Goal: Transaction & Acquisition: Purchase product/service

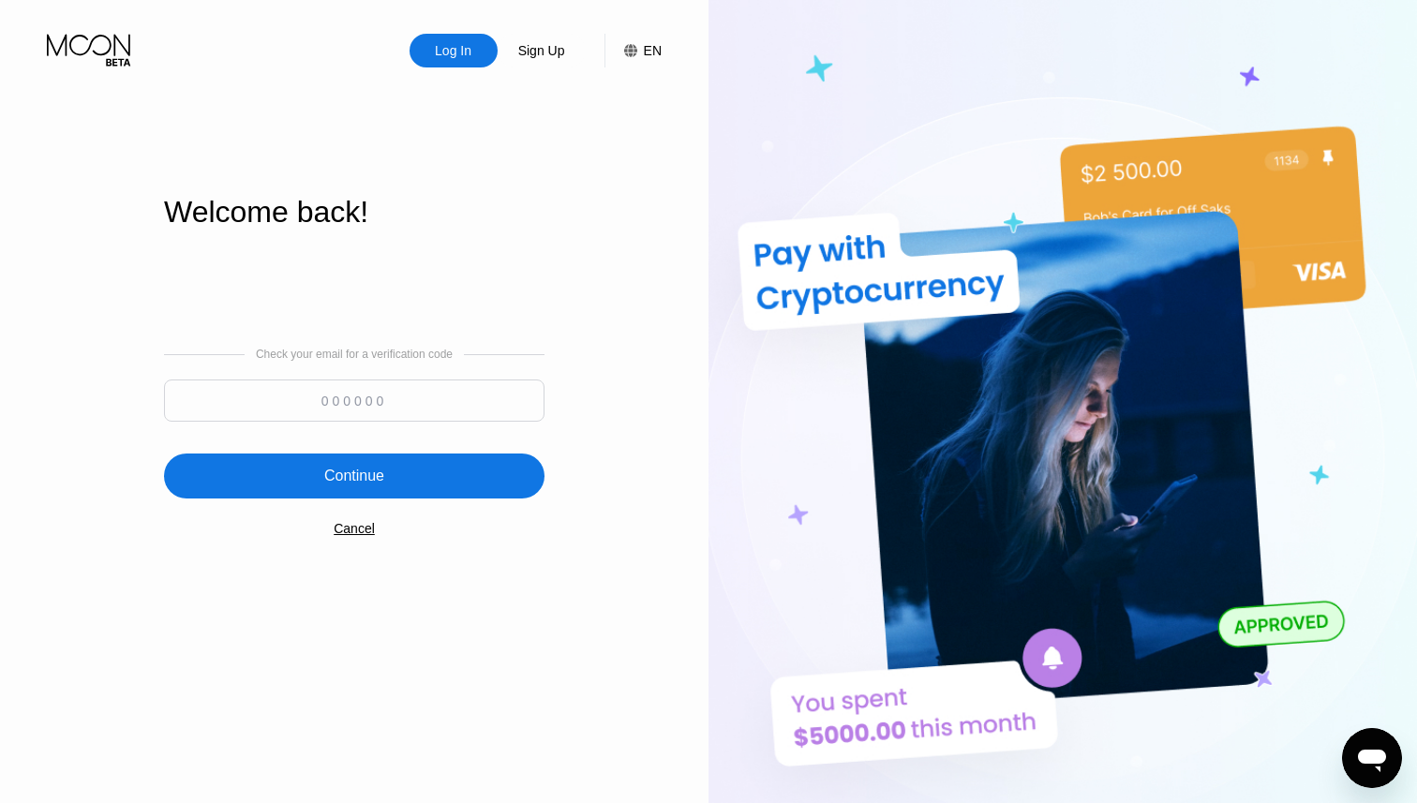
click at [303, 411] on input at bounding box center [354, 401] width 381 height 42
paste input "655061"
type input "655061"
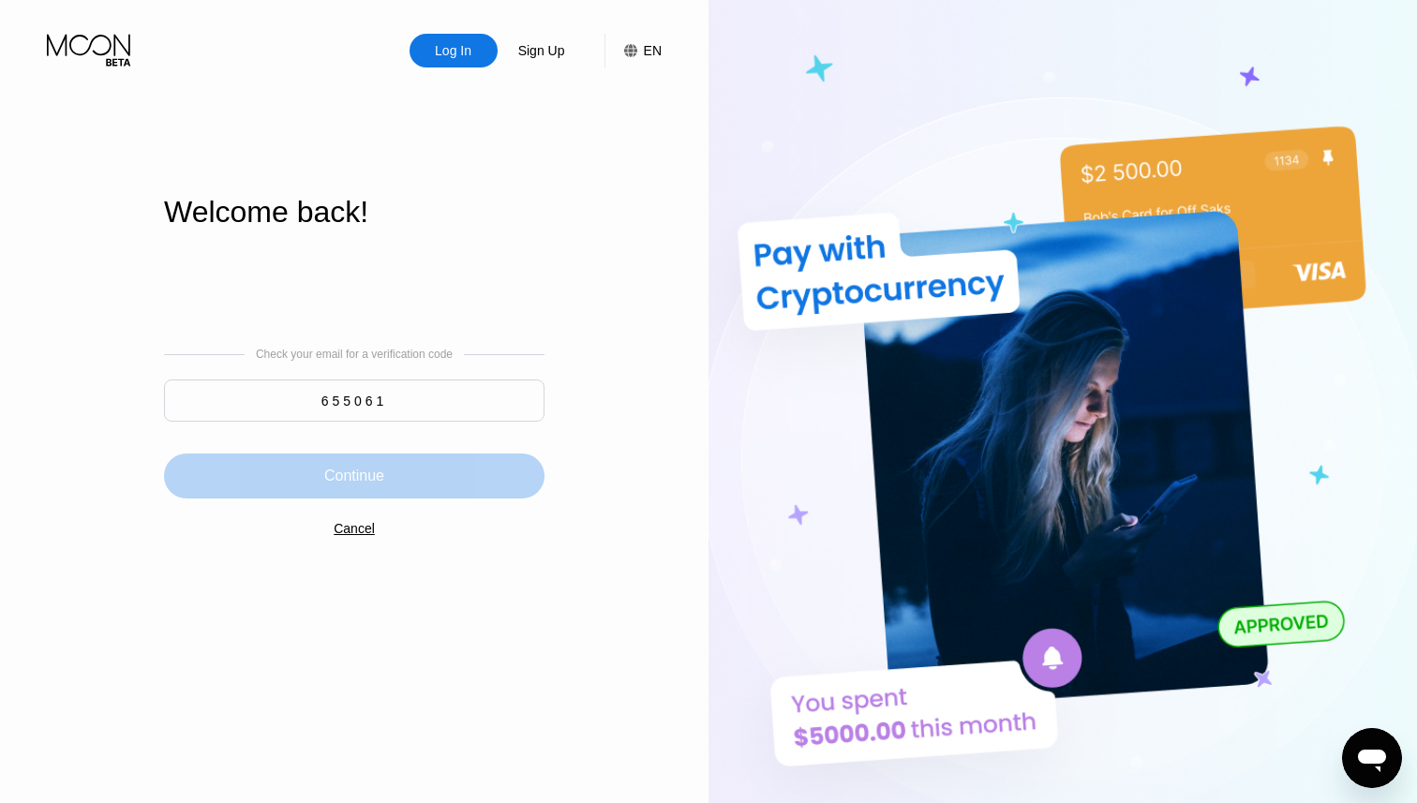
click at [449, 465] on div "Continue" at bounding box center [354, 476] width 381 height 45
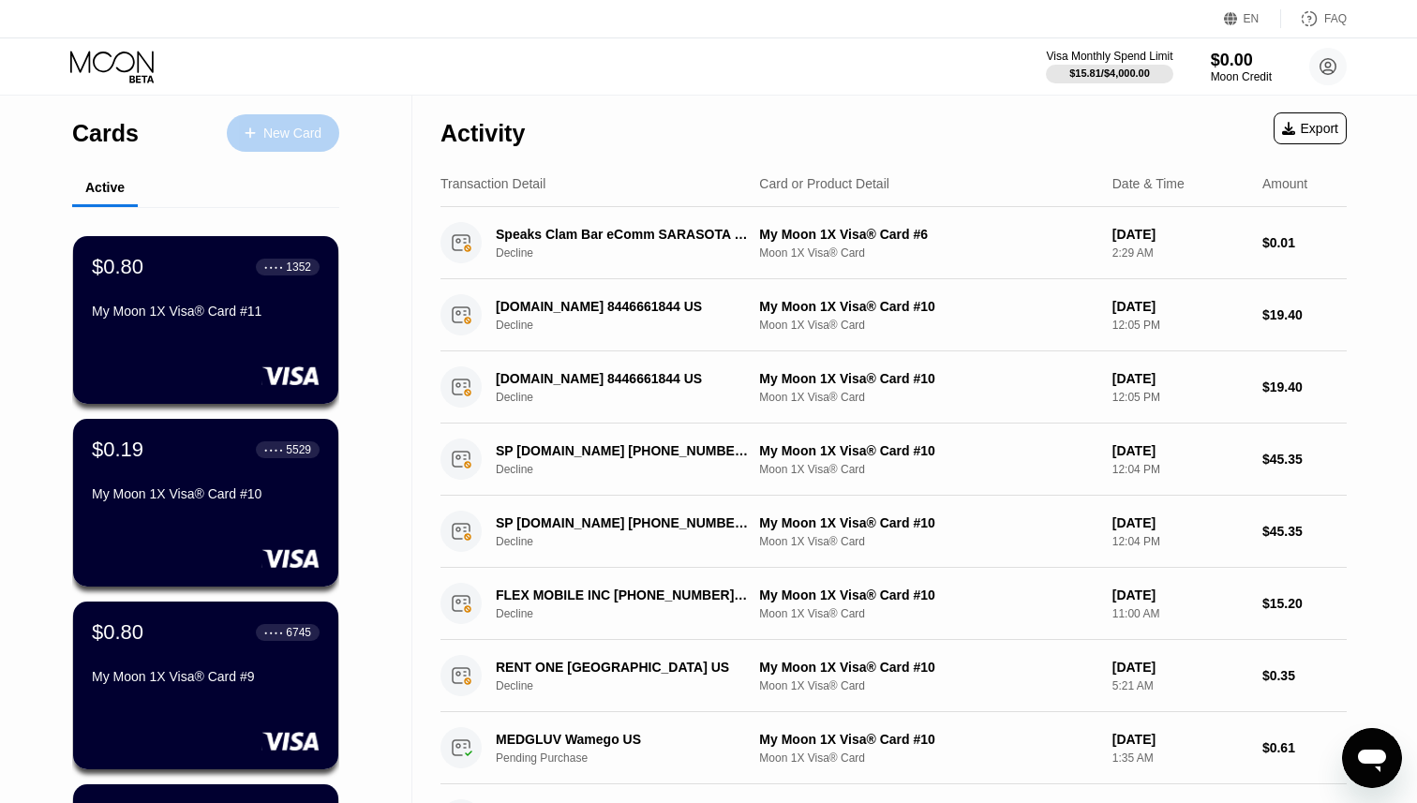
click at [295, 126] on div "New Card" at bounding box center [292, 134] width 58 height 16
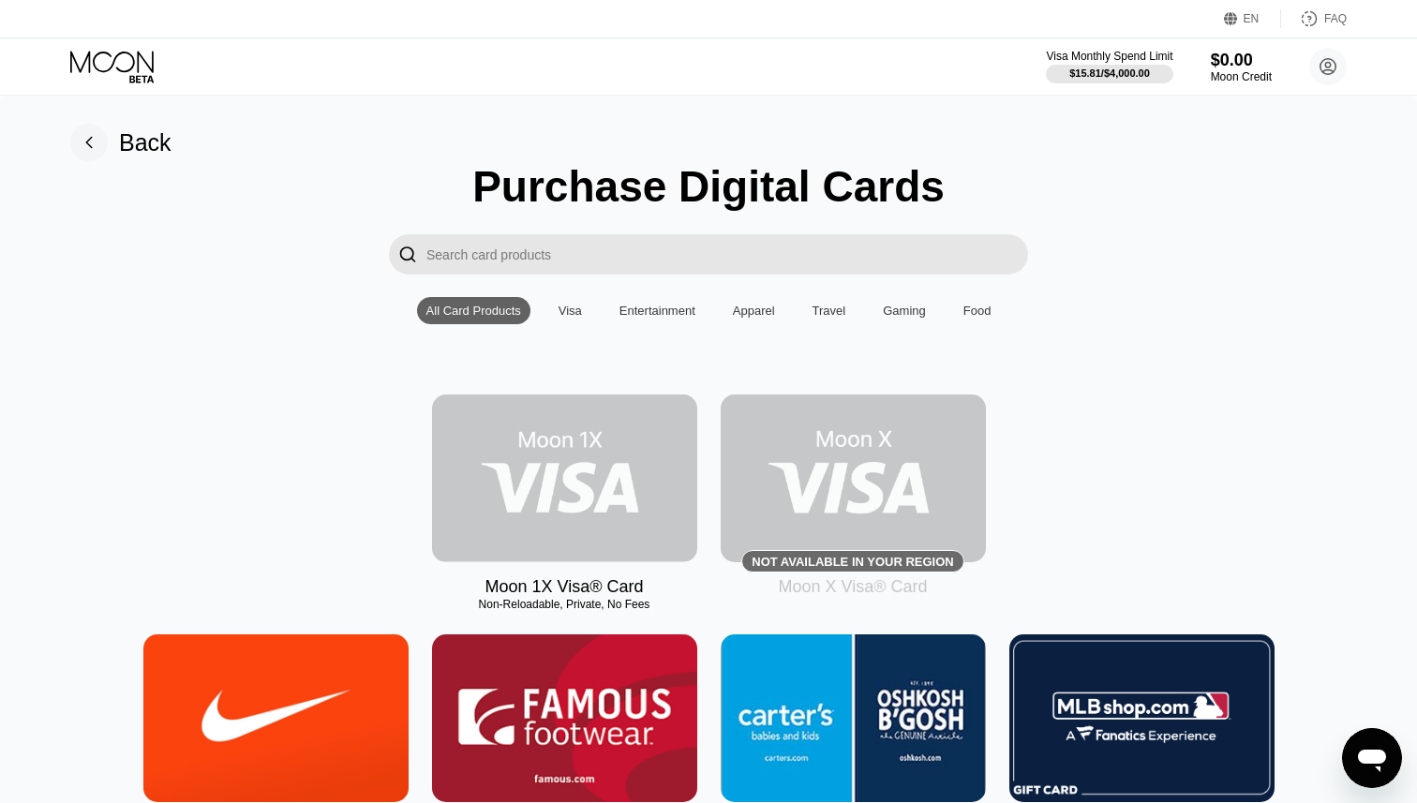
click at [622, 472] on img at bounding box center [564, 479] width 265 height 168
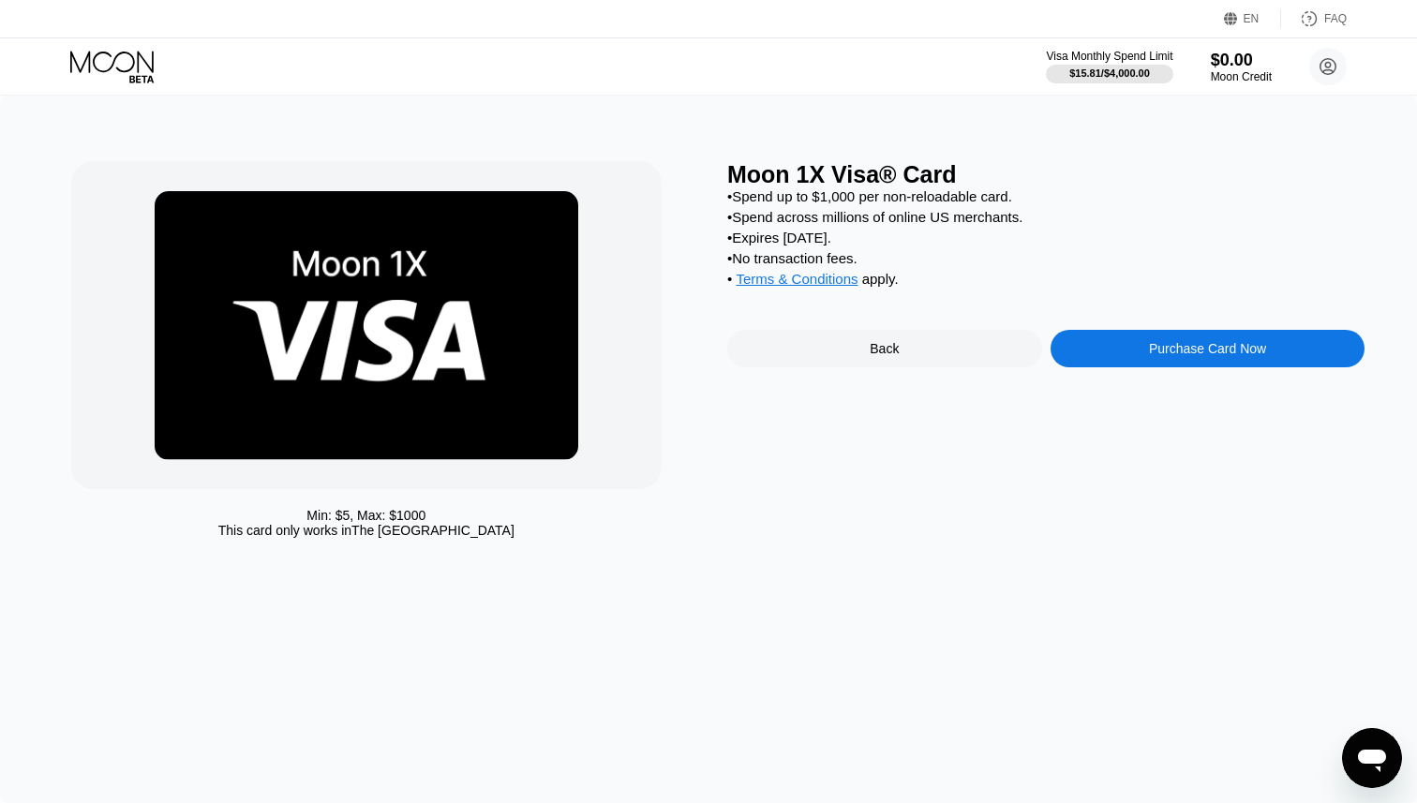
click at [1149, 354] on div "Purchase Card Now" at bounding box center [1207, 348] width 117 height 15
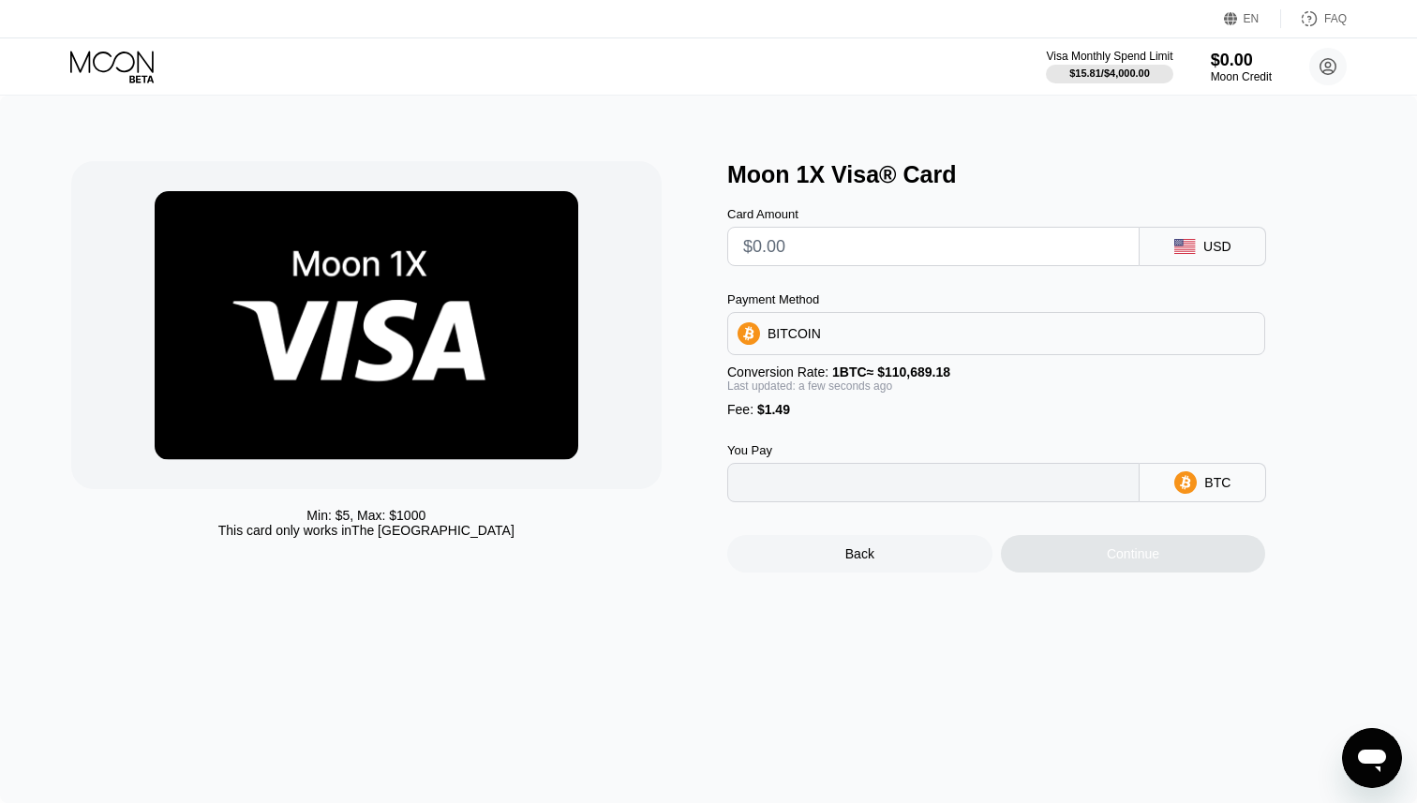
type input "0"
click at [867, 257] on input "text" at bounding box center [933, 246] width 381 height 37
click at [1321, 65] on icon at bounding box center [1329, 67] width 16 height 16
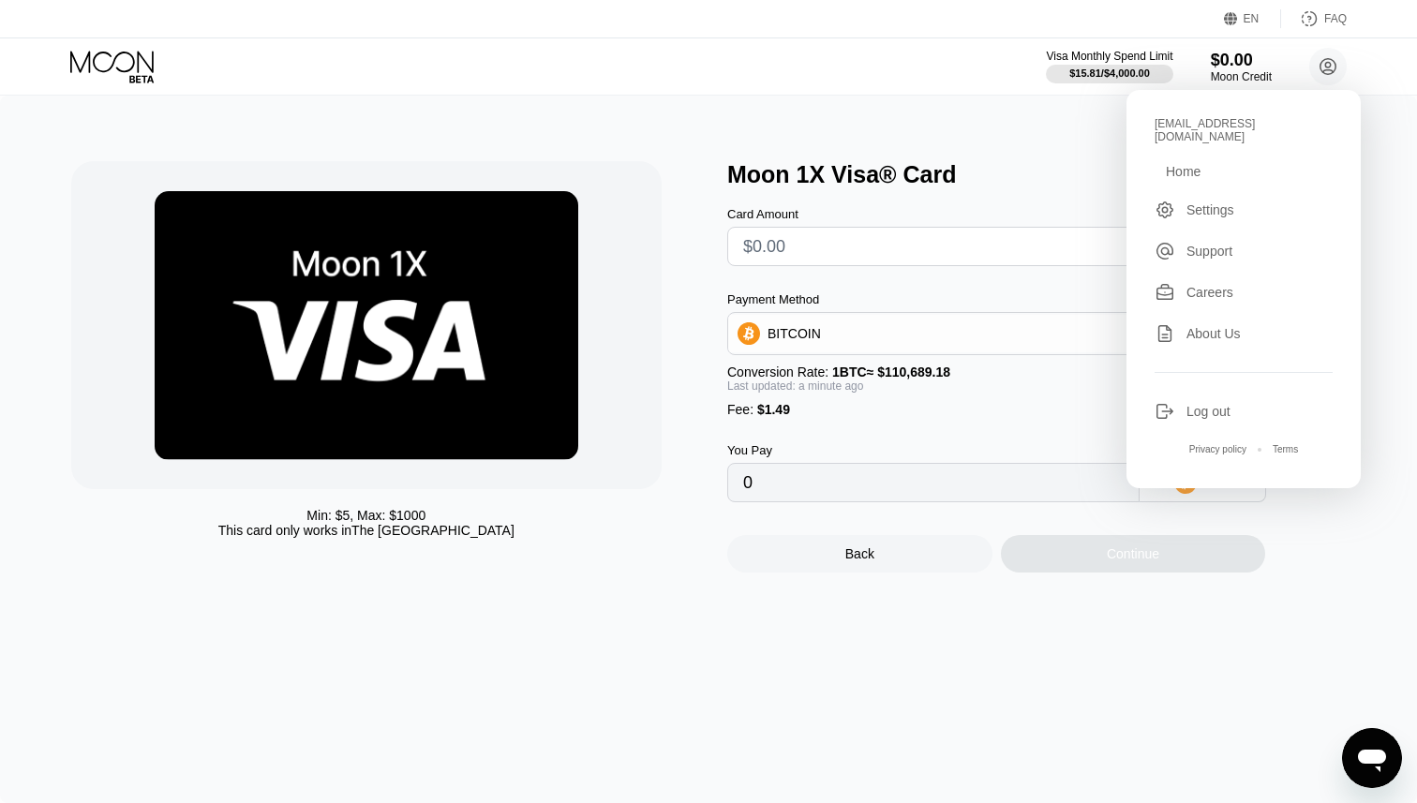
click at [977, 122] on div "Min: $ 5 , Max: $ 1000 This card only works in The United States Moon 1X Visa® …" at bounding box center [708, 450] width 1417 height 708
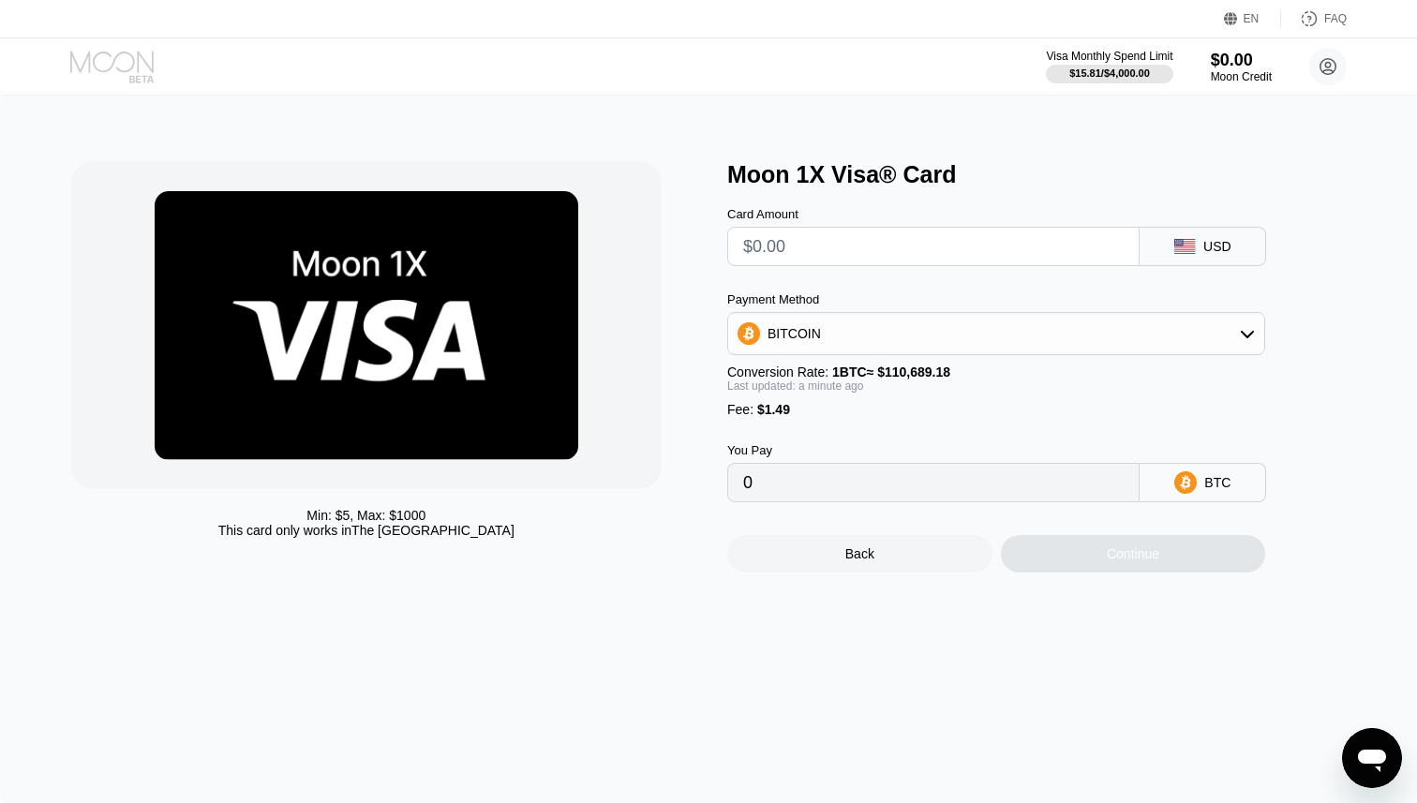
click at [112, 64] on icon at bounding box center [111, 62] width 83 height 22
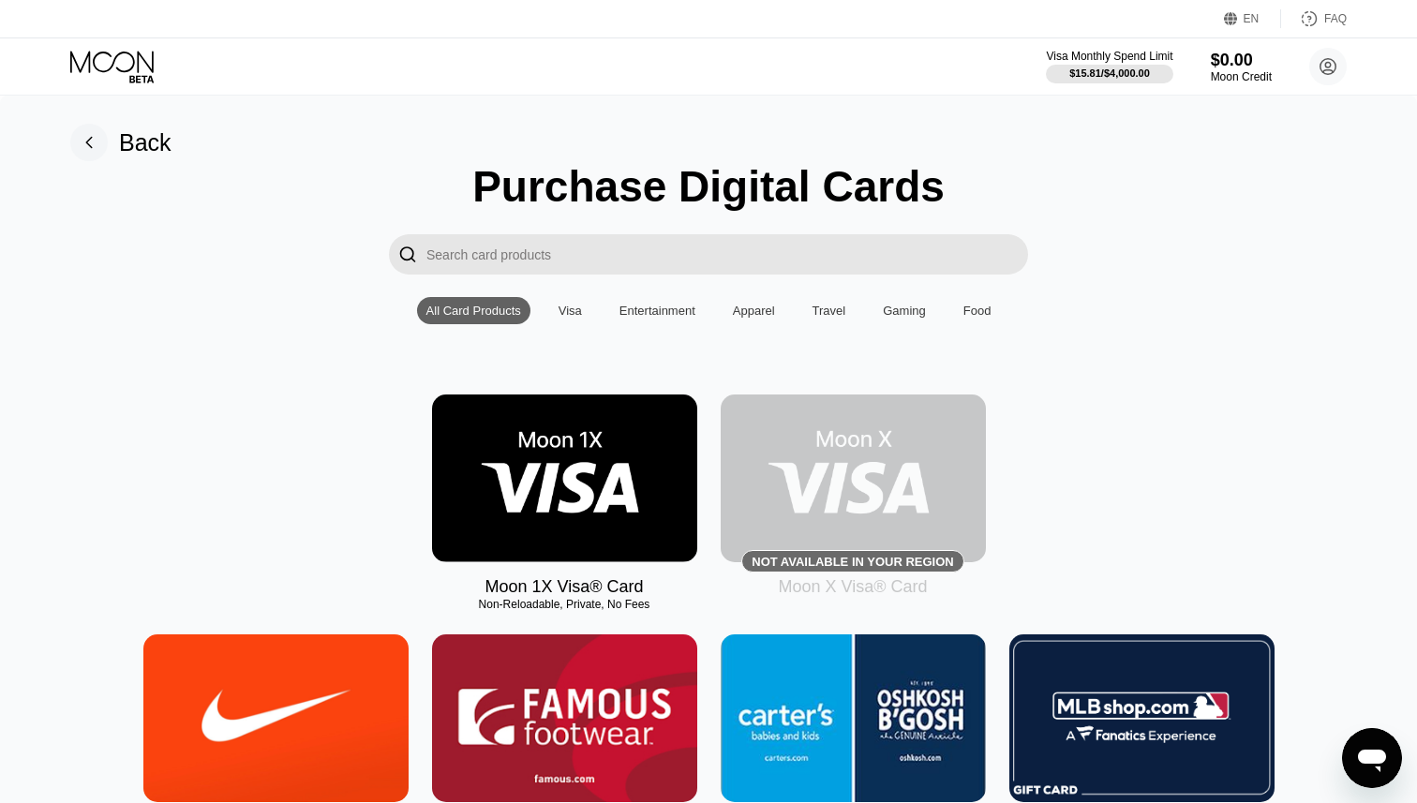
click at [545, 404] on img at bounding box center [564, 479] width 265 height 168
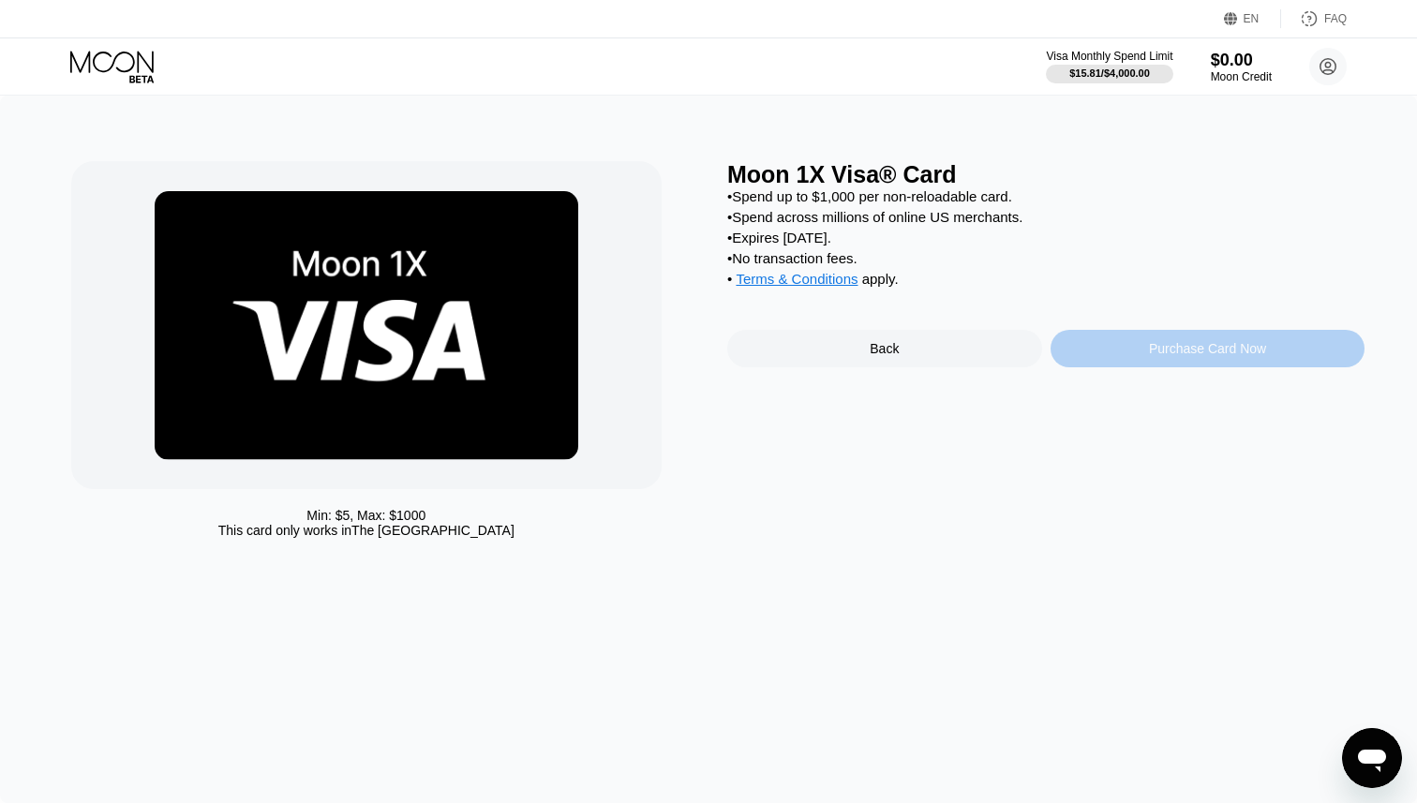
click at [1105, 358] on div "Purchase Card Now" at bounding box center [1208, 348] width 315 height 37
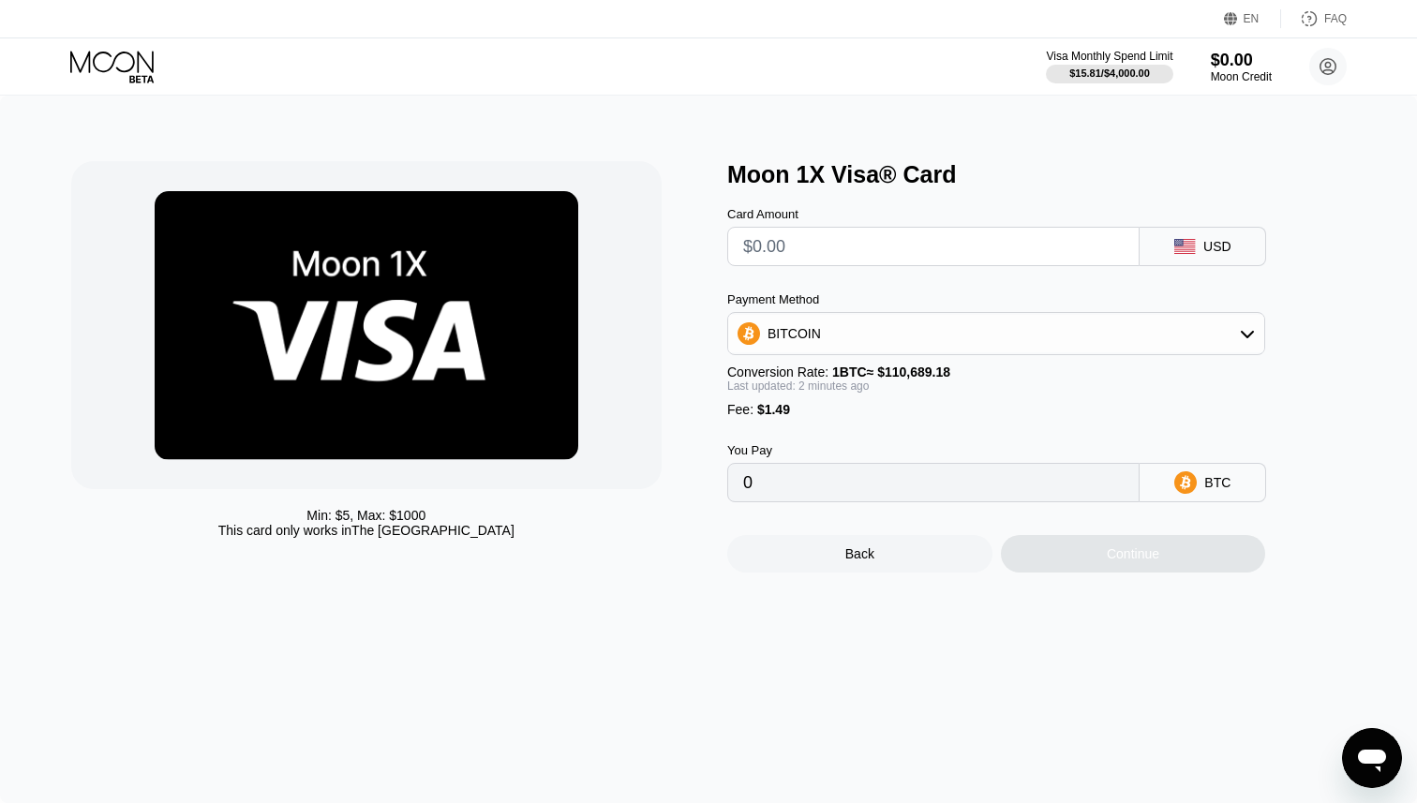
click at [854, 255] on input "text" at bounding box center [933, 246] width 381 height 37
click at [1094, 71] on div "$15.81 / $4,000.00" at bounding box center [1110, 72] width 82 height 11
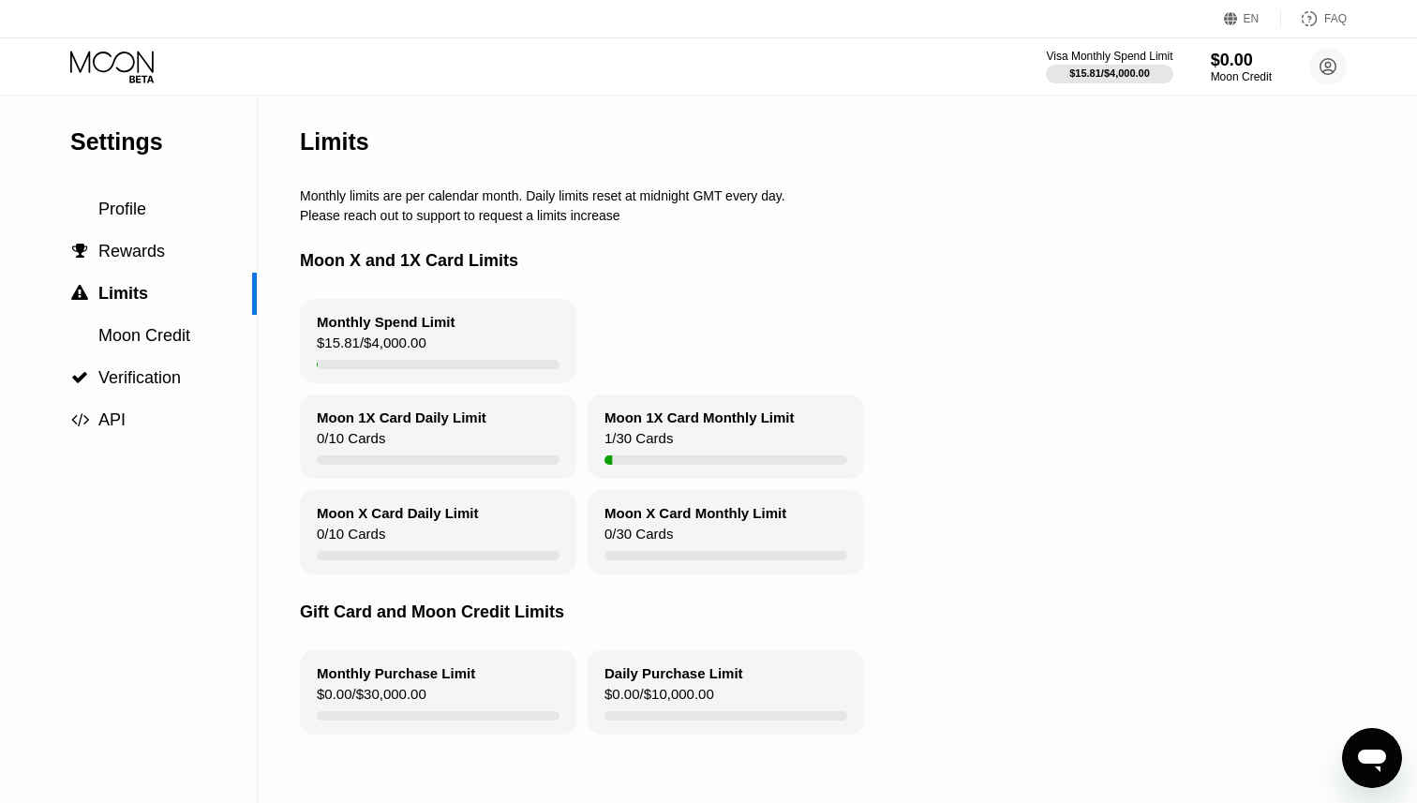
click at [380, 337] on div "$15.81 / $4,000.00" at bounding box center [372, 347] width 110 height 25
click at [122, 340] on span "Moon Credit" at bounding box center [144, 336] width 92 height 19
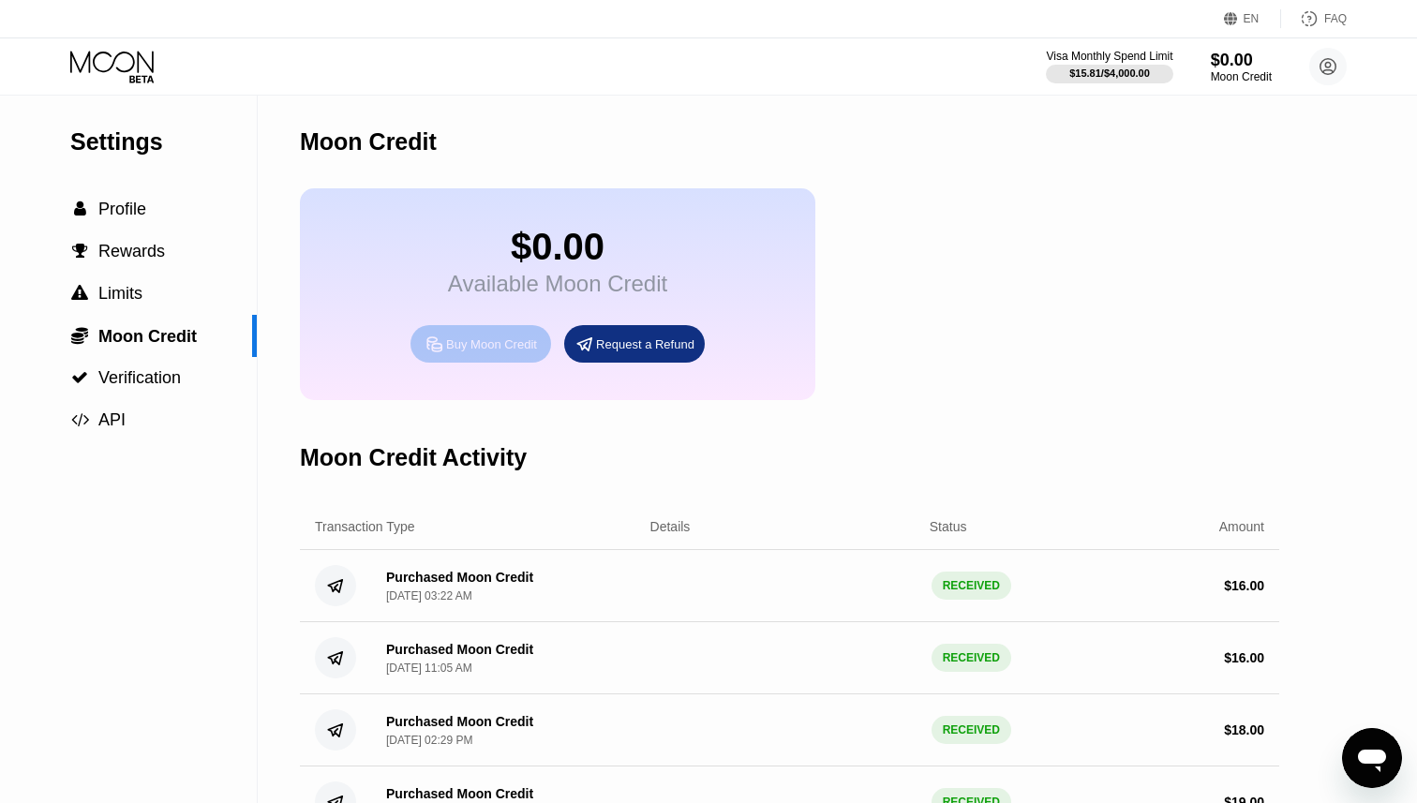
click at [485, 357] on div "Buy Moon Credit" at bounding box center [481, 343] width 141 height 37
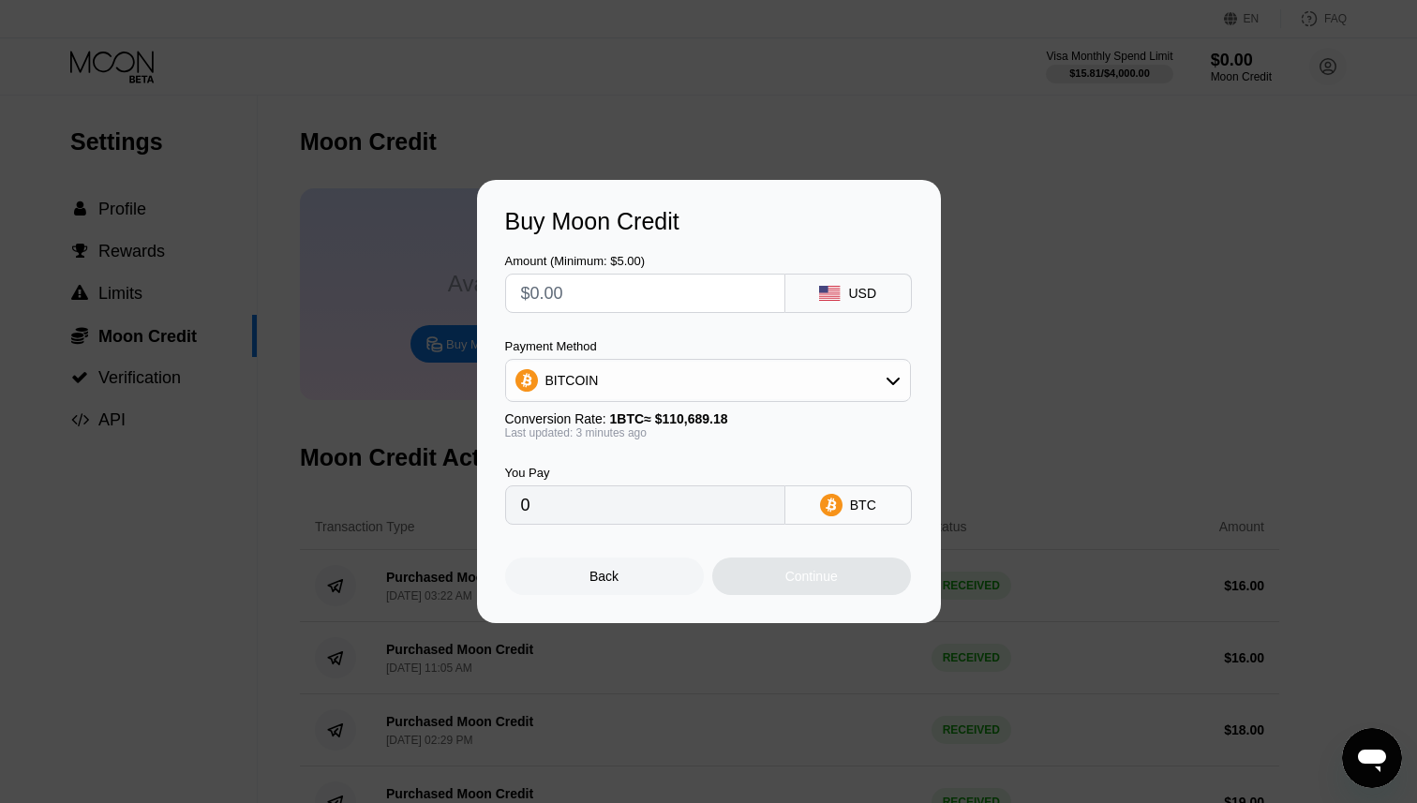
click at [641, 271] on div "Amount (Minimum: $5.00)" at bounding box center [645, 283] width 280 height 59
click at [634, 300] on input "text" at bounding box center [645, 293] width 248 height 37
click at [637, 343] on div "Payment Method" at bounding box center [708, 346] width 406 height 14
click at [624, 312] on div at bounding box center [645, 293] width 280 height 39
click at [609, 300] on input "text" at bounding box center [645, 293] width 248 height 37
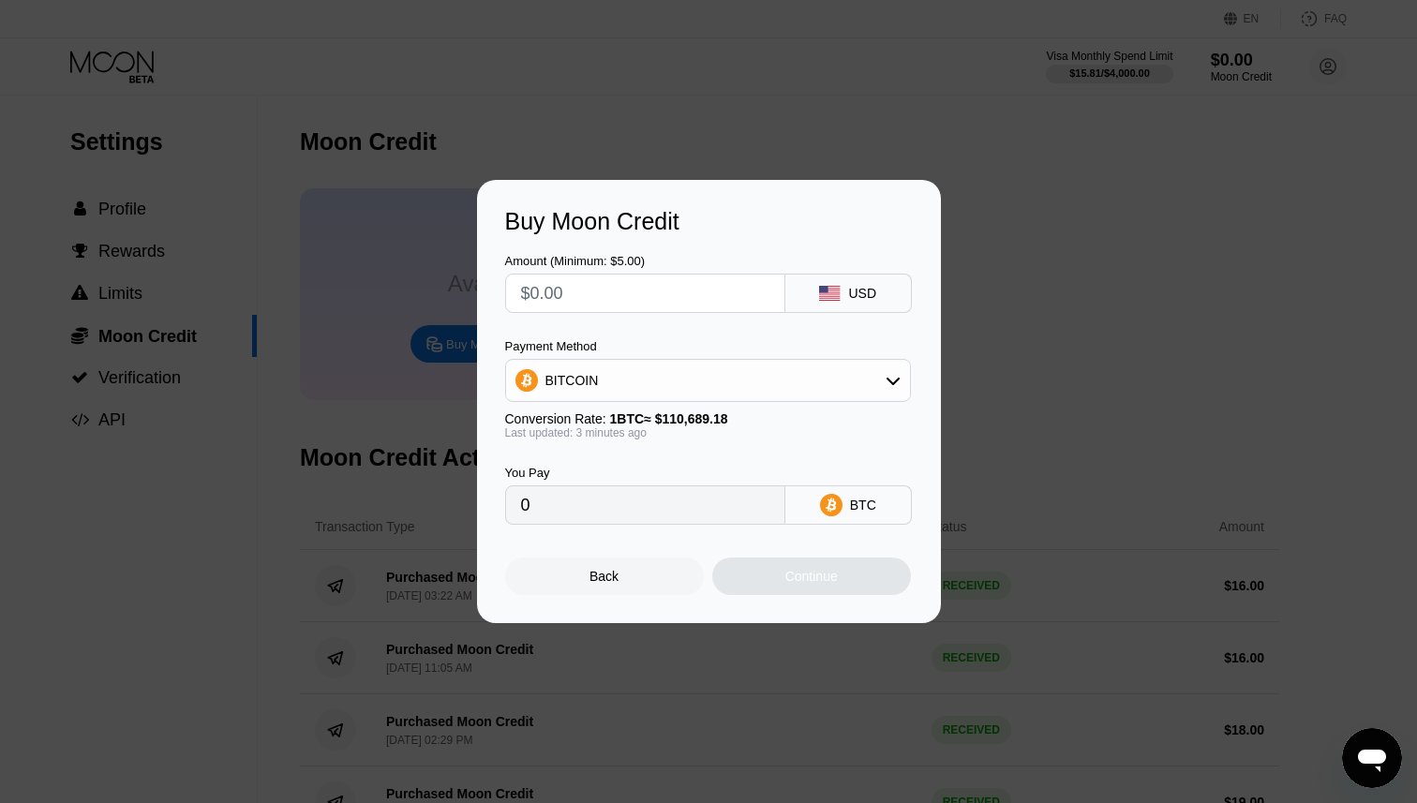
type input "$2"
type input "0.00001807"
type input "0"
type input "$1"
type input "0.00000904"
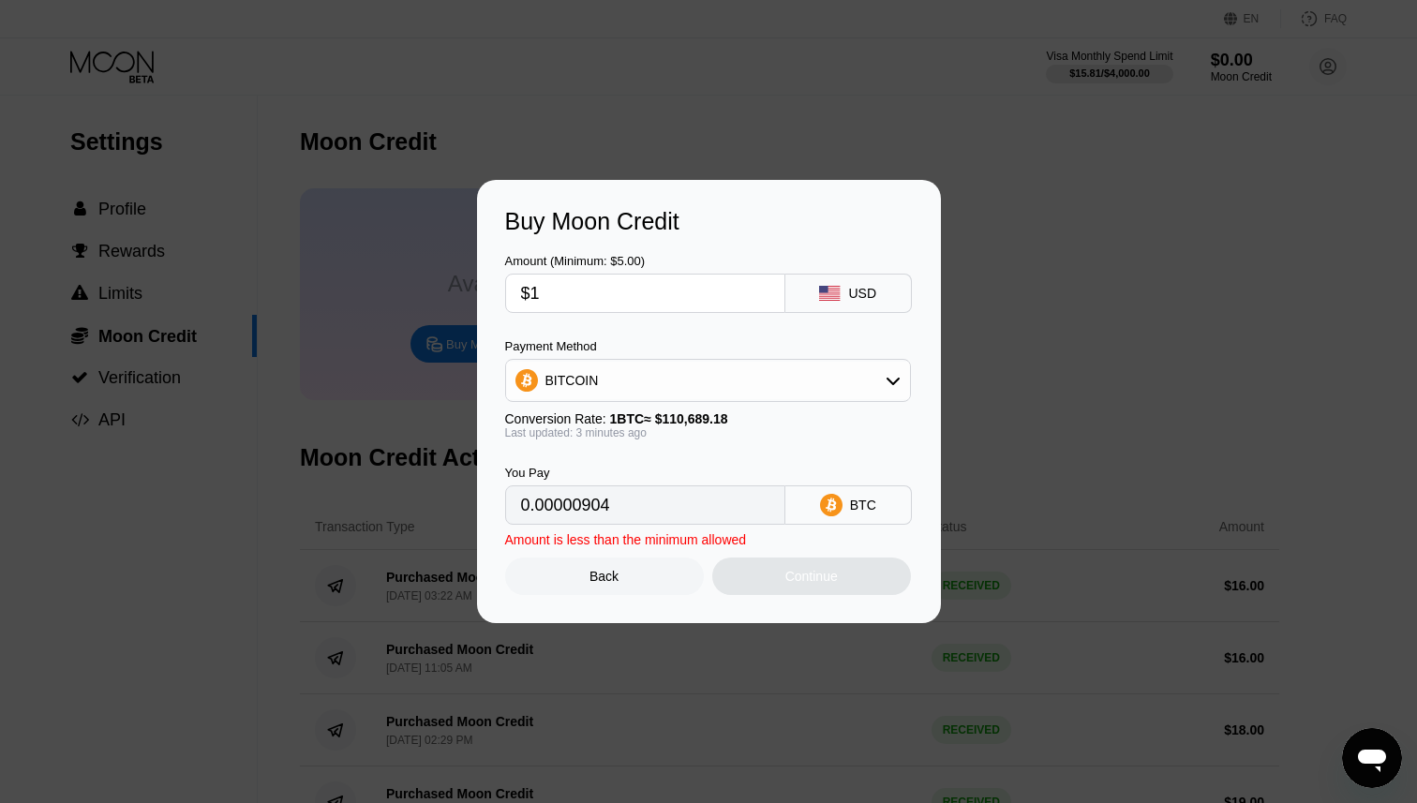
type input "$11"
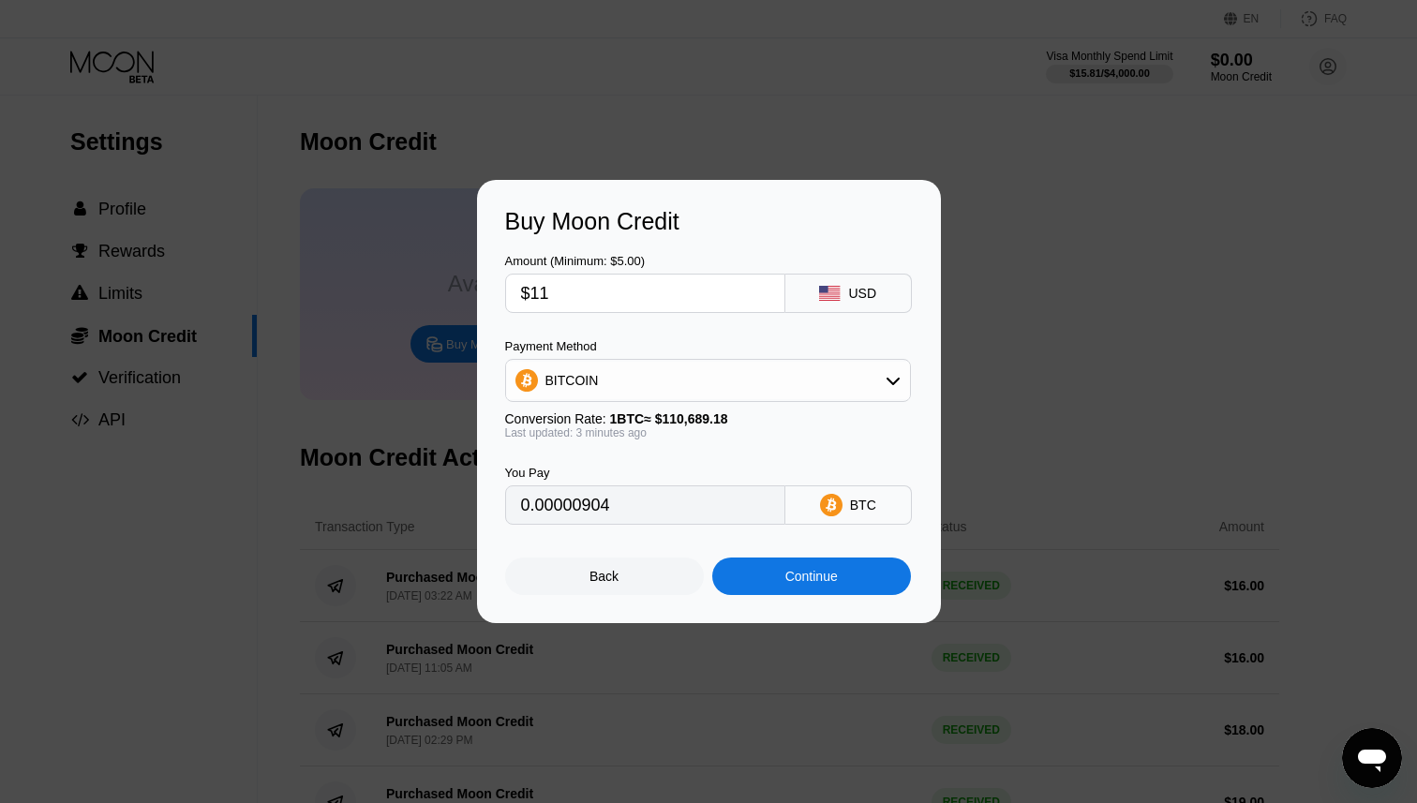
type input "0.00009938"
type input "$1"
type input "0.00000904"
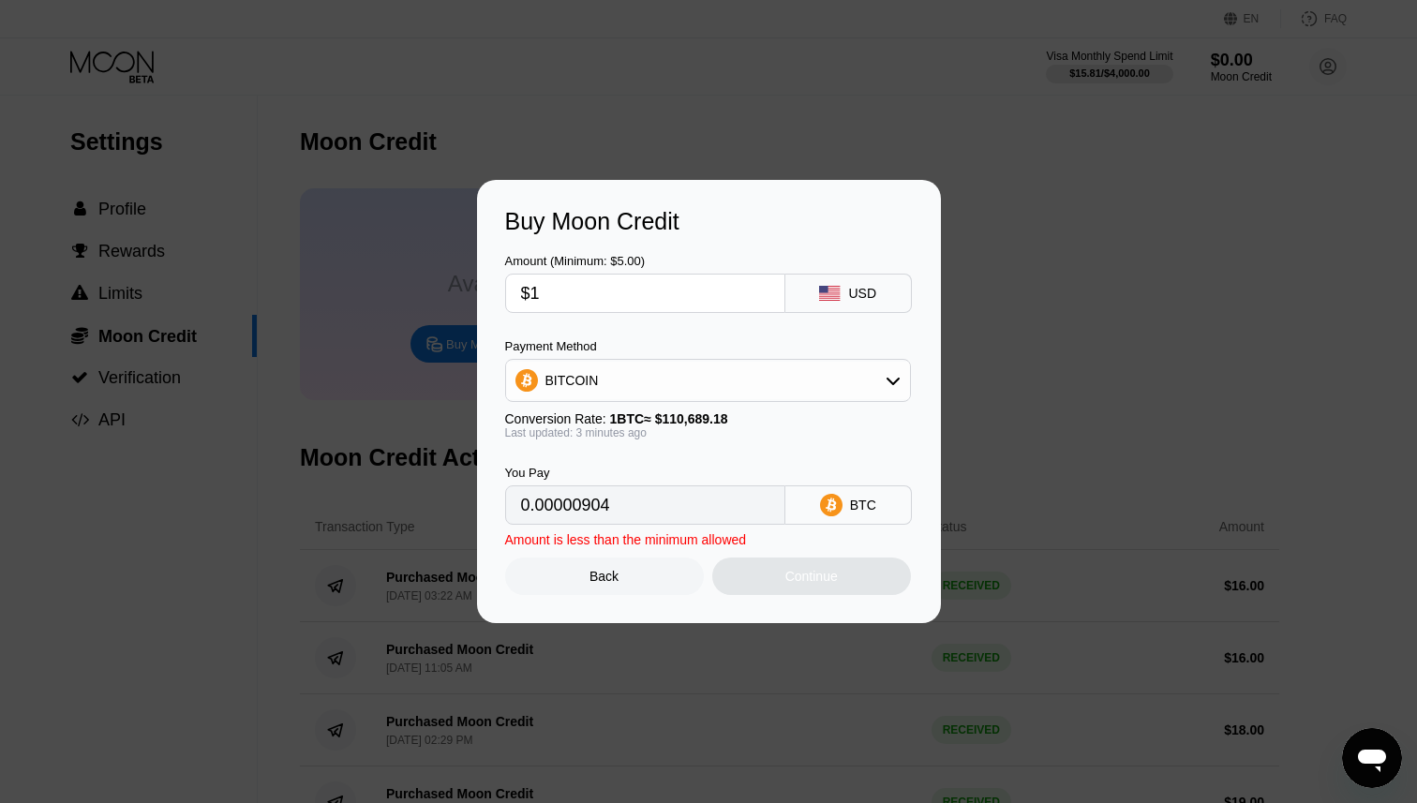
type input "$11"
type input "0.00009938"
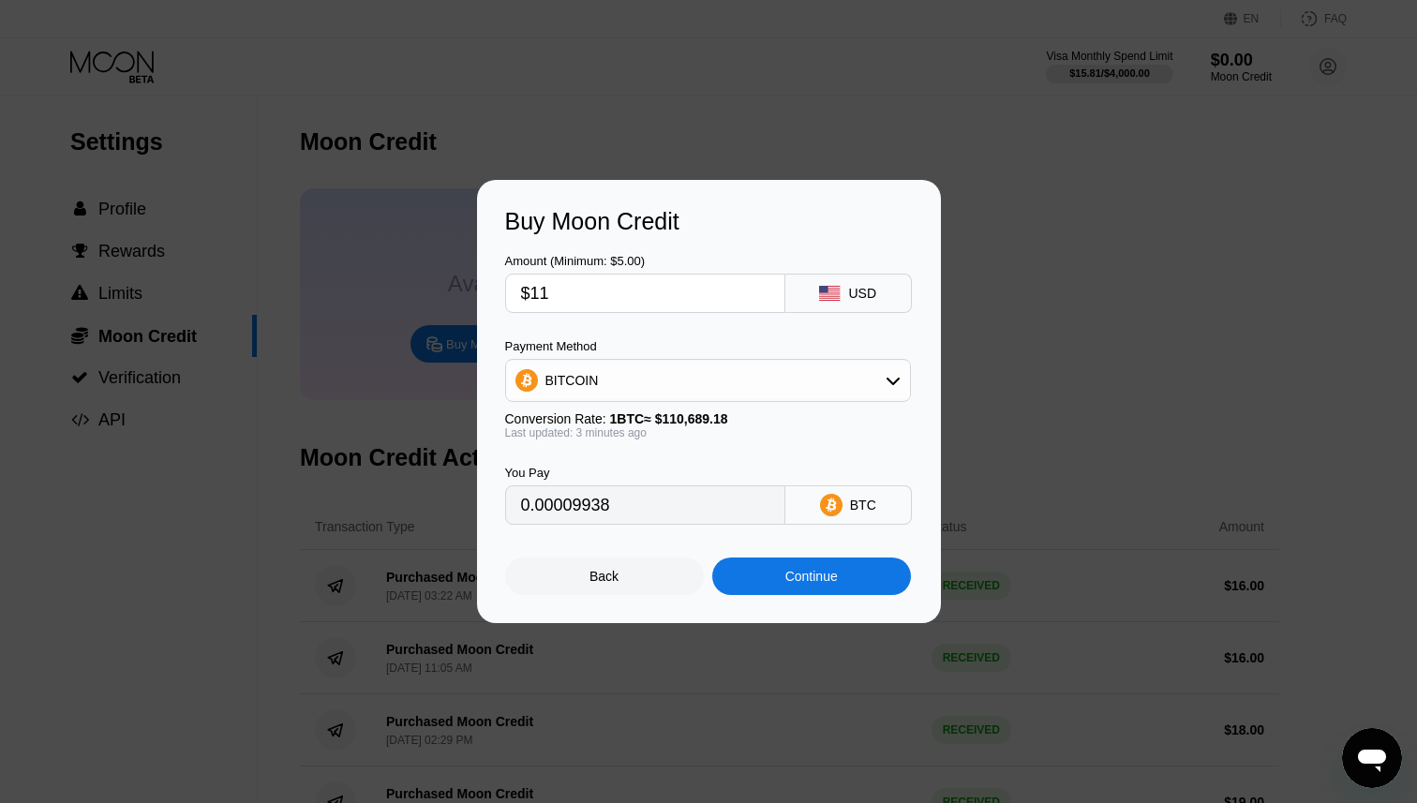
type input "$113"
type input "0.00102088"
type input "$113"
click at [817, 577] on div "Continue" at bounding box center [812, 576] width 52 height 15
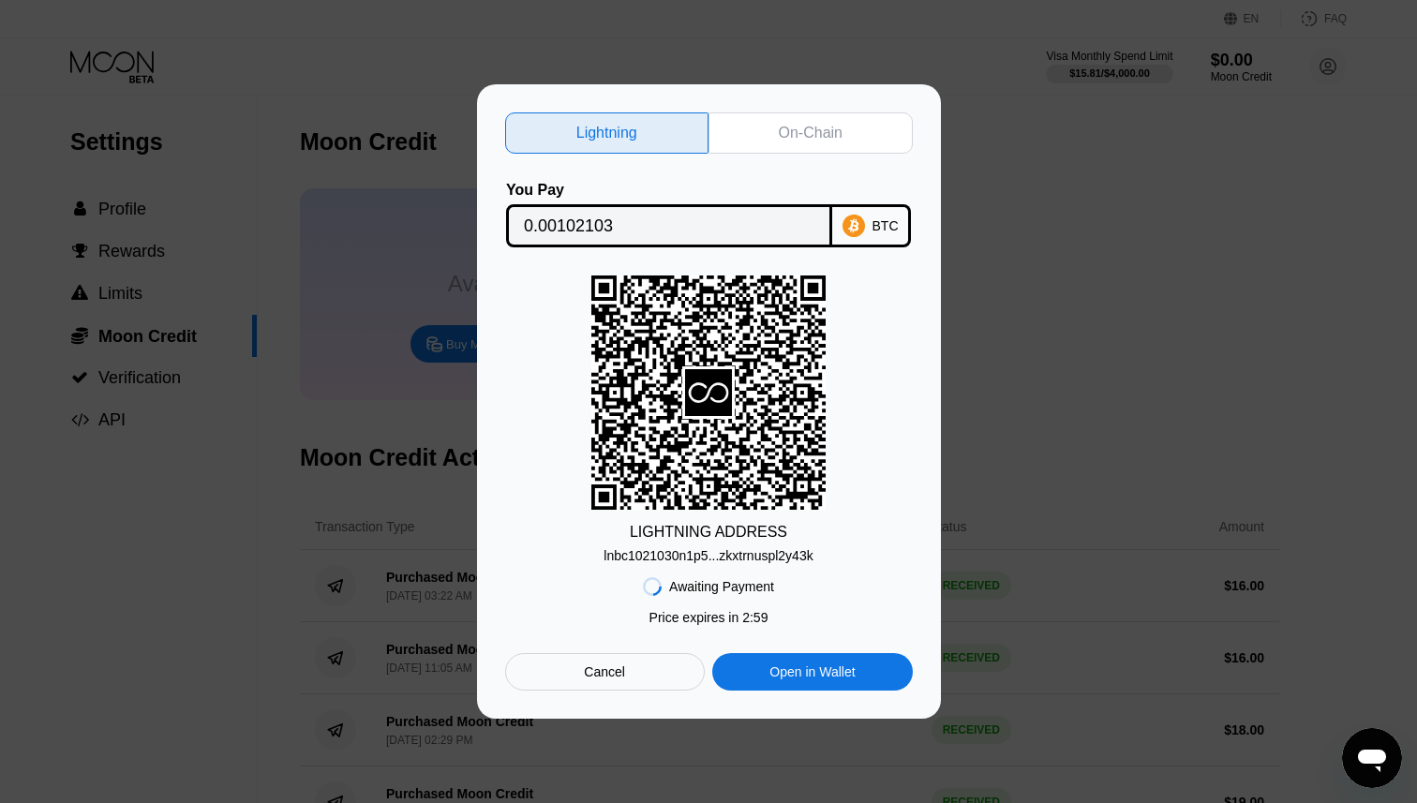
click at [827, 142] on div "On-Chain" at bounding box center [811, 132] width 204 height 41
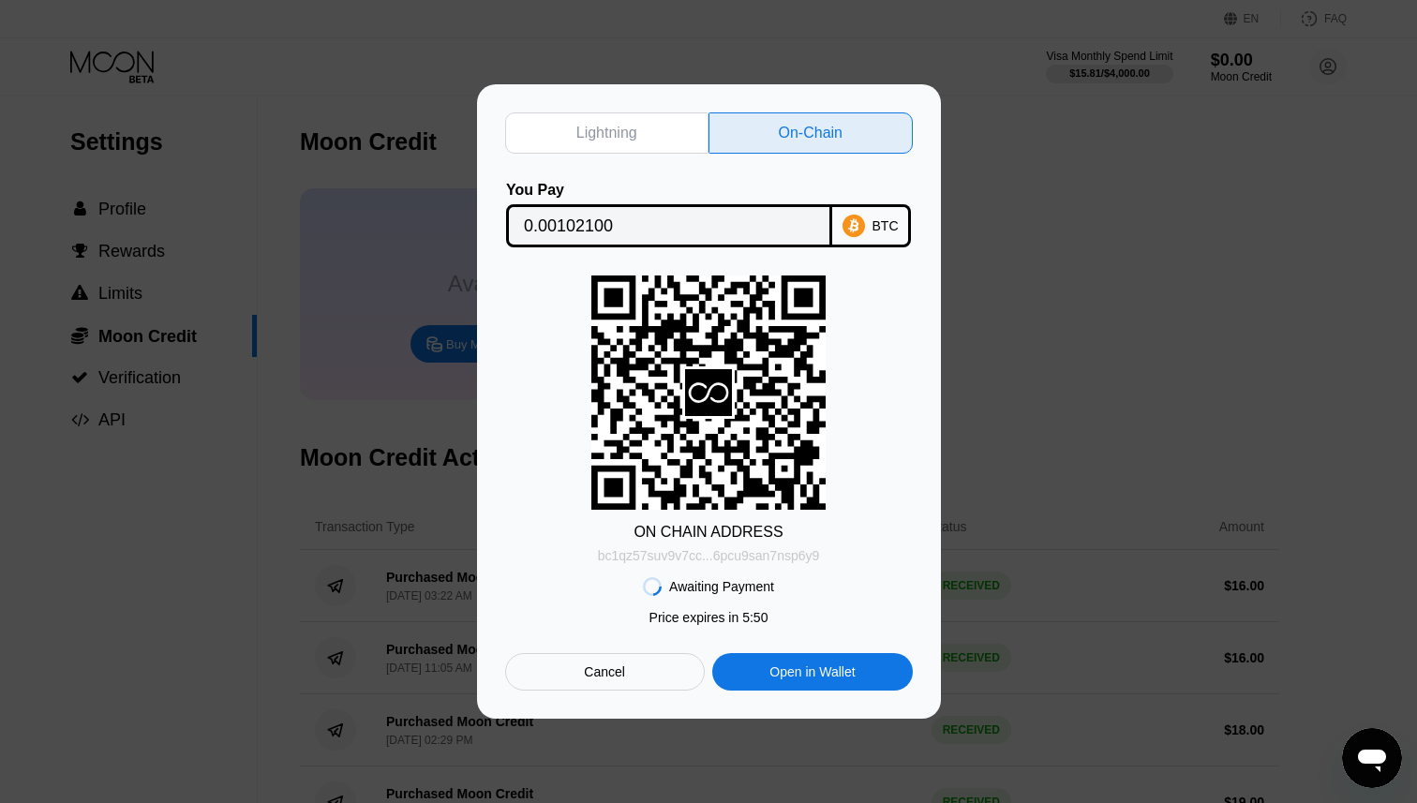
click at [791, 559] on div "bc1qz57suv9v7cc...6pcu9san7nsp6y9" at bounding box center [709, 555] width 222 height 15
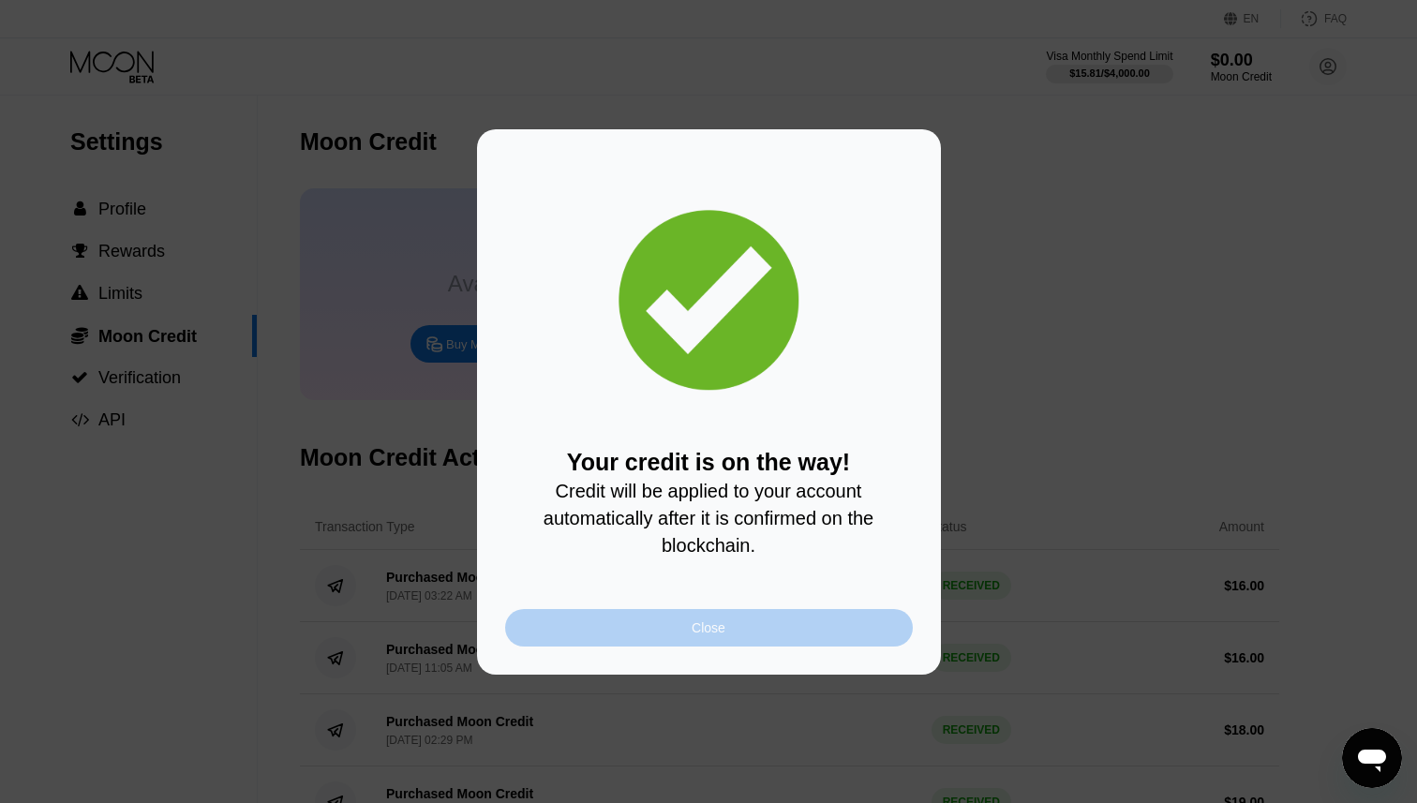
click at [672, 641] on div "Close" at bounding box center [709, 627] width 408 height 37
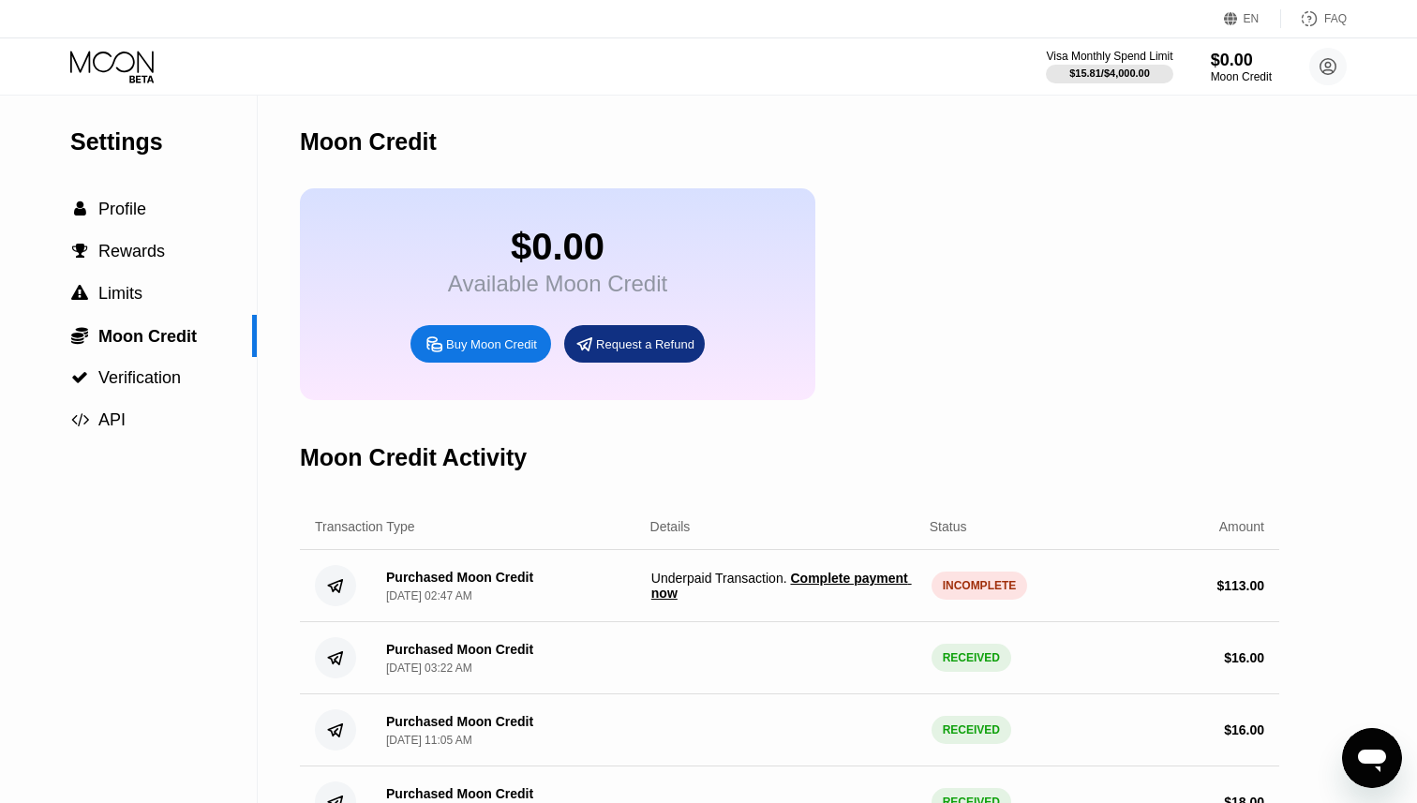
click at [989, 582] on div "INCOMPLETE" at bounding box center [980, 586] width 97 height 28
click at [140, 69] on icon at bounding box center [113, 67] width 87 height 33
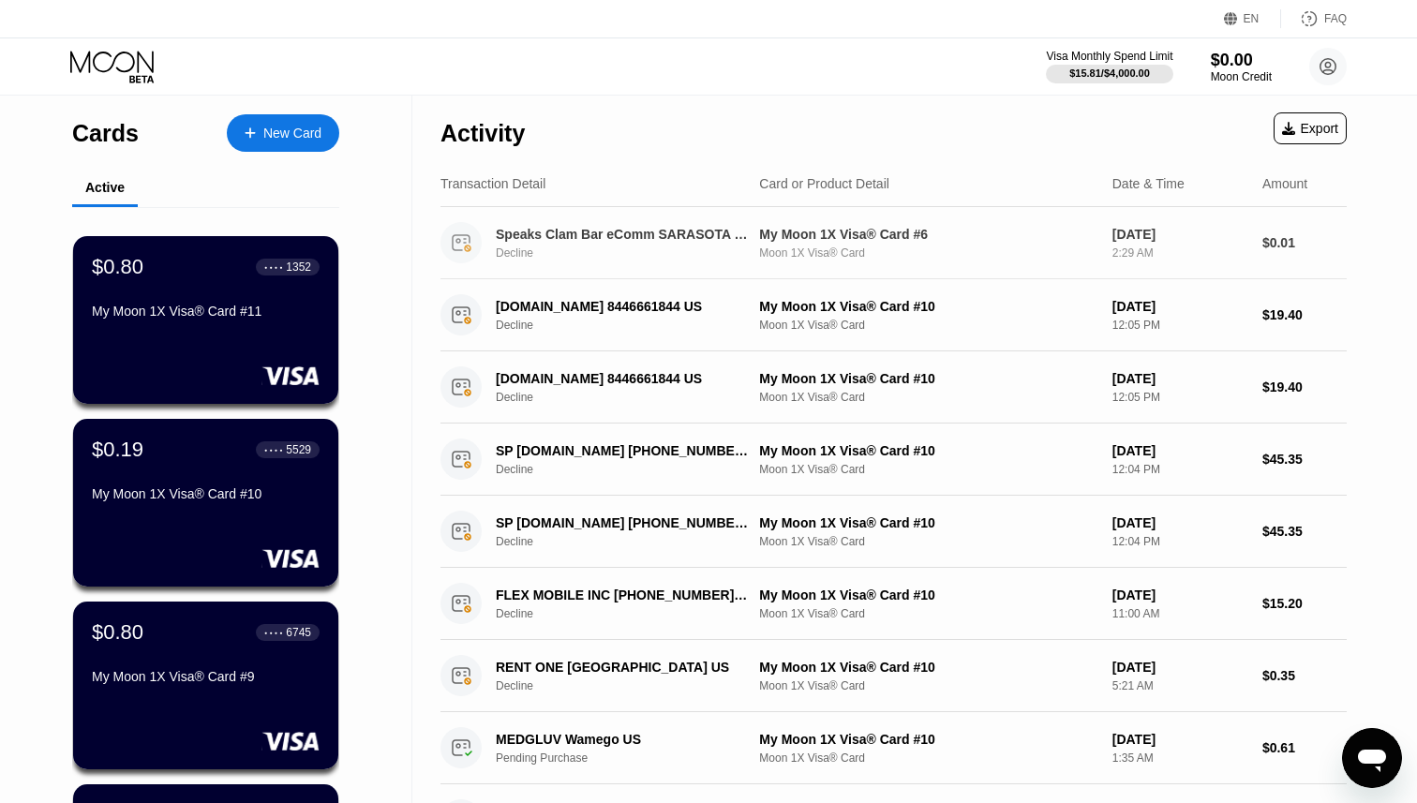
click at [662, 240] on div "Speaks Clam Bar eComm SARASOTA US" at bounding box center [623, 234] width 254 height 15
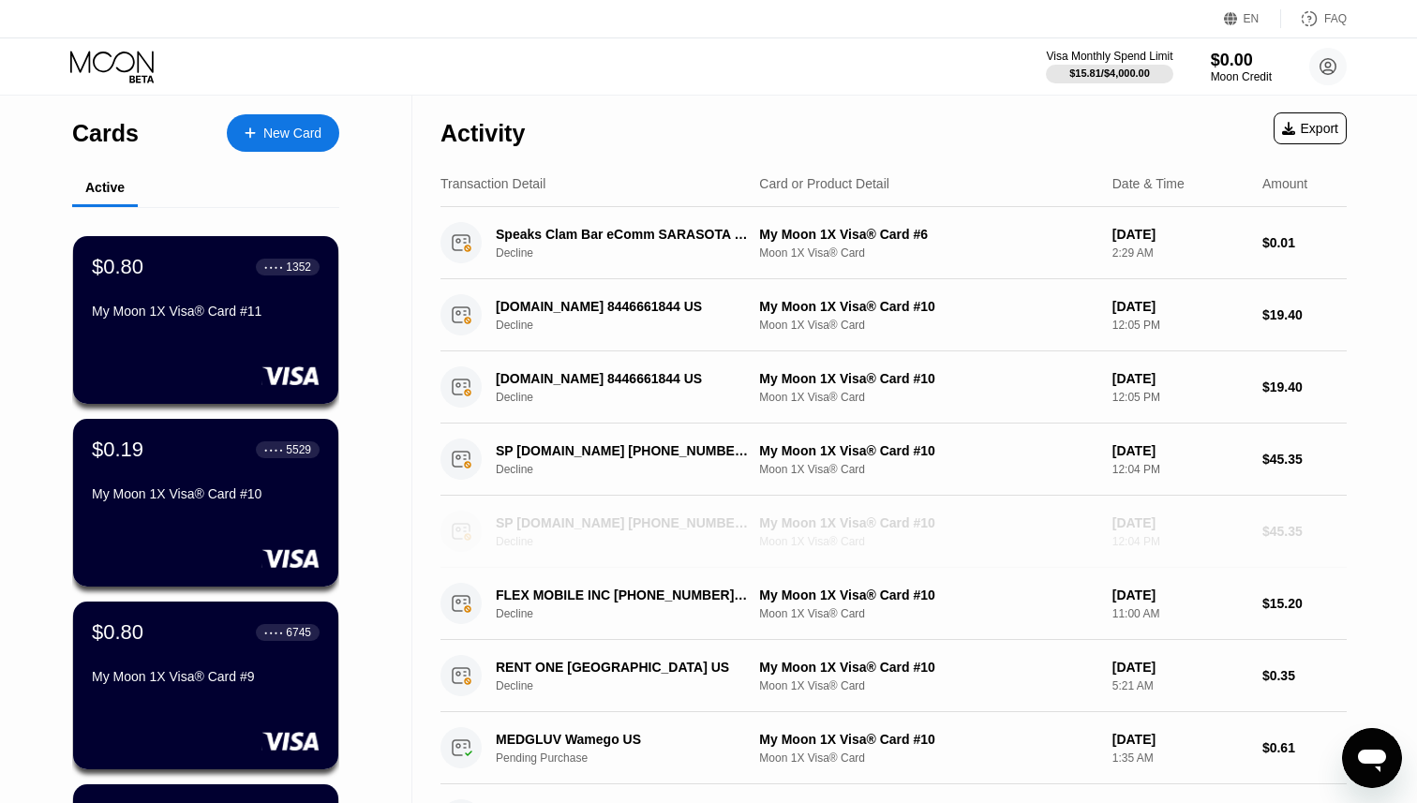
click at [749, 545] on div "Decline" at bounding box center [633, 541] width 274 height 13
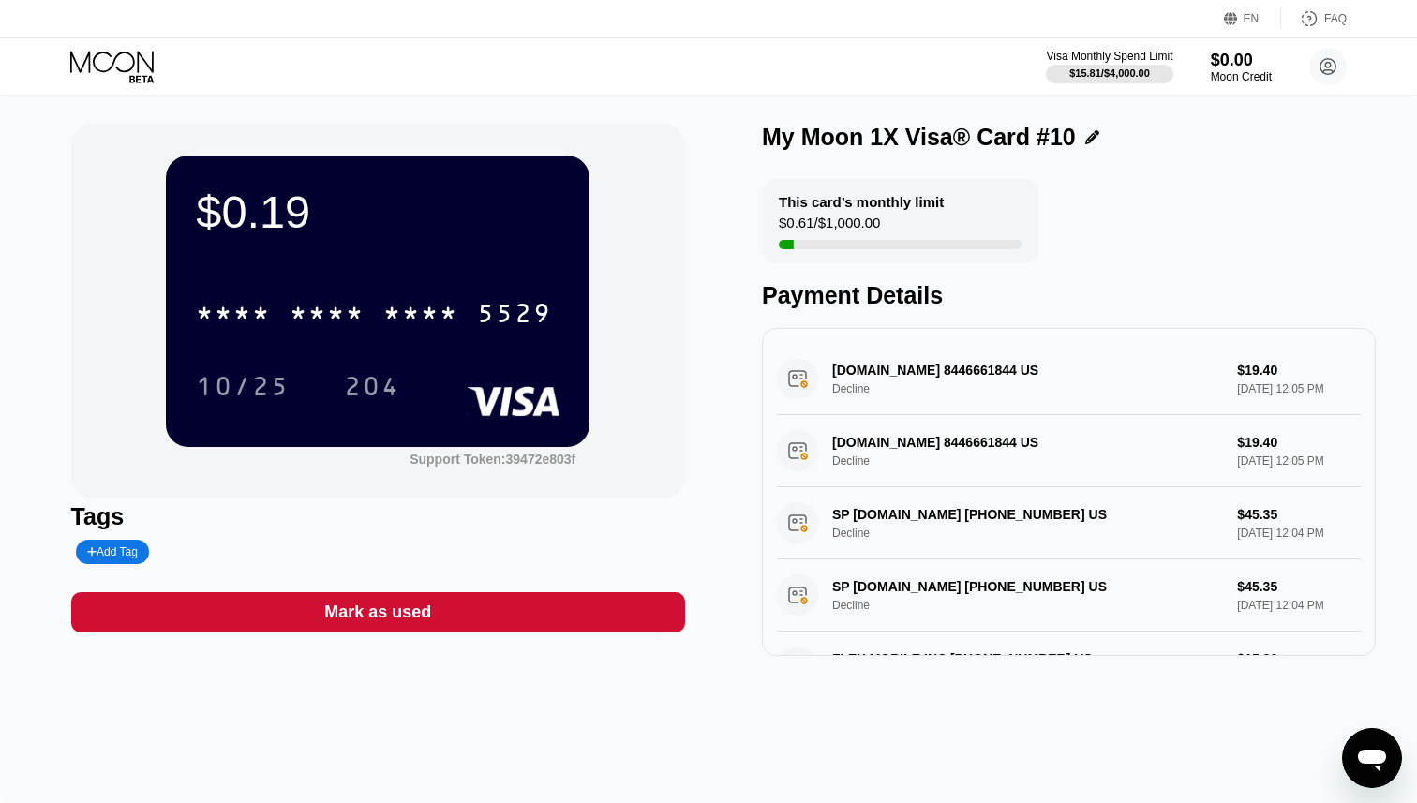
drag, startPoint x: 1122, startPoint y: 609, endPoint x: 843, endPoint y: 603, distance: 279.4
click at [843, 603] on div "SP [DOMAIN_NAME] [PHONE_NUMBER] US Decline $45.35 [DATE] 12:04 PM" at bounding box center [1069, 596] width 584 height 72
drag, startPoint x: 843, startPoint y: 603, endPoint x: 945, endPoint y: 606, distance: 102.2
click at [945, 606] on div "SP [DOMAIN_NAME] [PHONE_NUMBER] US Decline $45.35 [DATE] 12:04 PM" at bounding box center [1069, 596] width 584 height 72
drag, startPoint x: 803, startPoint y: 189, endPoint x: 874, endPoint y: 445, distance: 265.4
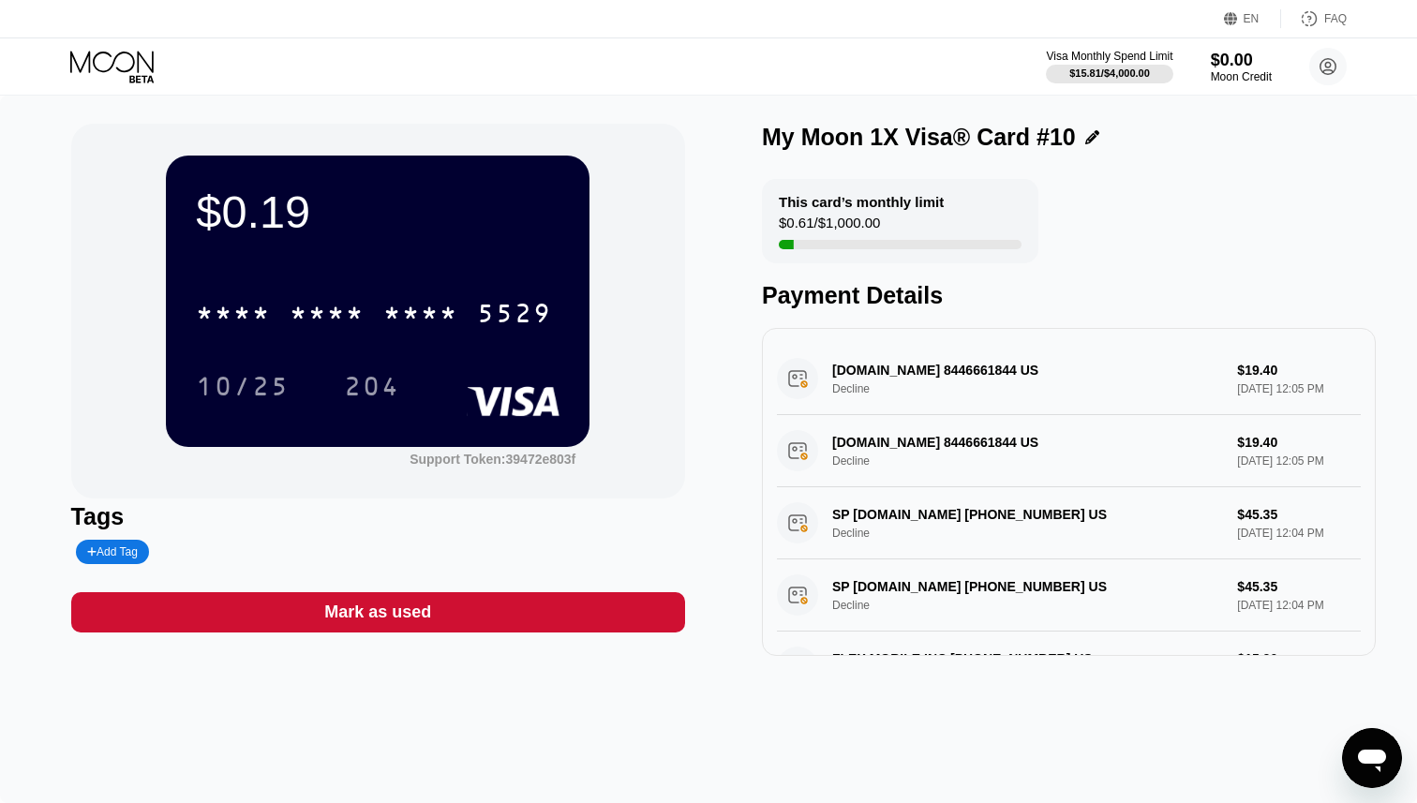
click at [874, 445] on div "This card’s monthly limit $0.61 / $1,000.00 Payment Details [DOMAIN_NAME] 84466…" at bounding box center [1069, 417] width 614 height 477
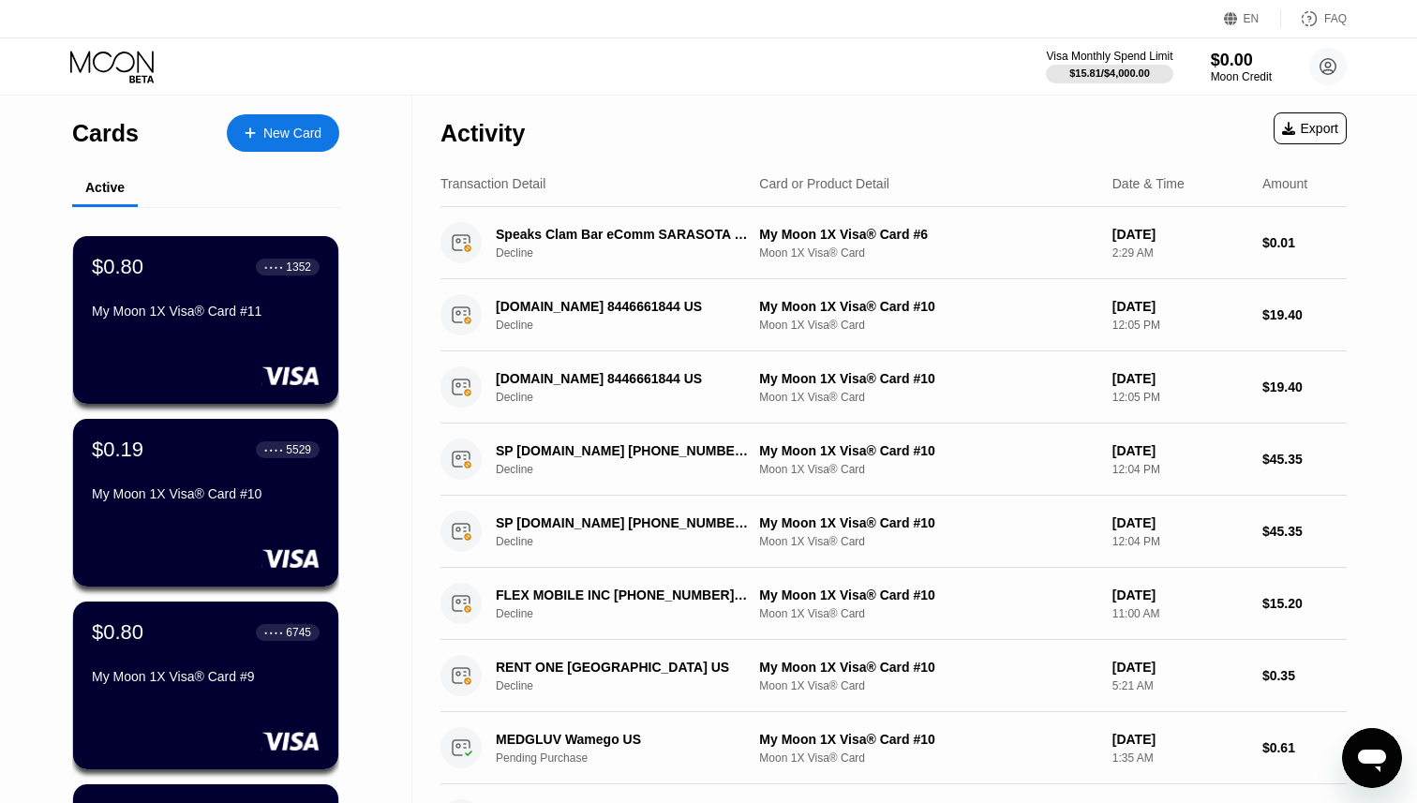
click at [112, 75] on icon at bounding box center [113, 67] width 87 height 33
click at [1239, 58] on div "$0.00" at bounding box center [1241, 60] width 63 height 20
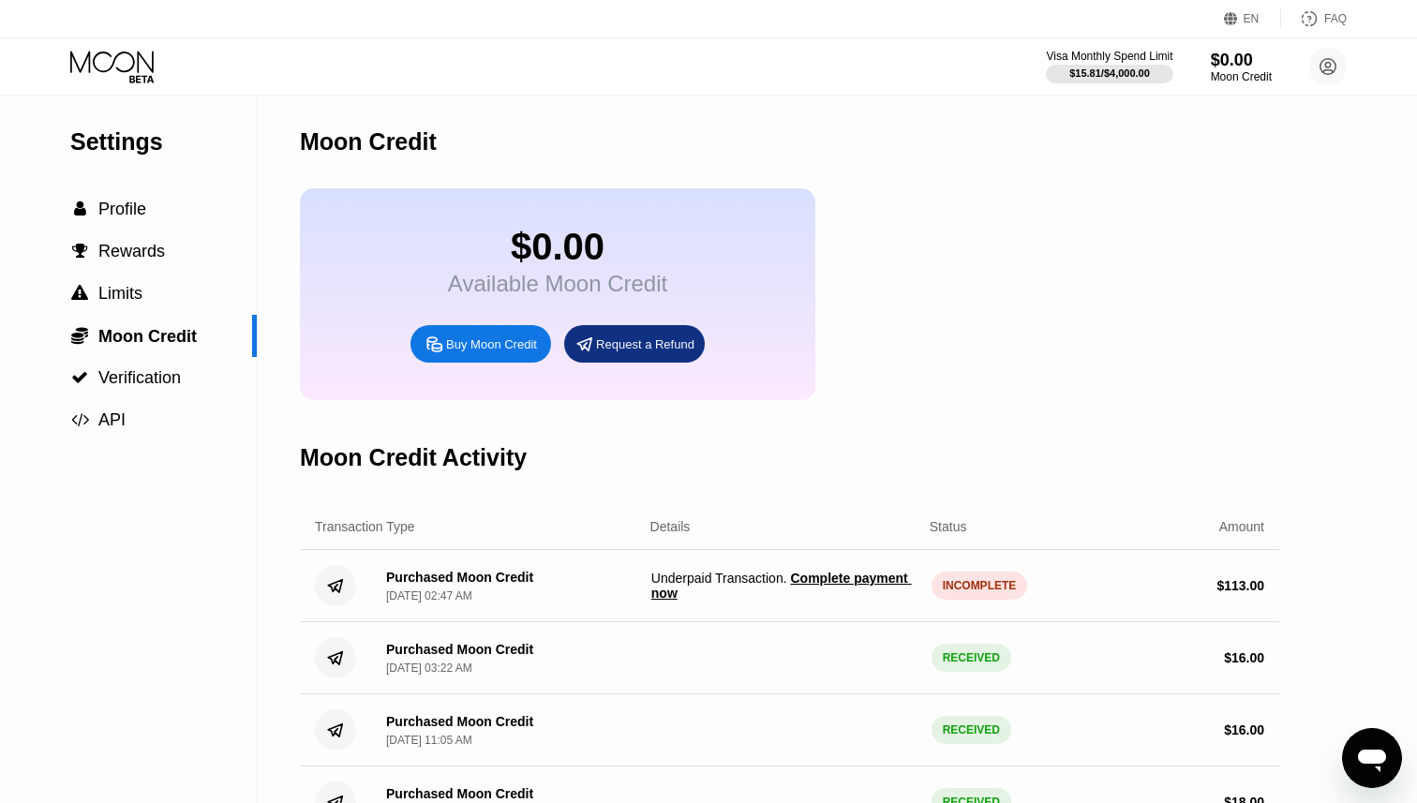
click at [815, 583] on span "Complete payment now" at bounding box center [782, 586] width 261 height 30
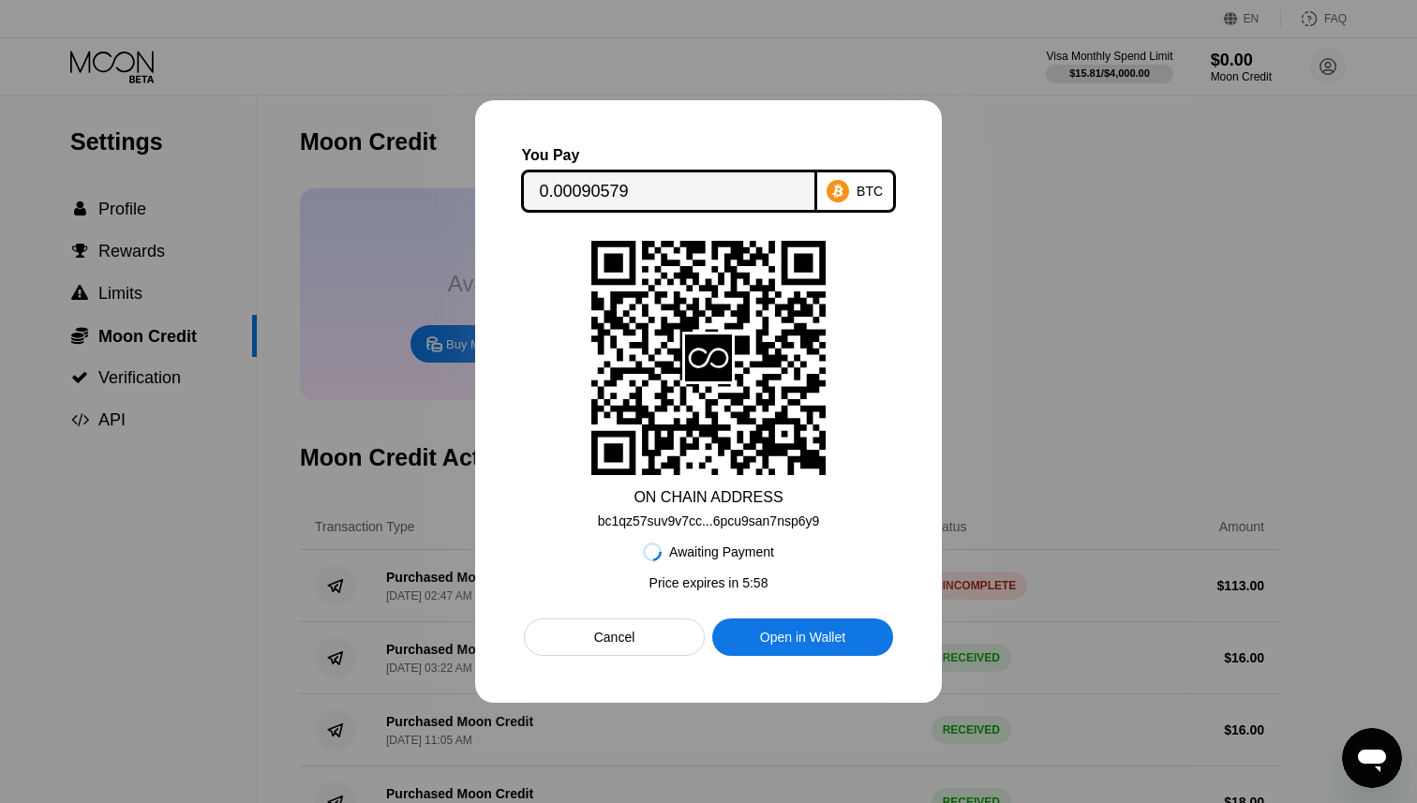
click at [1003, 290] on div at bounding box center [708, 401] width 1417 height 803
click at [652, 632] on div "Cancel" at bounding box center [614, 637] width 181 height 37
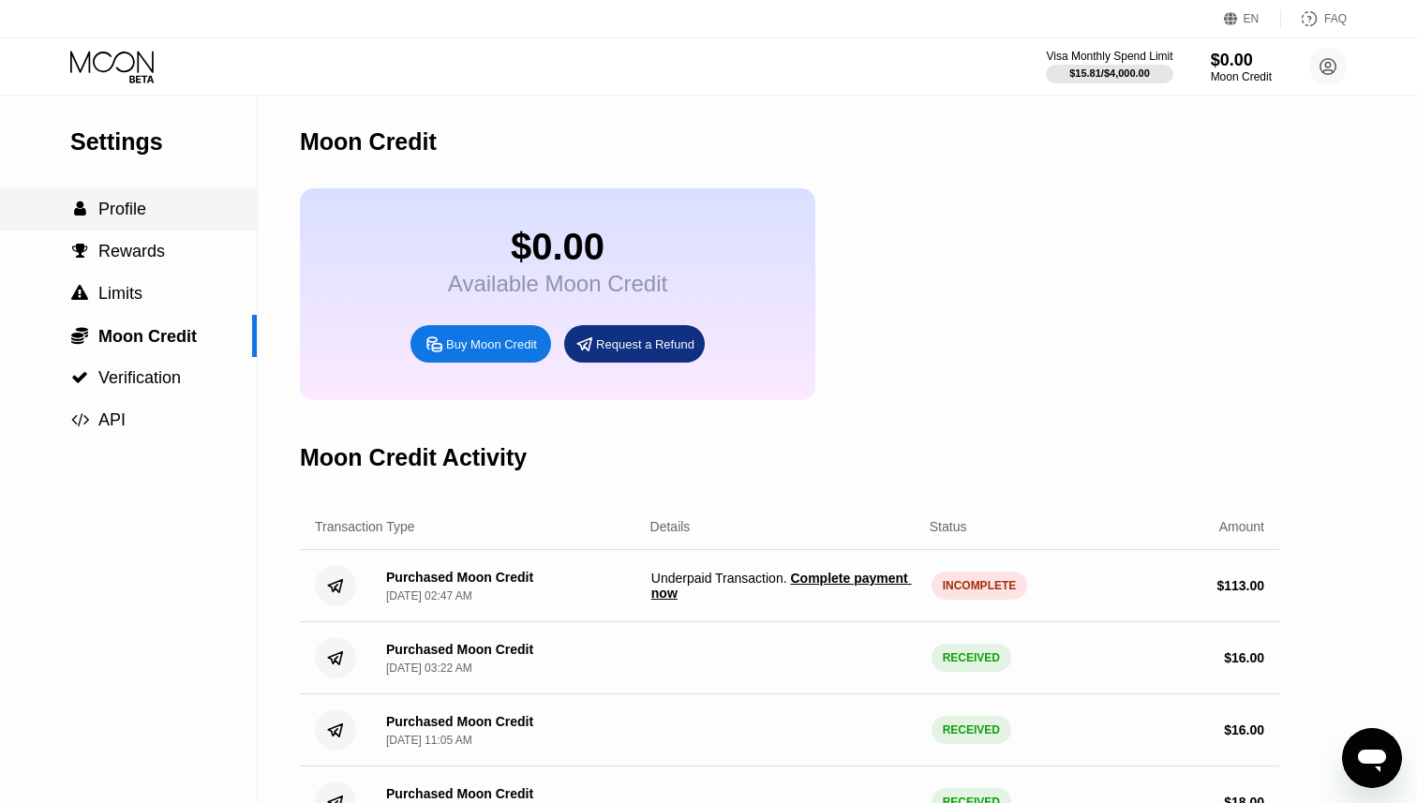
click at [132, 198] on div " Profile" at bounding box center [128, 209] width 257 height 42
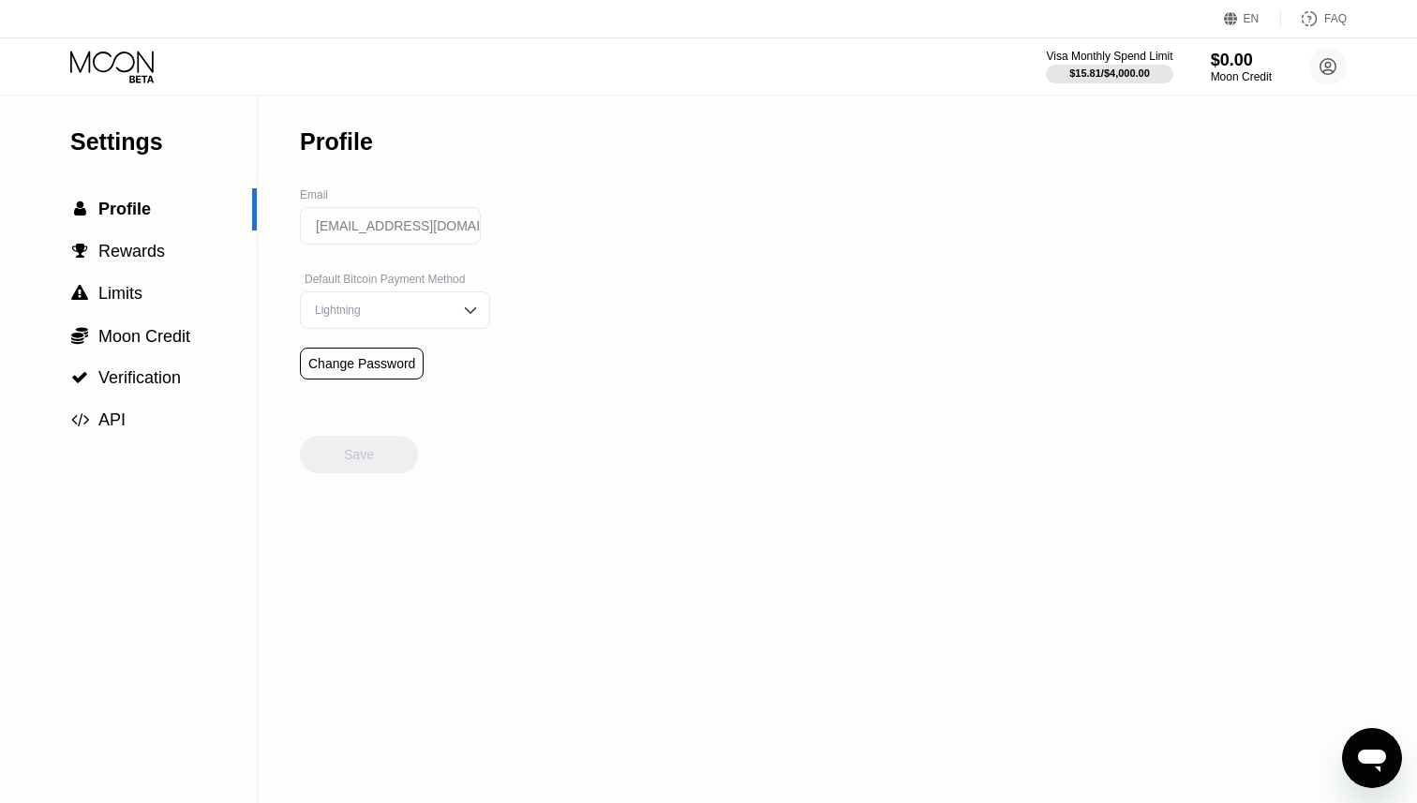
click at [122, 48] on div "Visa Monthly Spend Limit $15.81 / $4,000.00 $0.00 Moon Credit [EMAIL_ADDRESS][D…" at bounding box center [708, 66] width 1417 height 56
click at [121, 62] on icon at bounding box center [113, 67] width 87 height 33
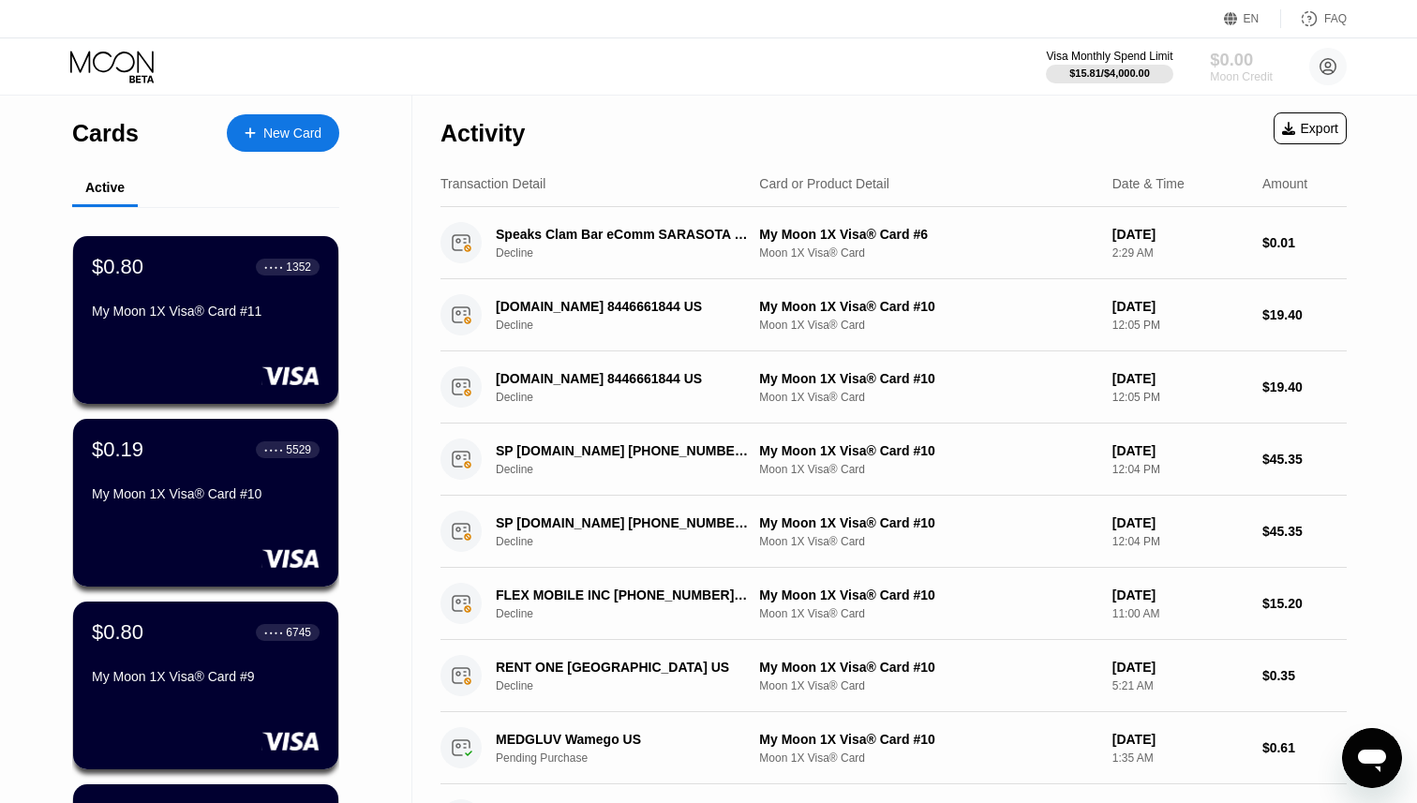
click at [1226, 66] on div "$0.00" at bounding box center [1241, 60] width 63 height 20
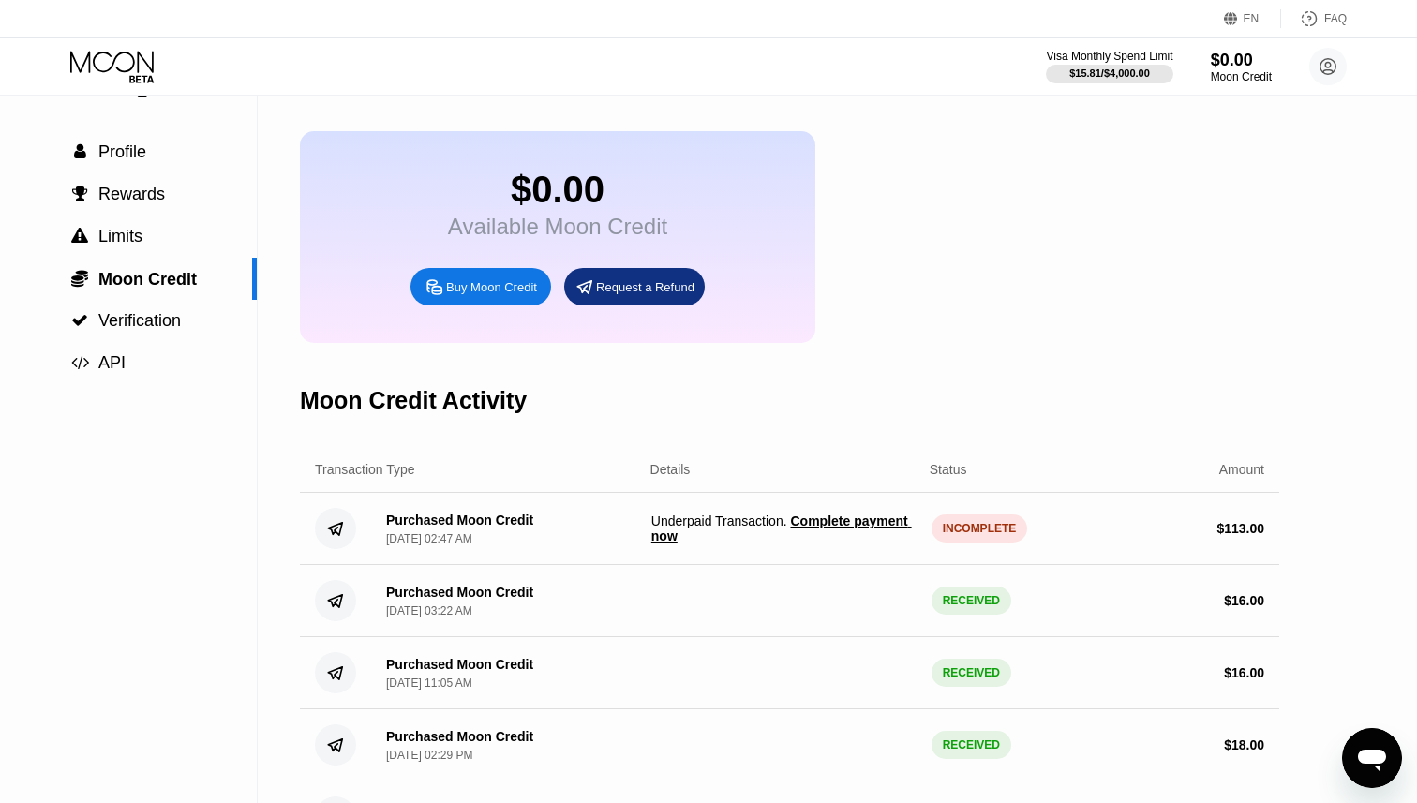
scroll to position [83, 0]
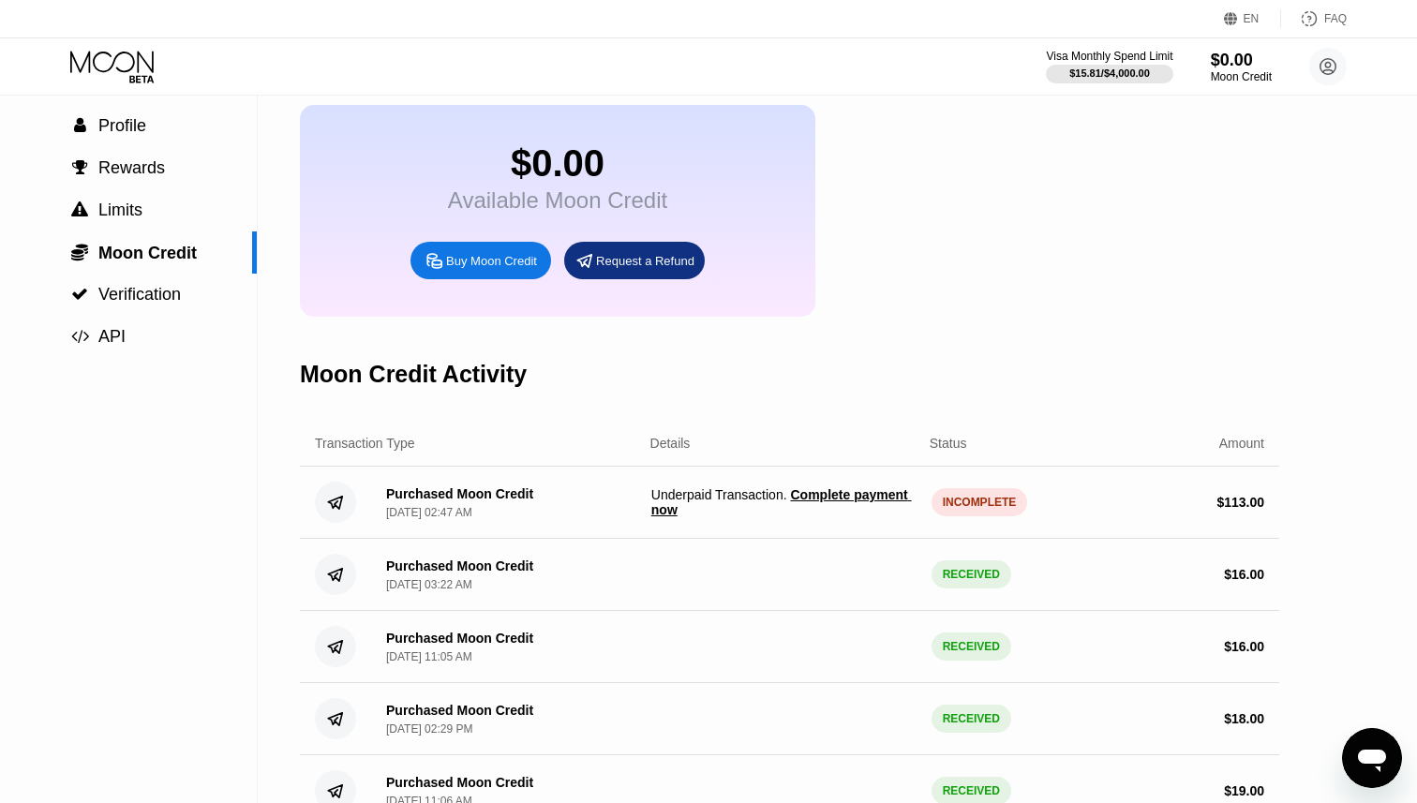
click at [962, 497] on div "INCOMPLETE" at bounding box center [980, 502] width 97 height 28
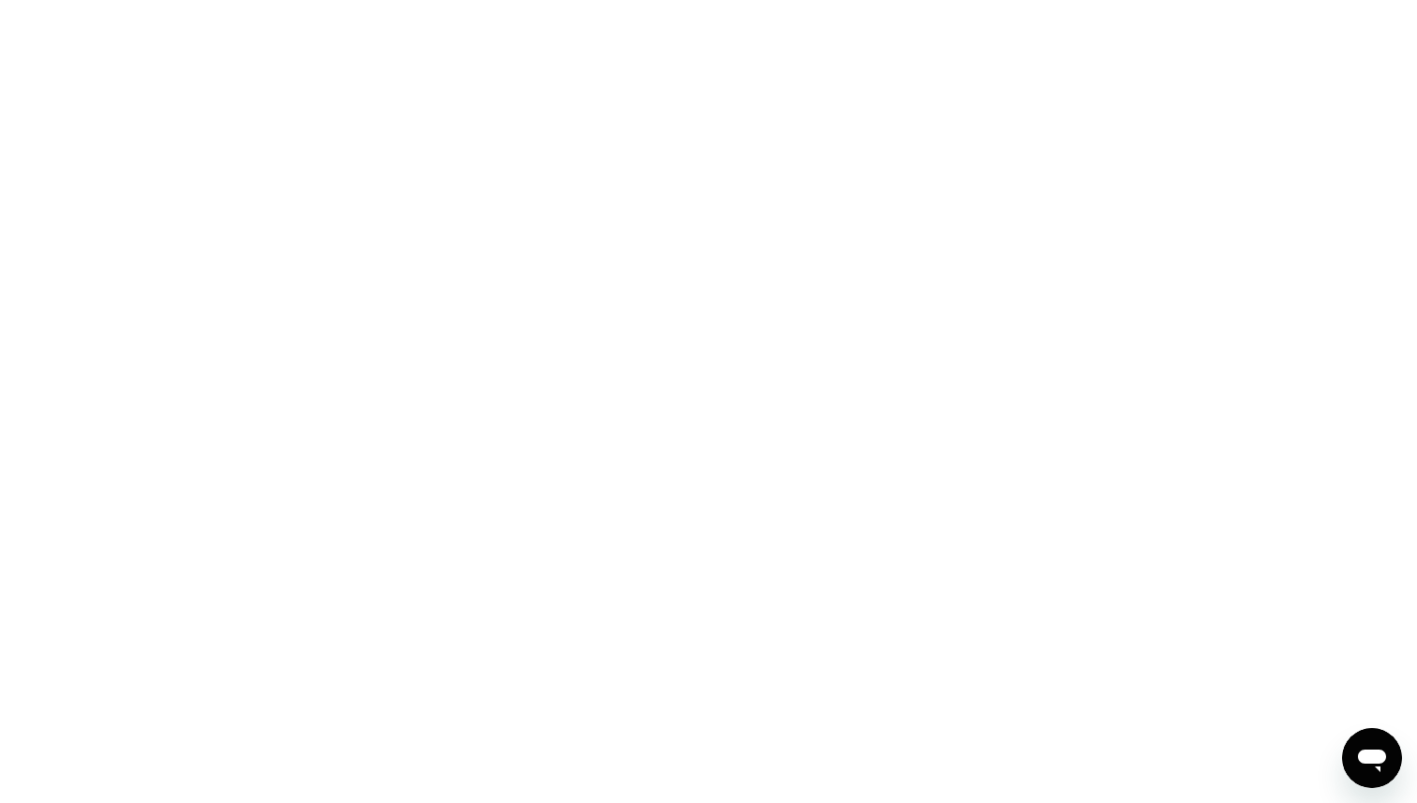
scroll to position [83, 0]
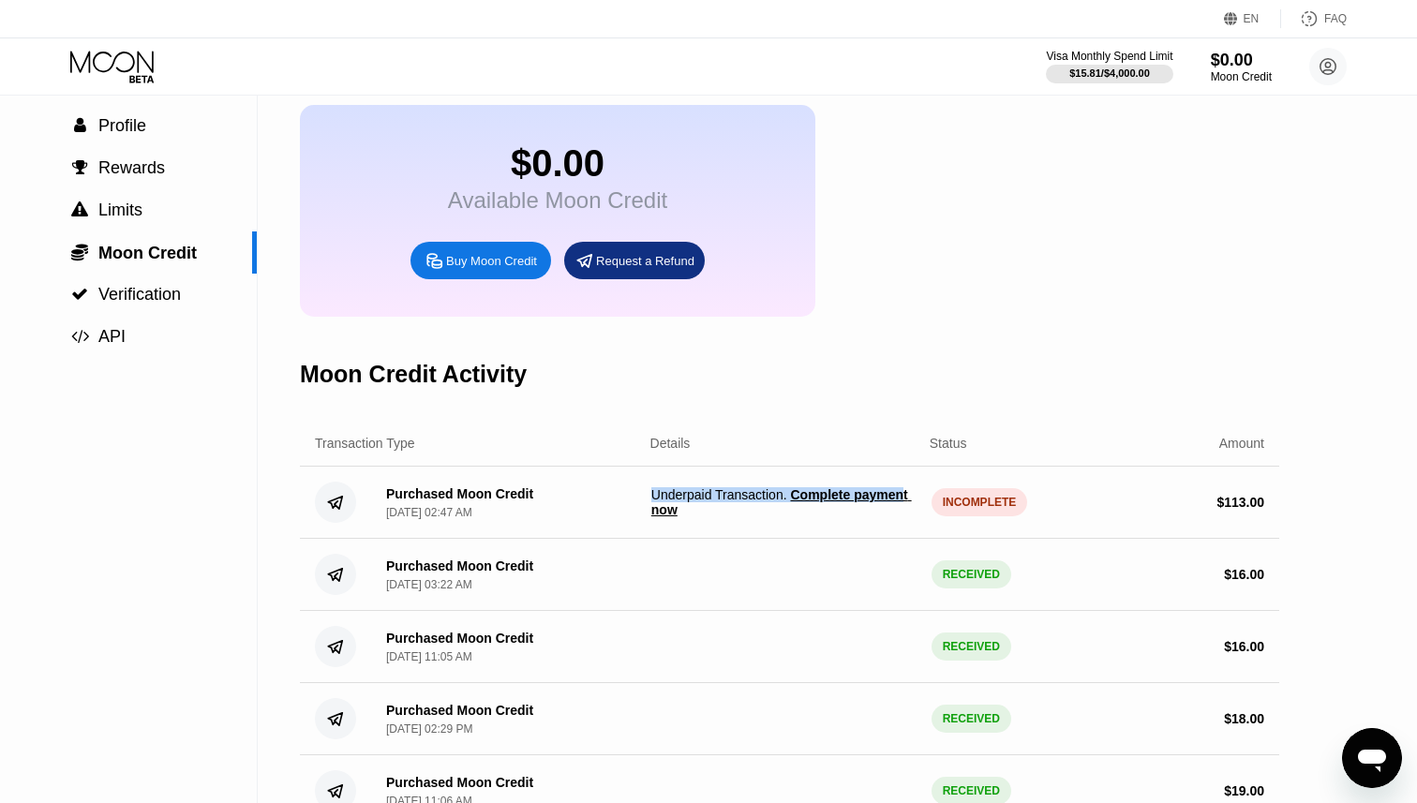
drag, startPoint x: 698, startPoint y: 508, endPoint x: 638, endPoint y: 481, distance: 65.9
click at [638, 480] on div "Purchased Moon Credit [DATE] 02:47 AM Underpaid Transaction . Complete payment …" at bounding box center [790, 503] width 980 height 72
click at [705, 457] on div "Transaction Type Details Status Amount" at bounding box center [790, 444] width 980 height 46
click at [135, 43] on div "Visa Monthly Spend Limit $15.81 / $4,000.00 $0.00 Moon Credit jokeefe12166@gmai…" at bounding box center [708, 66] width 1417 height 56
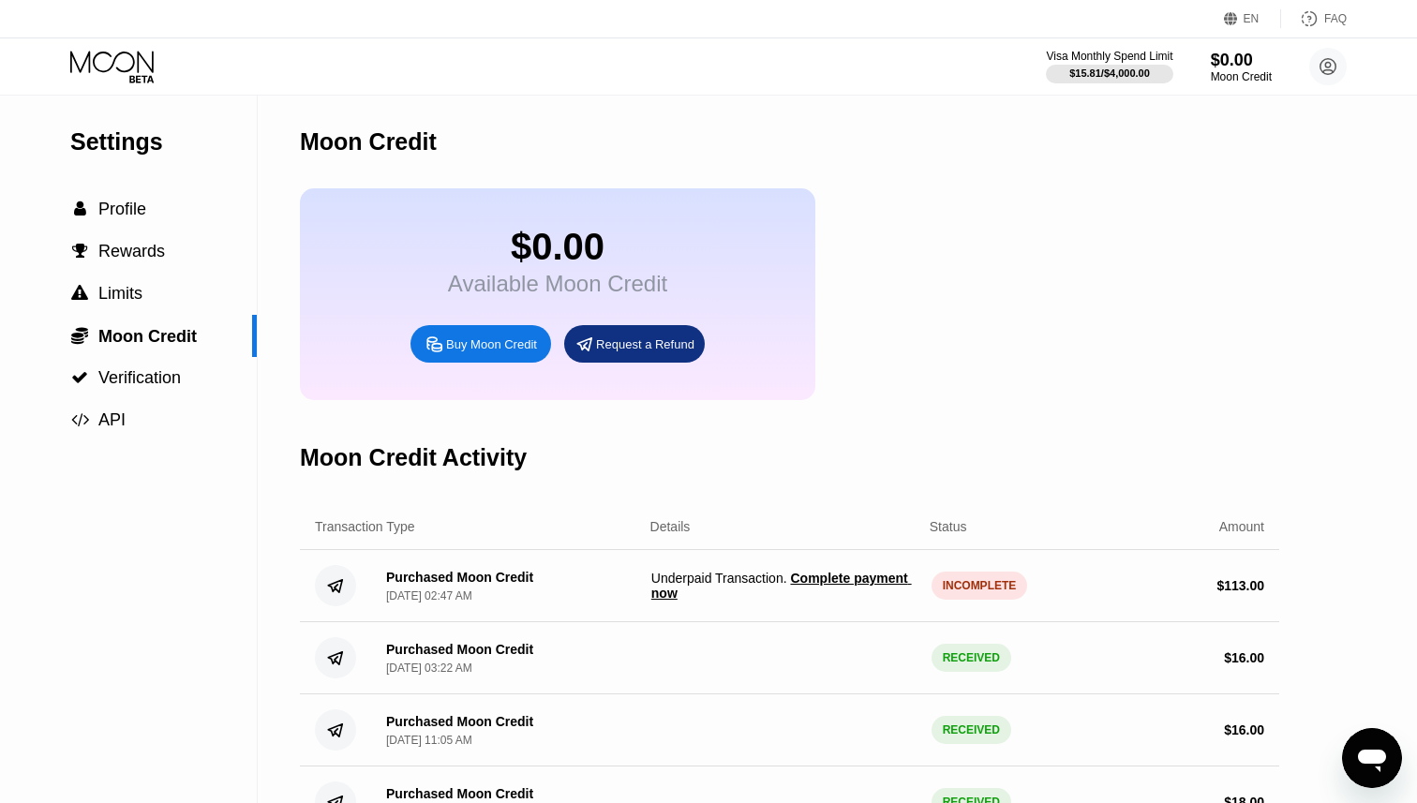
click at [692, 601] on span "Complete payment now" at bounding box center [782, 586] width 261 height 30
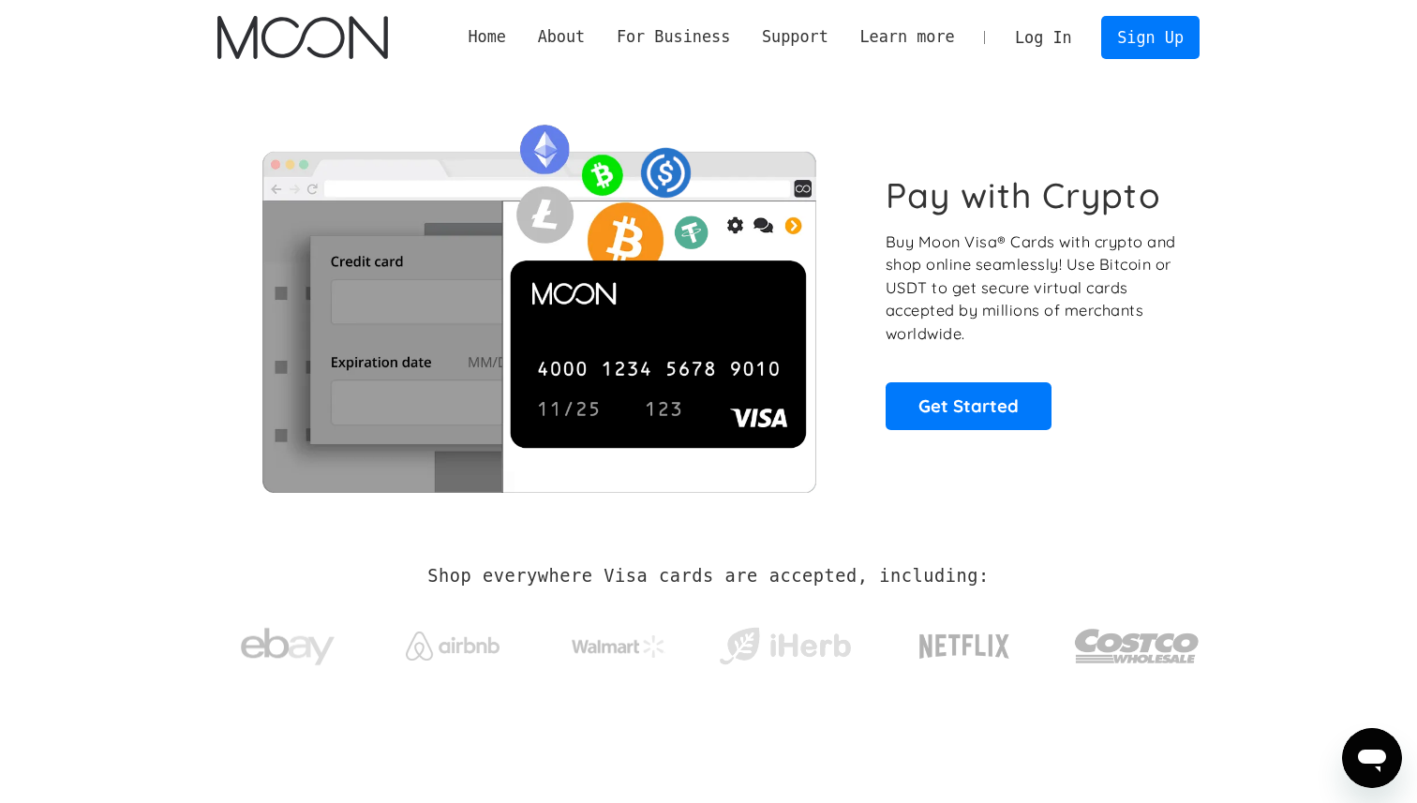
click at [1054, 29] on link "Log In" at bounding box center [1043, 37] width 88 height 41
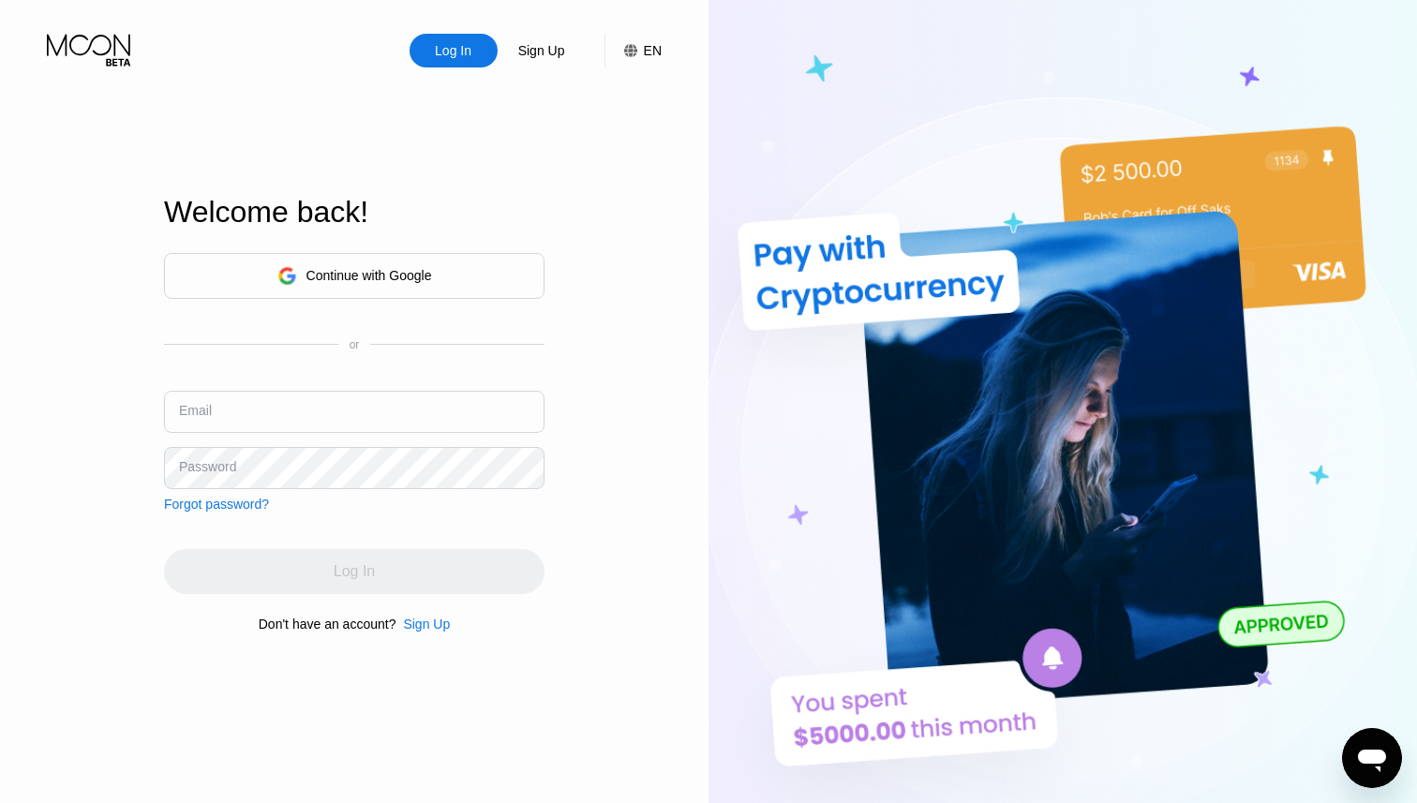
click at [232, 409] on input "text" at bounding box center [354, 412] width 381 height 42
paste input "[EMAIL_ADDRESS][DOMAIN_NAME]"
type input "[EMAIL_ADDRESS][DOMAIN_NAME]"
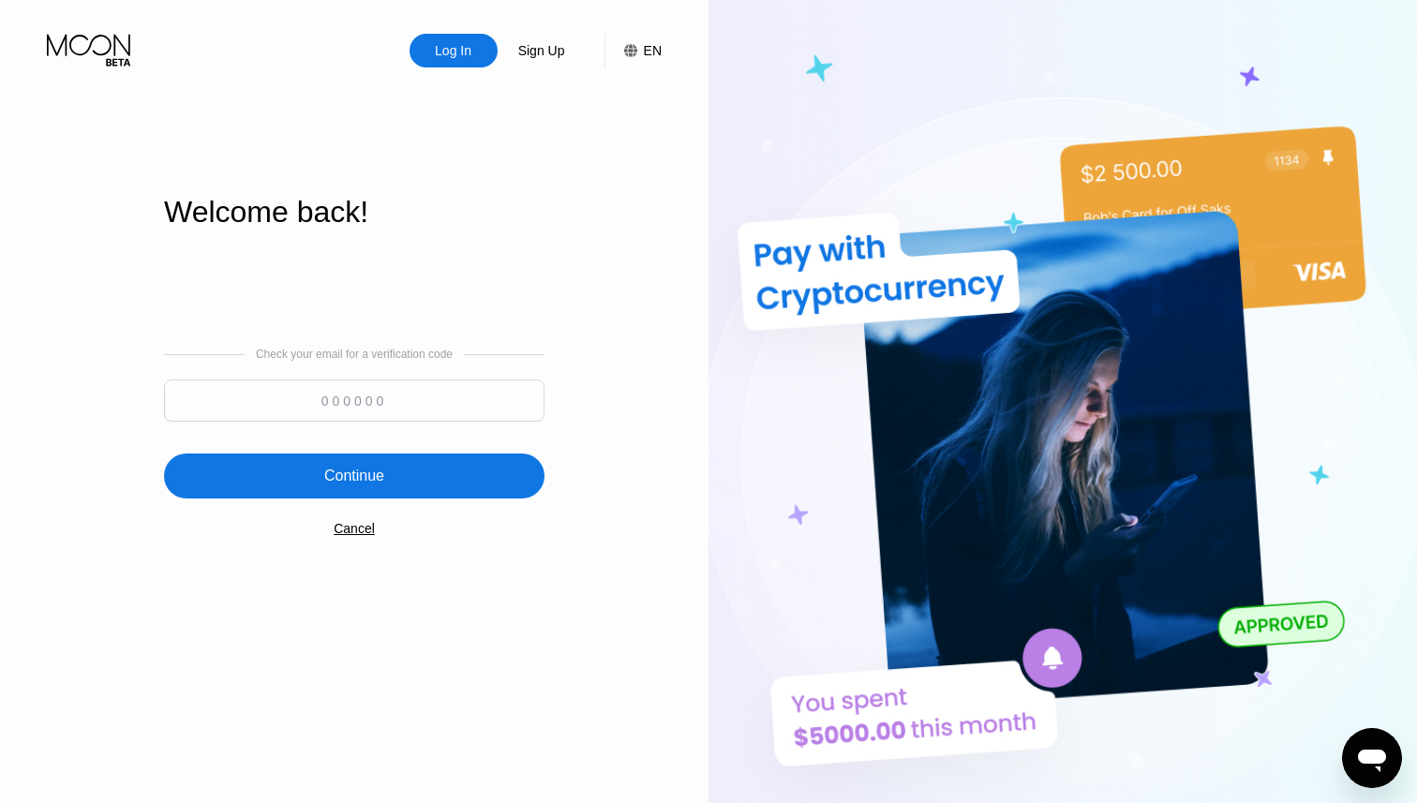
click at [258, 415] on input at bounding box center [354, 401] width 381 height 42
click at [334, 401] on input at bounding box center [354, 401] width 381 height 42
paste input "959747"
type input "959747"
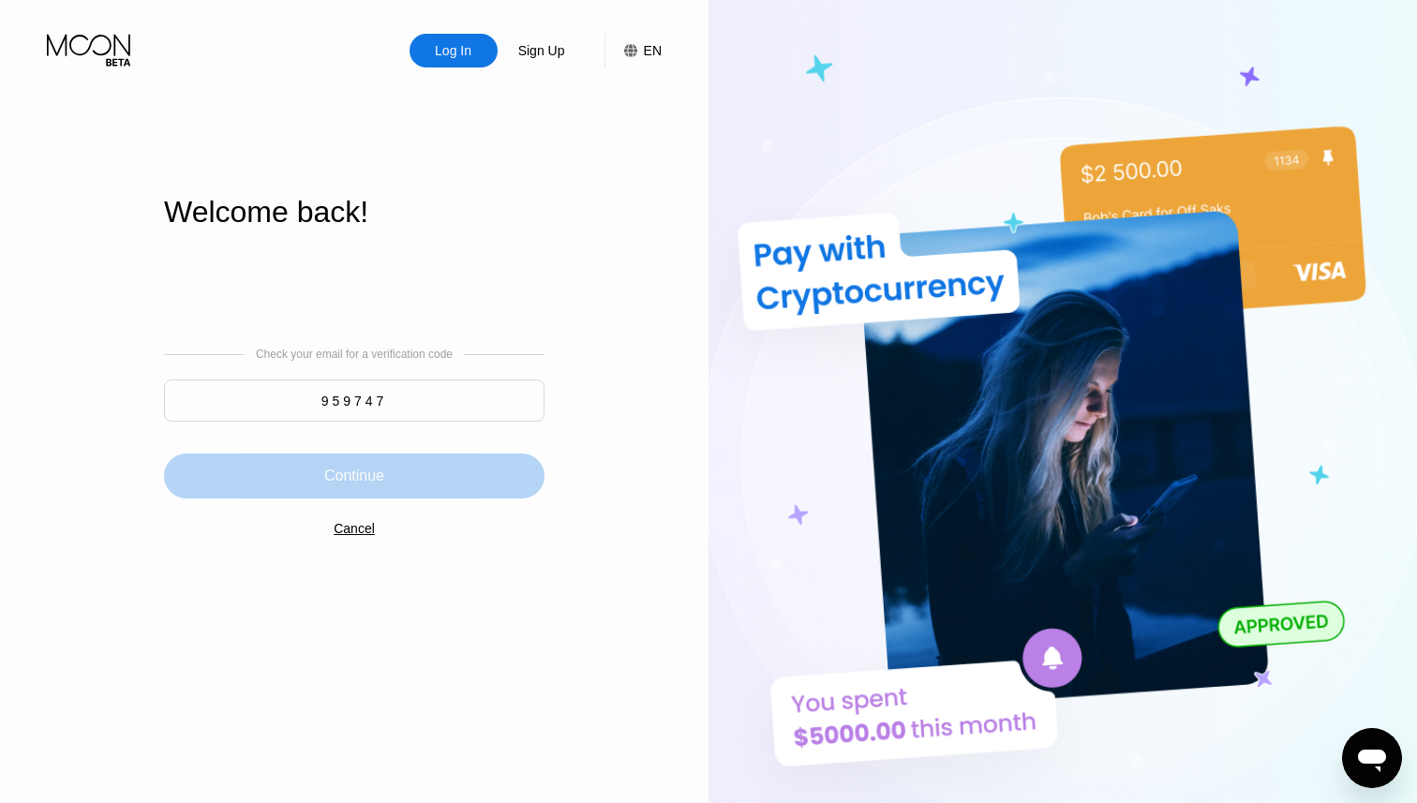
click at [407, 479] on div "Continue" at bounding box center [354, 476] width 381 height 45
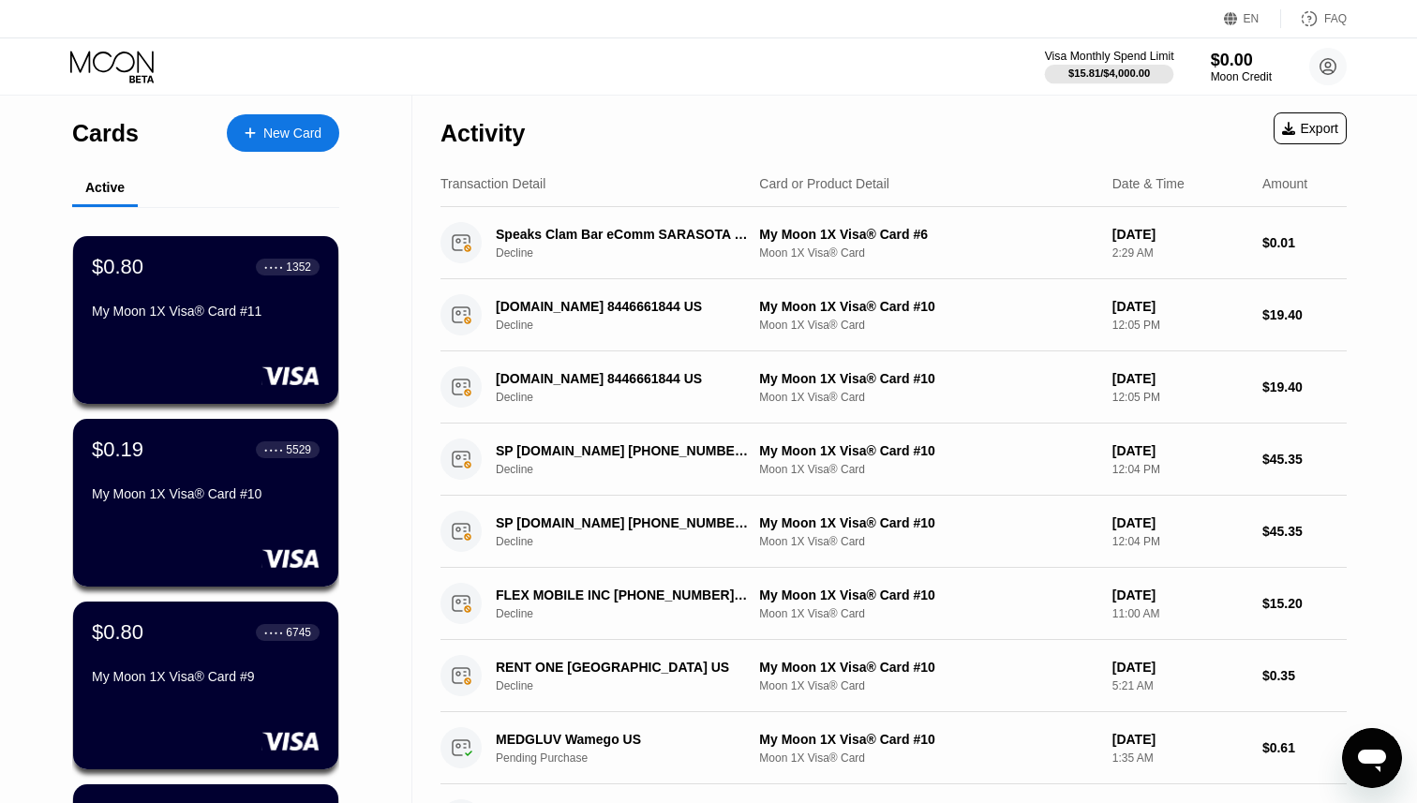
click at [1117, 59] on div "Visa Monthly Spend Limit" at bounding box center [1109, 56] width 129 height 13
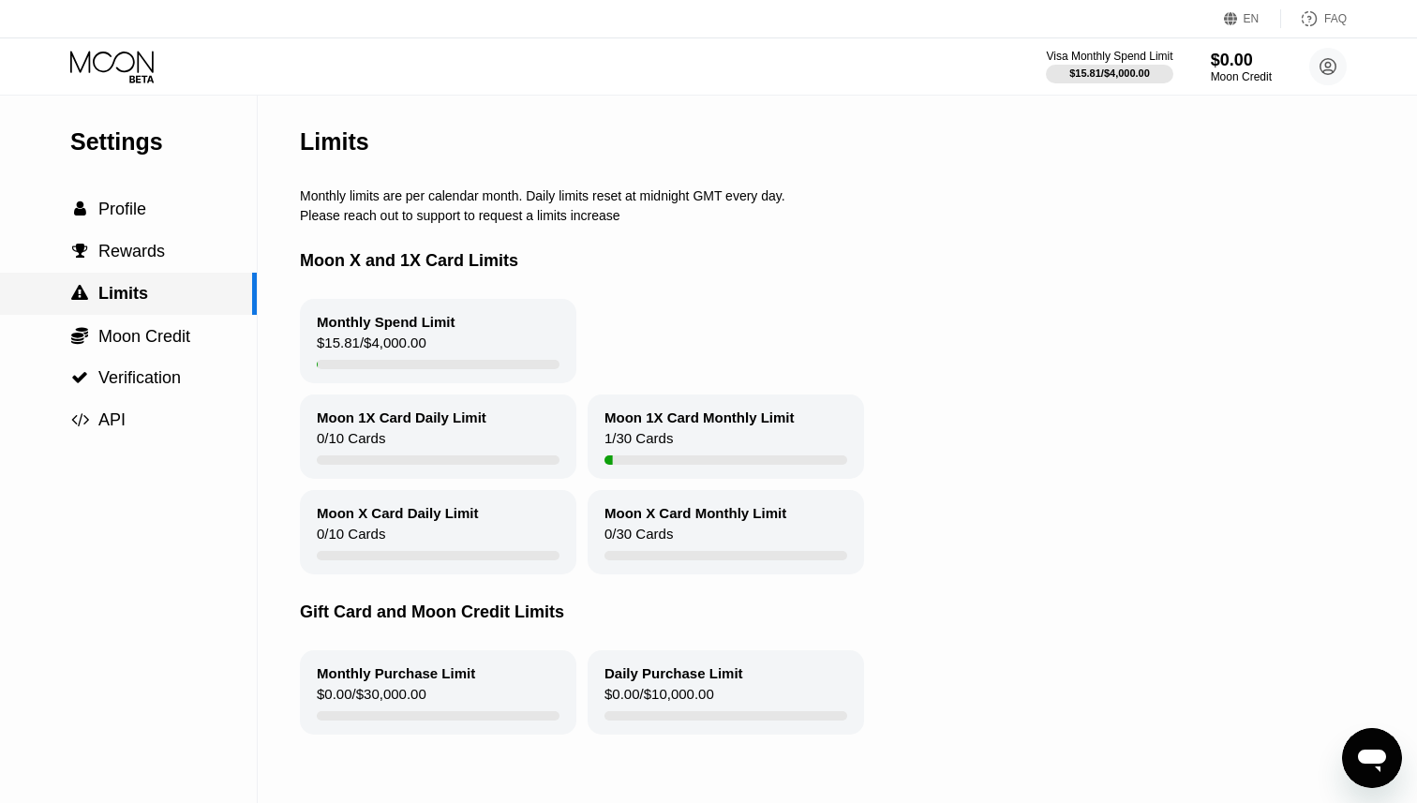
click at [138, 287] on span "Limits" at bounding box center [123, 293] width 50 height 19
click at [153, 331] on span "Moon Credit" at bounding box center [144, 336] width 92 height 19
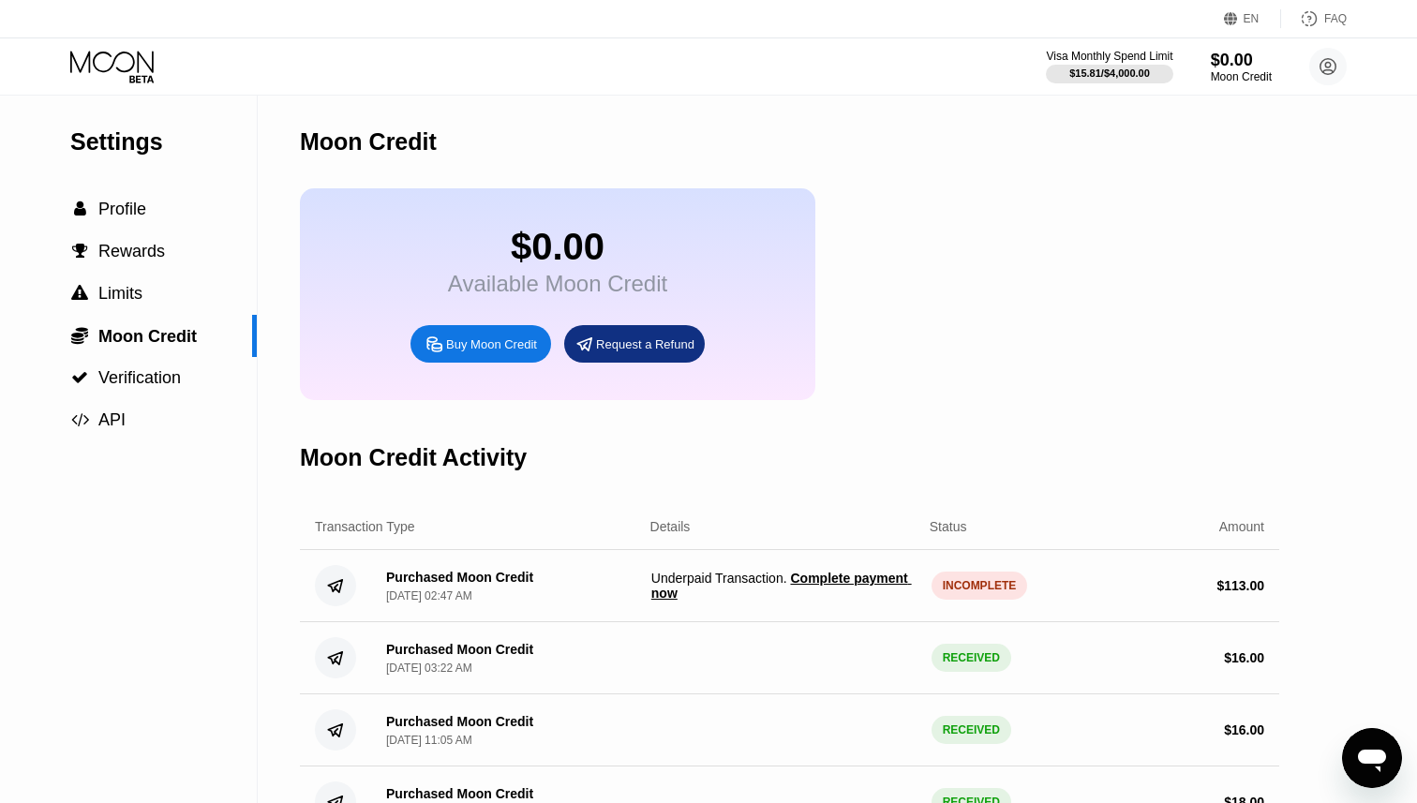
click at [100, 76] on icon at bounding box center [113, 67] width 87 height 33
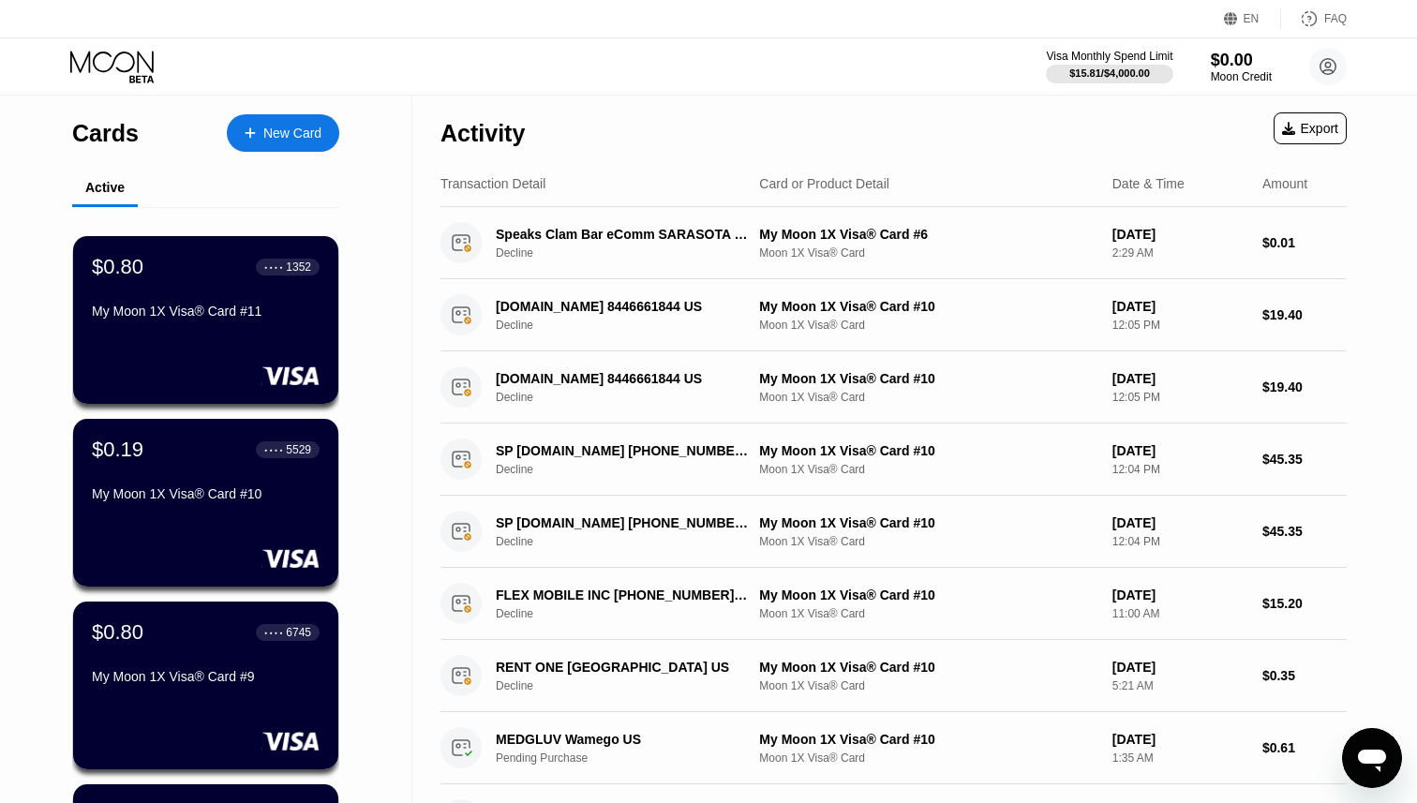
click at [100, 76] on icon at bounding box center [113, 67] width 87 height 33
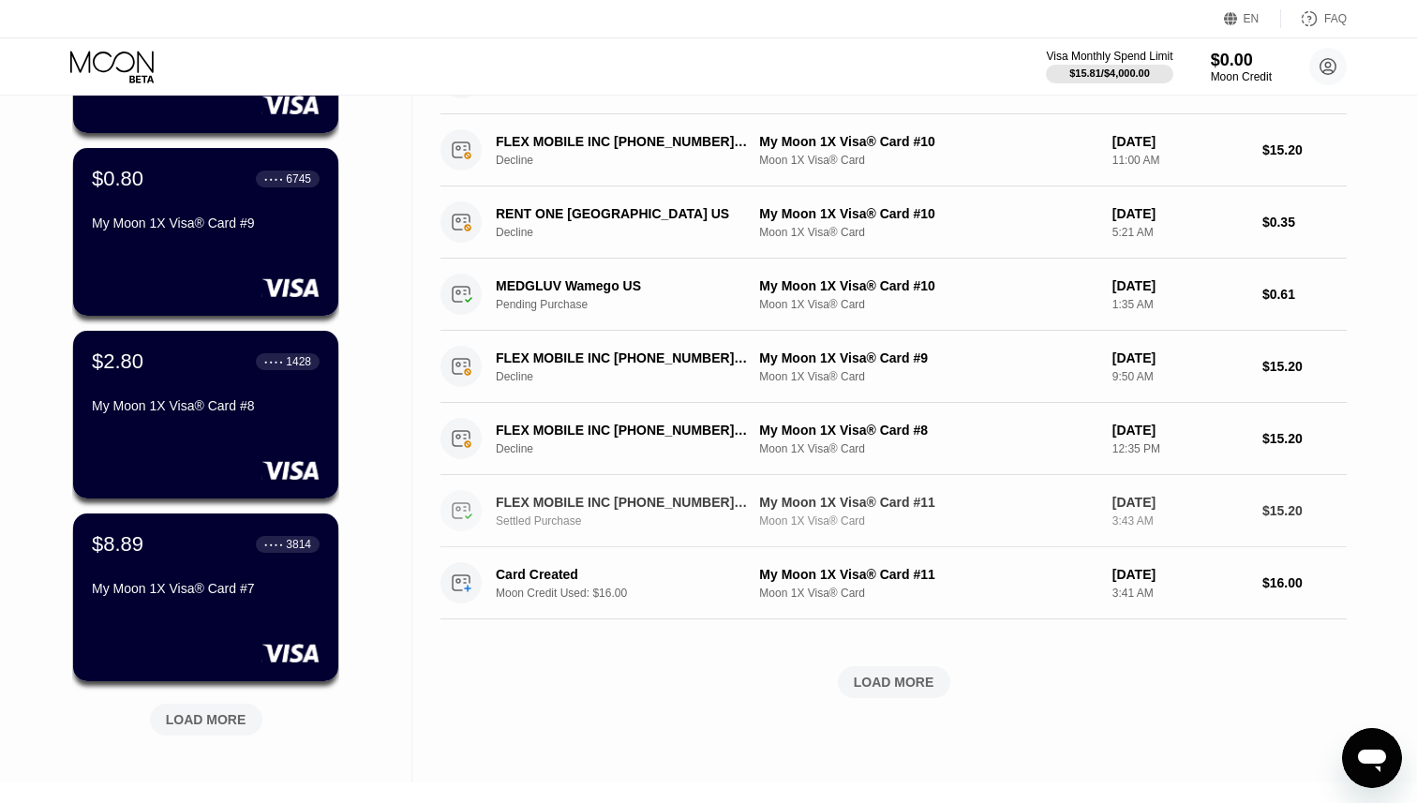
scroll to position [467, 0]
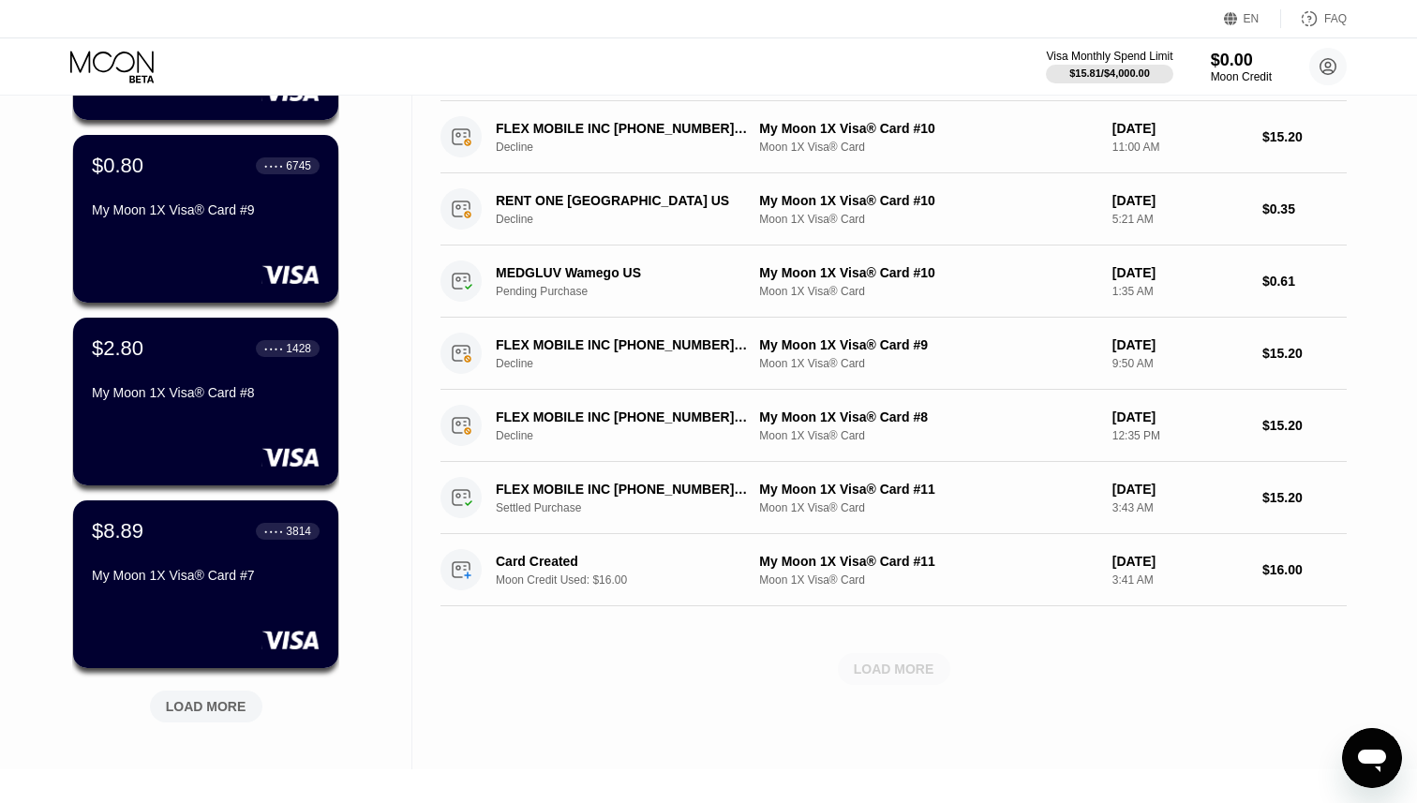
click at [887, 660] on div "LOAD MORE" at bounding box center [894, 669] width 112 height 32
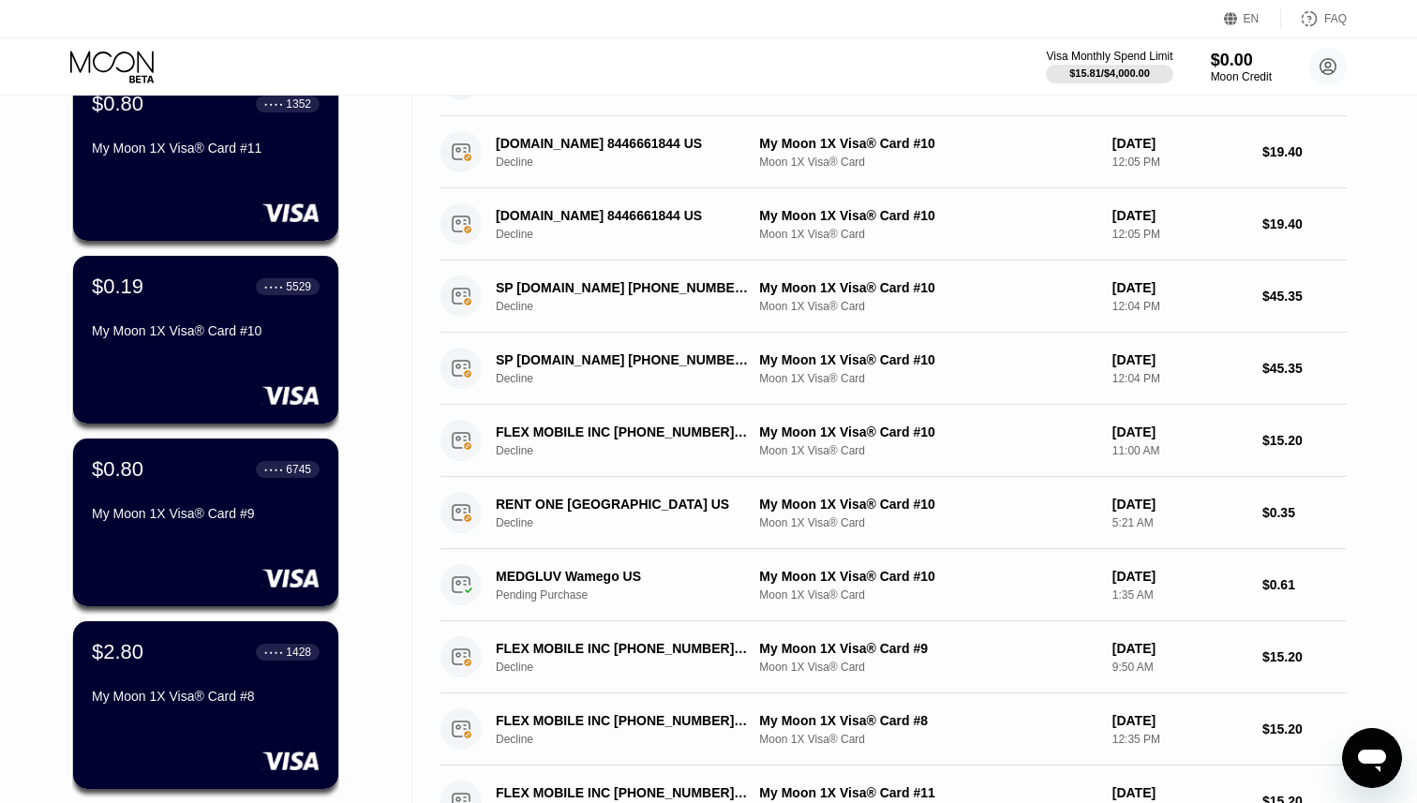
scroll to position [0, 0]
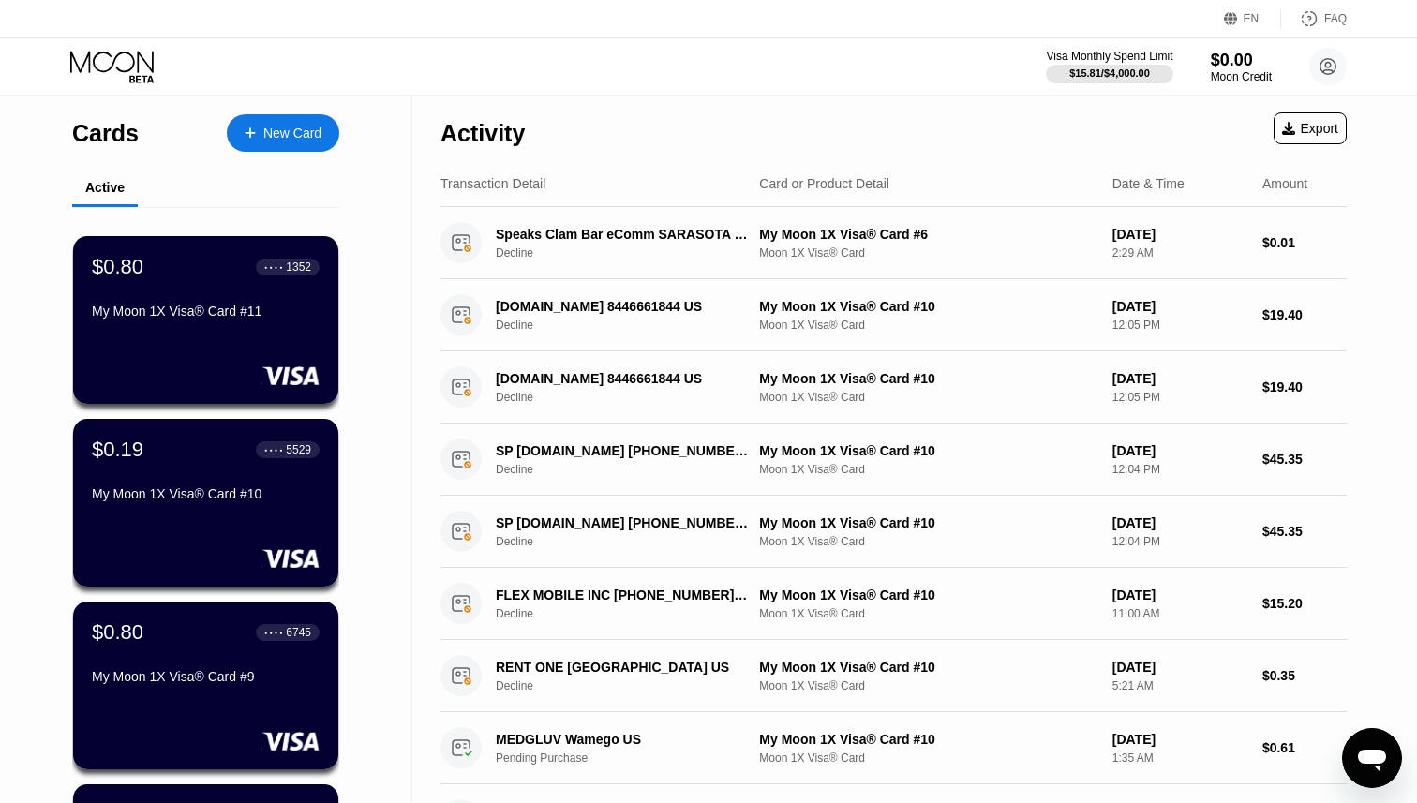
click at [98, 66] on icon at bounding box center [113, 67] width 87 height 33
click at [1360, 764] on icon "Open messaging window" at bounding box center [1373, 759] width 34 height 34
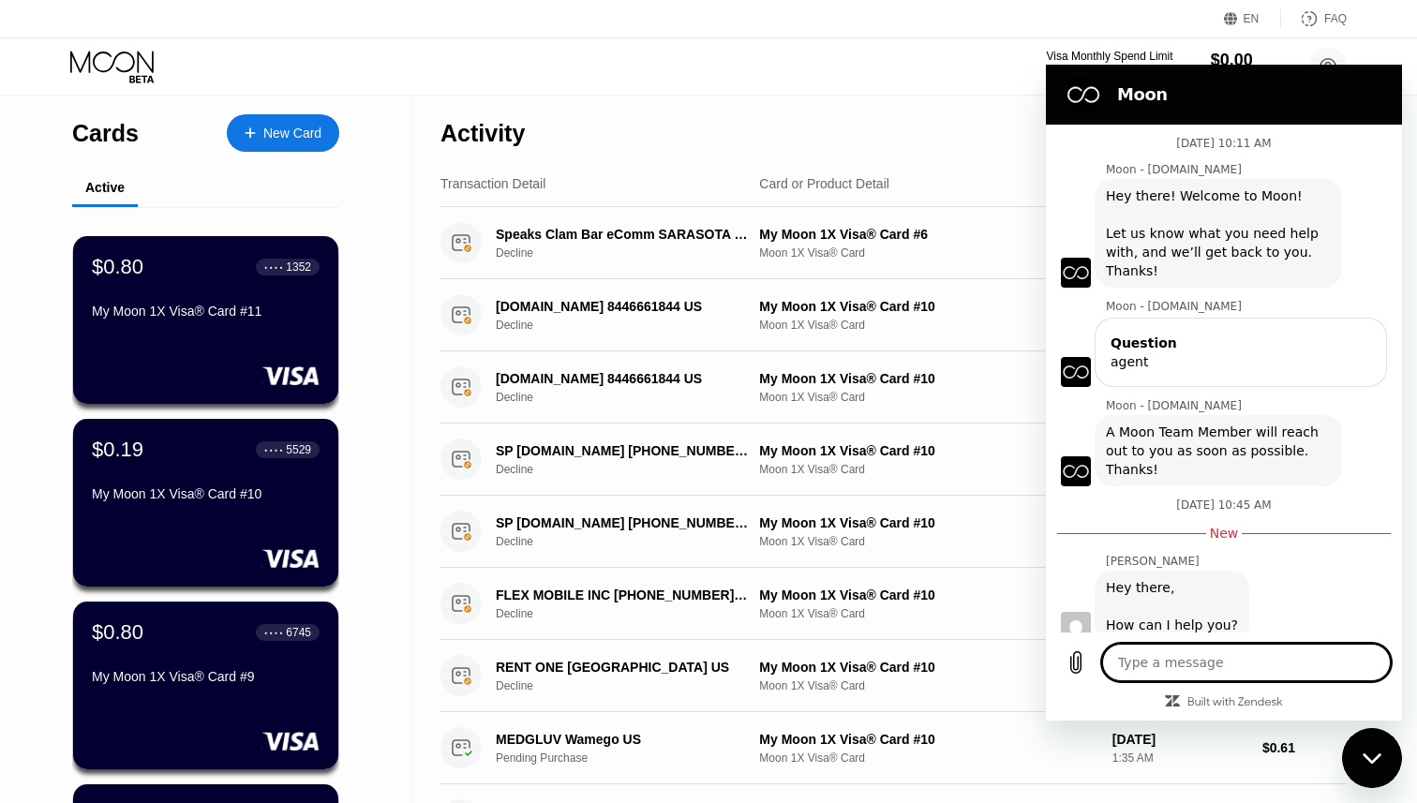
scroll to position [12, 0]
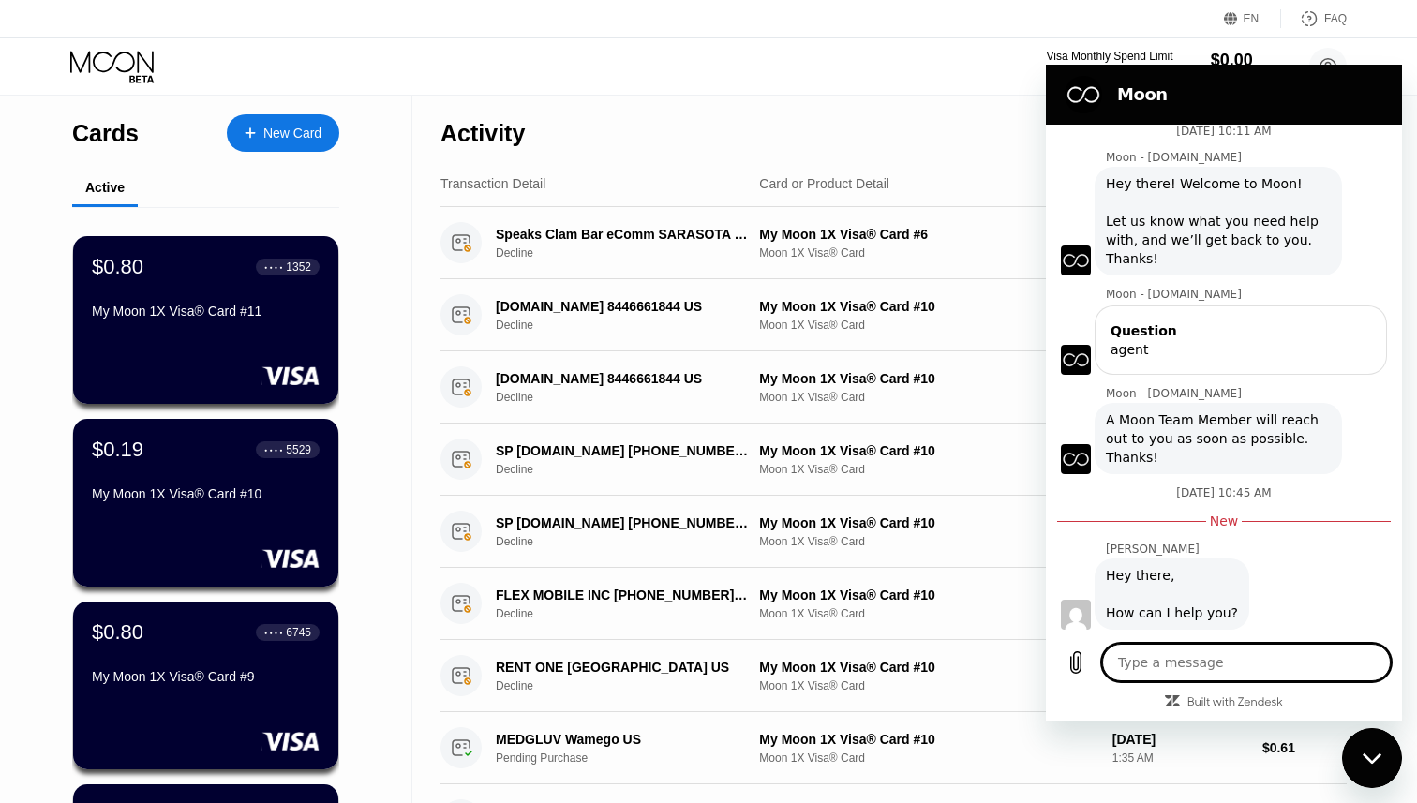
click at [1252, 659] on textarea at bounding box center [1246, 662] width 289 height 37
type textarea "h"
type textarea "x"
type textarea "he"
type textarea "x"
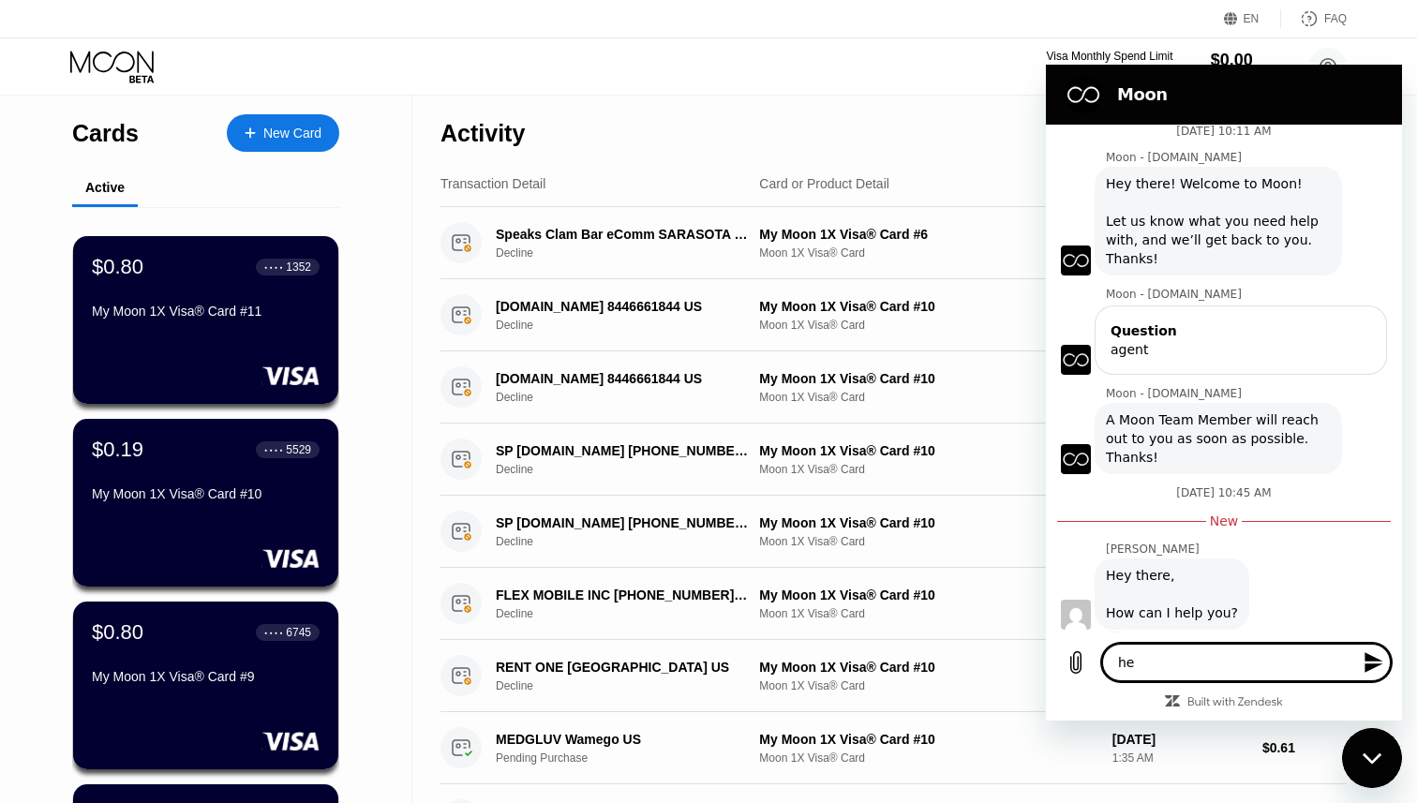
type textarea "hel"
type textarea "x"
type textarea "hell"
type textarea "x"
type textarea "hello"
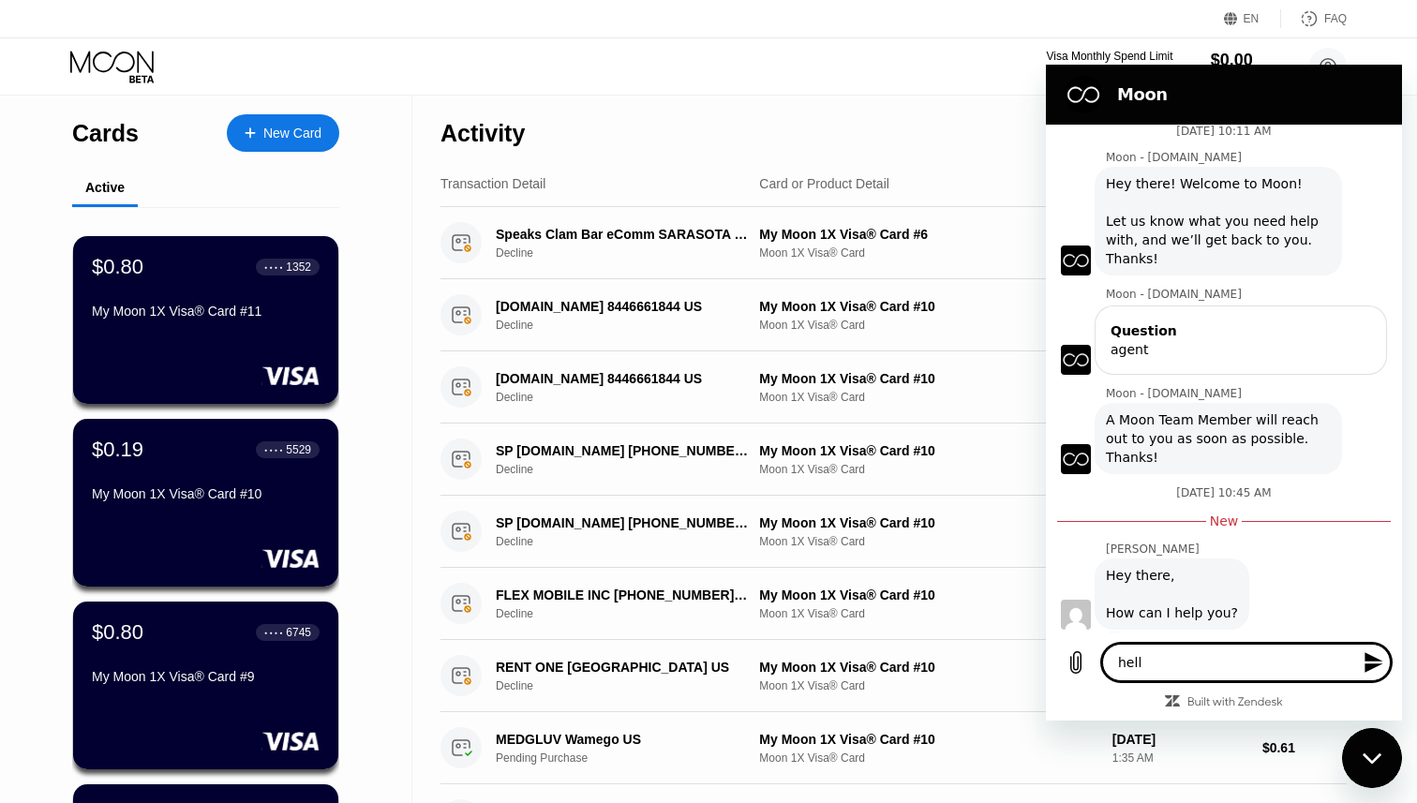
type textarea "x"
type textarea "hello"
type textarea "x"
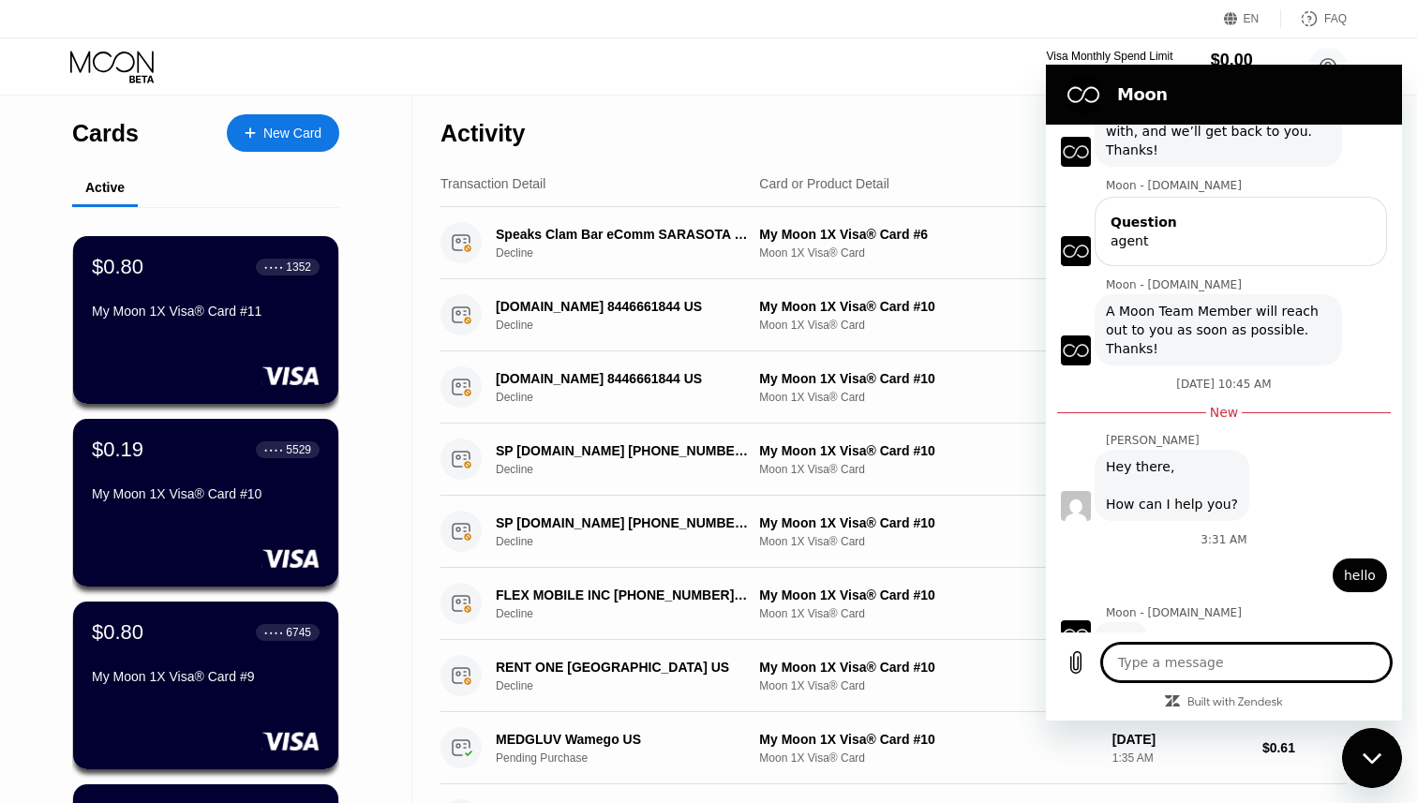
scroll to position [119, 0]
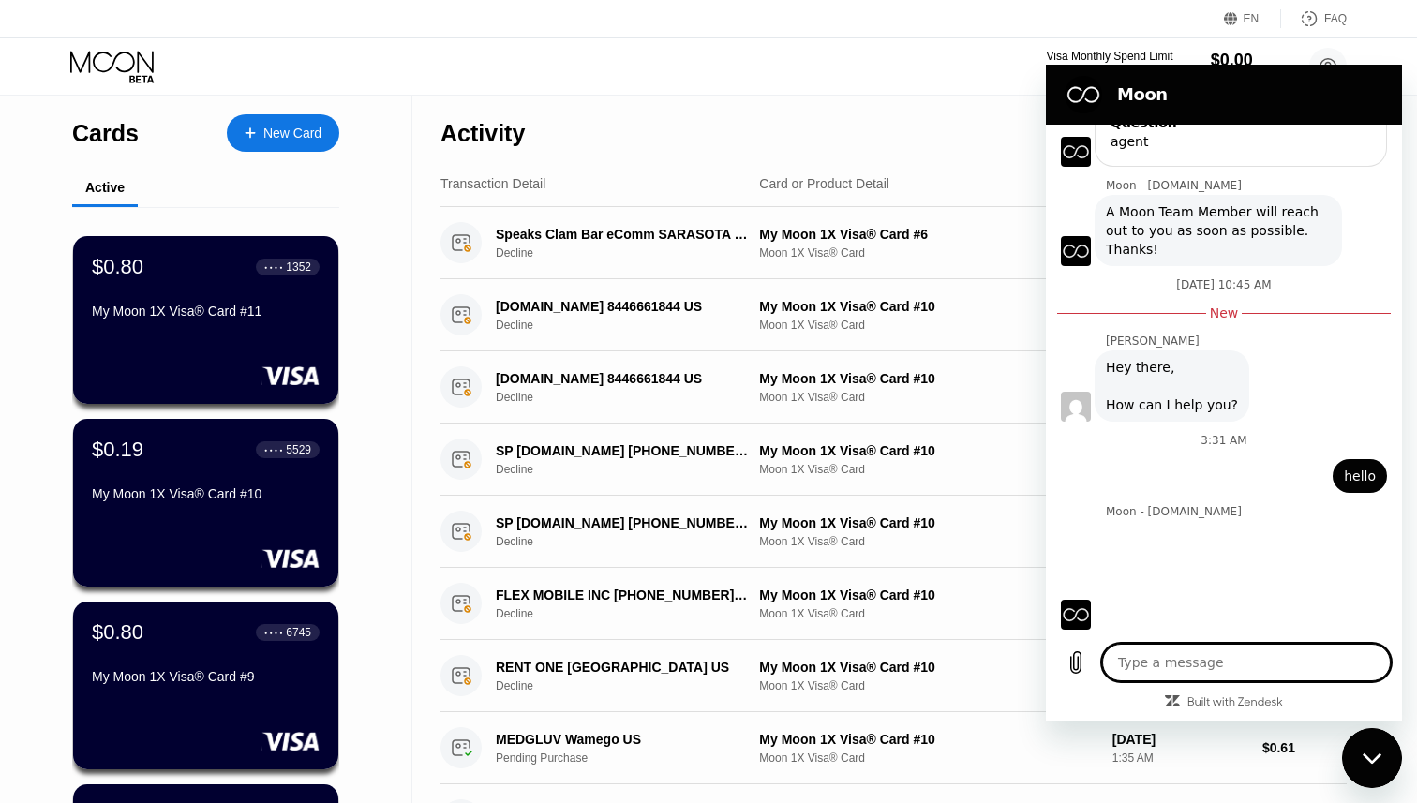
type textarea "x"
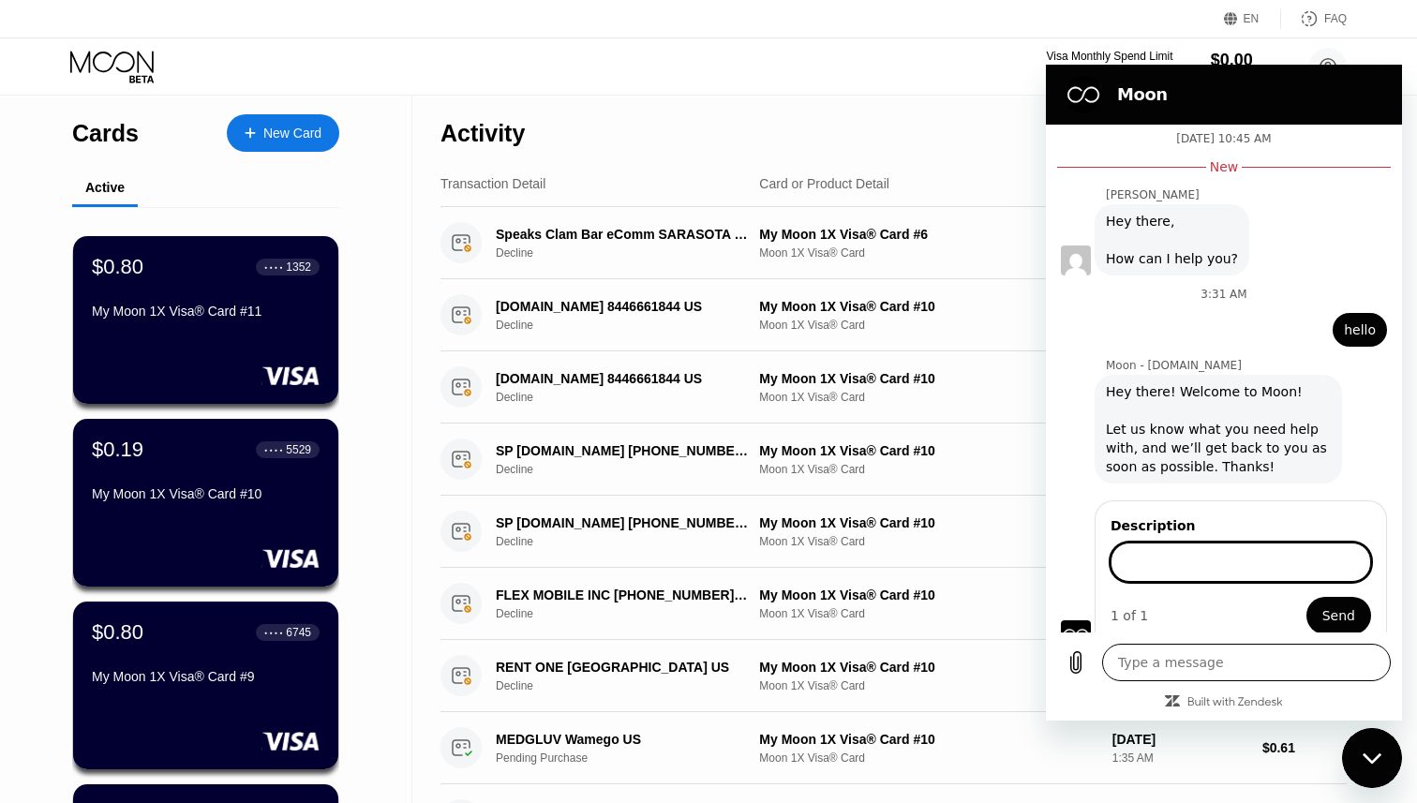
scroll to position [365, 0]
click at [1264, 543] on input "Description" at bounding box center [1241, 562] width 261 height 39
drag, startPoint x: 856, startPoint y: 417, endPoint x: 775, endPoint y: 364, distance: 96.7
click at [833, 395] on div "OMORFEE.COM 8446661844 US Decline My Moon 1X Visa® Card #10 Moon 1X Visa® Card …" at bounding box center [894, 388] width 907 height 72
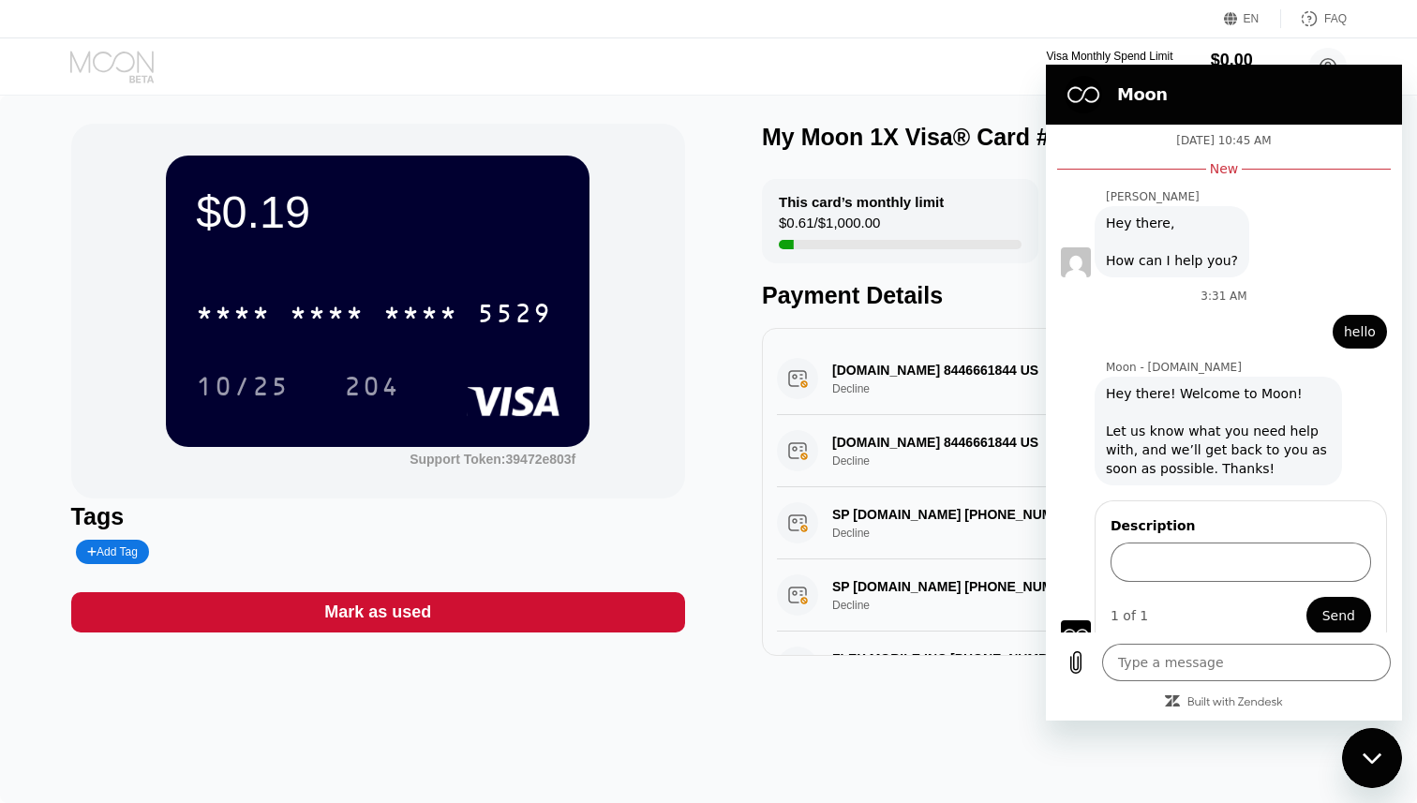
click at [150, 74] on icon at bounding box center [113, 67] width 87 height 33
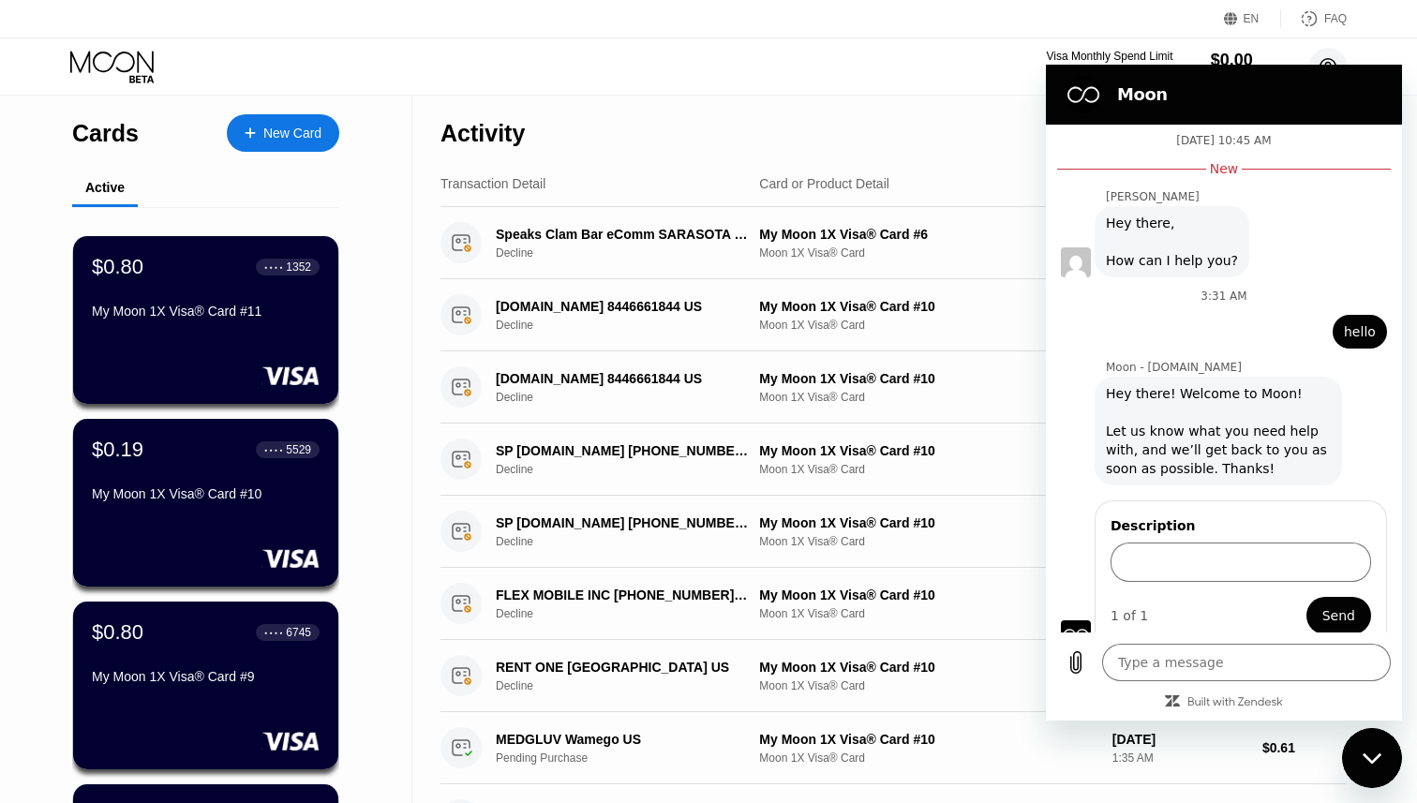
click at [1328, 56] on circle at bounding box center [1328, 66] width 37 height 37
click at [1234, 543] on input "Description" at bounding box center [1241, 562] width 261 height 39
type input "i loaded my account it hasnt come"
click at [1338, 605] on span "Send" at bounding box center [1339, 616] width 33 height 22
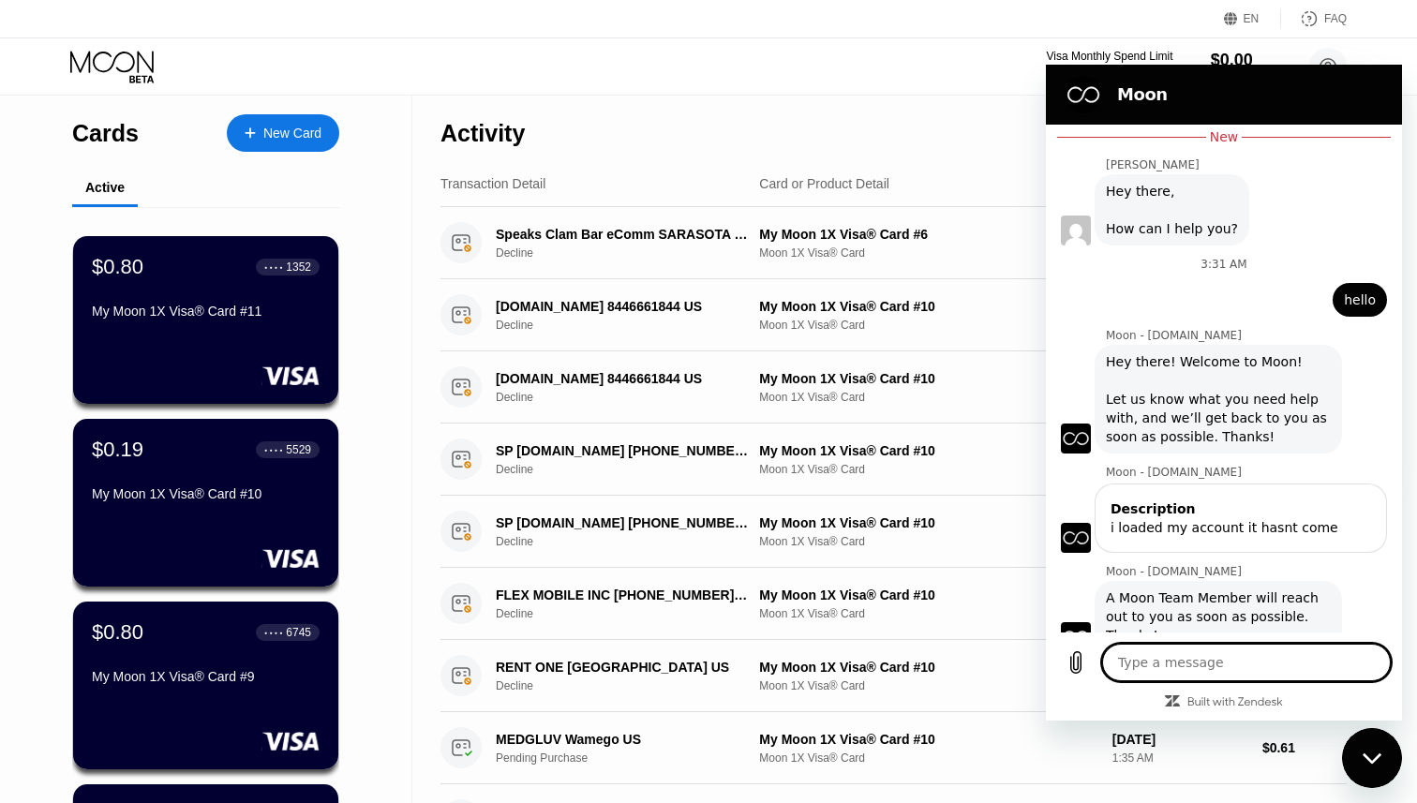
scroll to position [400, 0]
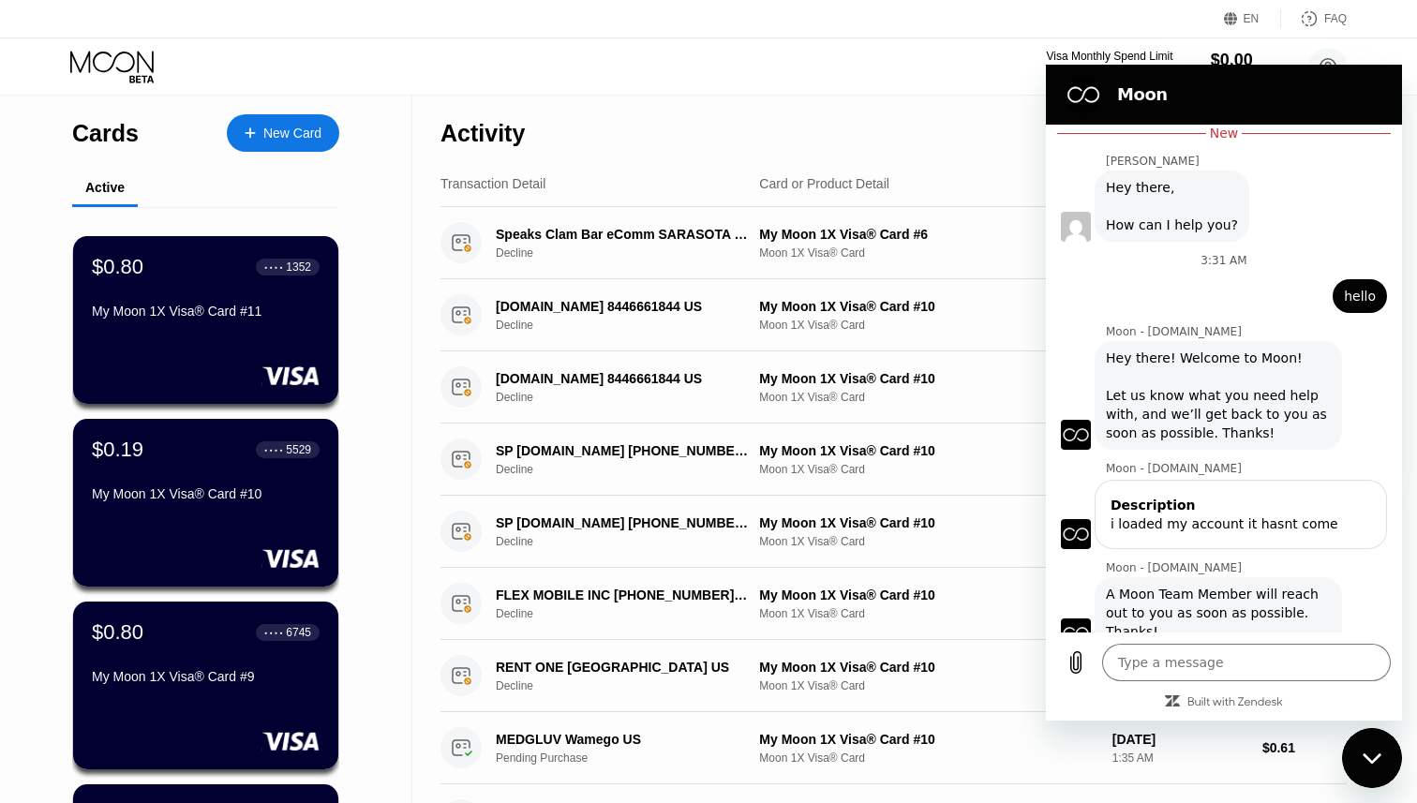
type textarea "x"
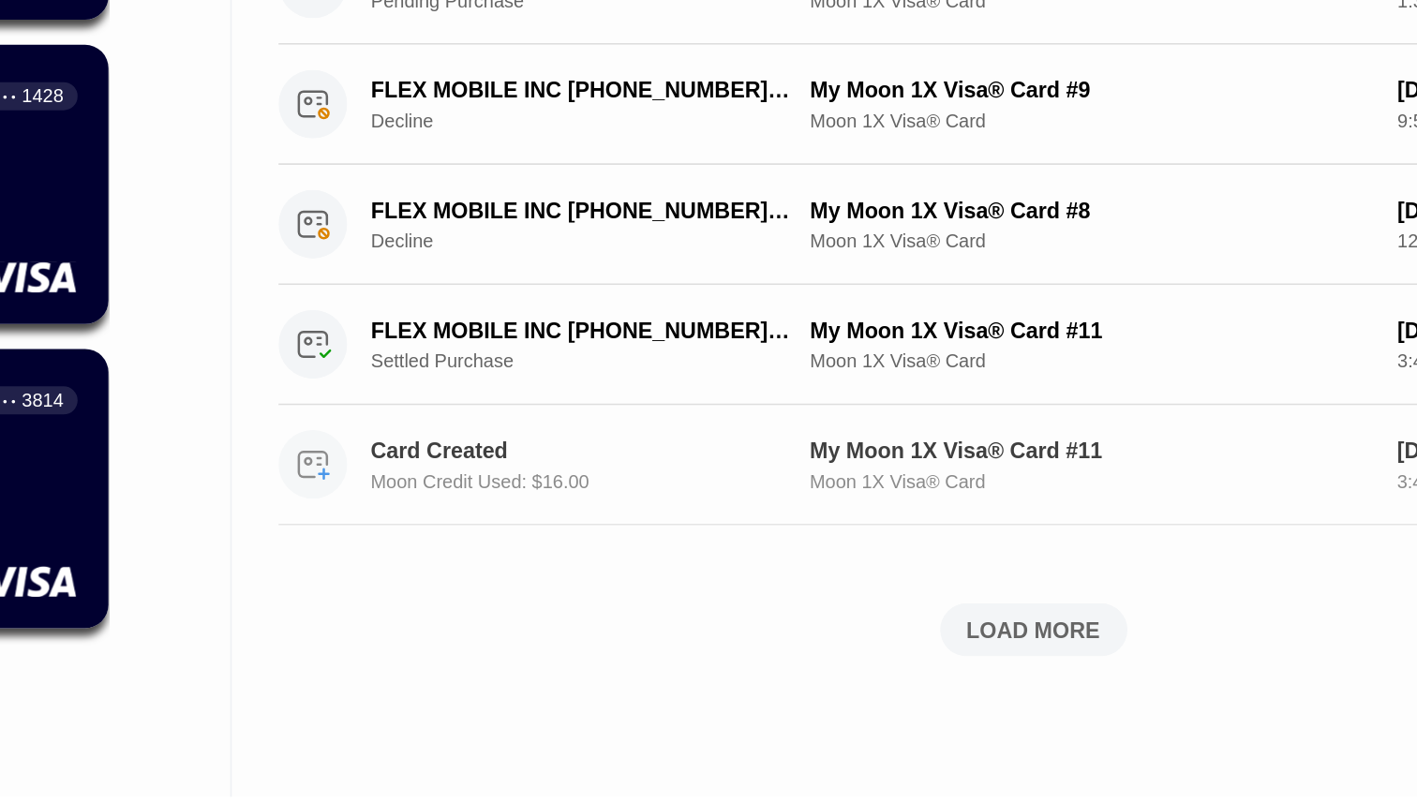
scroll to position [436, 0]
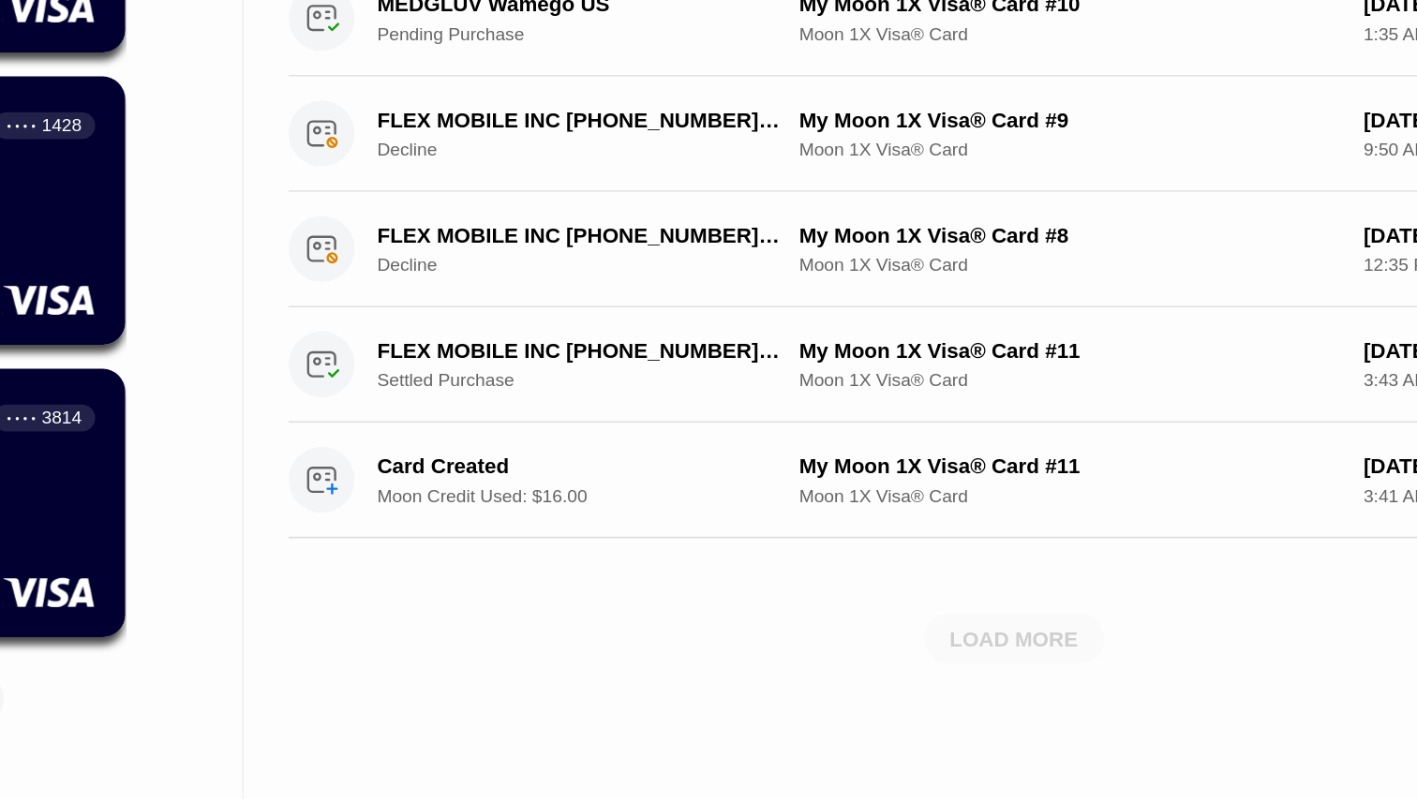
click at [892, 709] on div "LOAD MORE" at bounding box center [894, 700] width 112 height 32
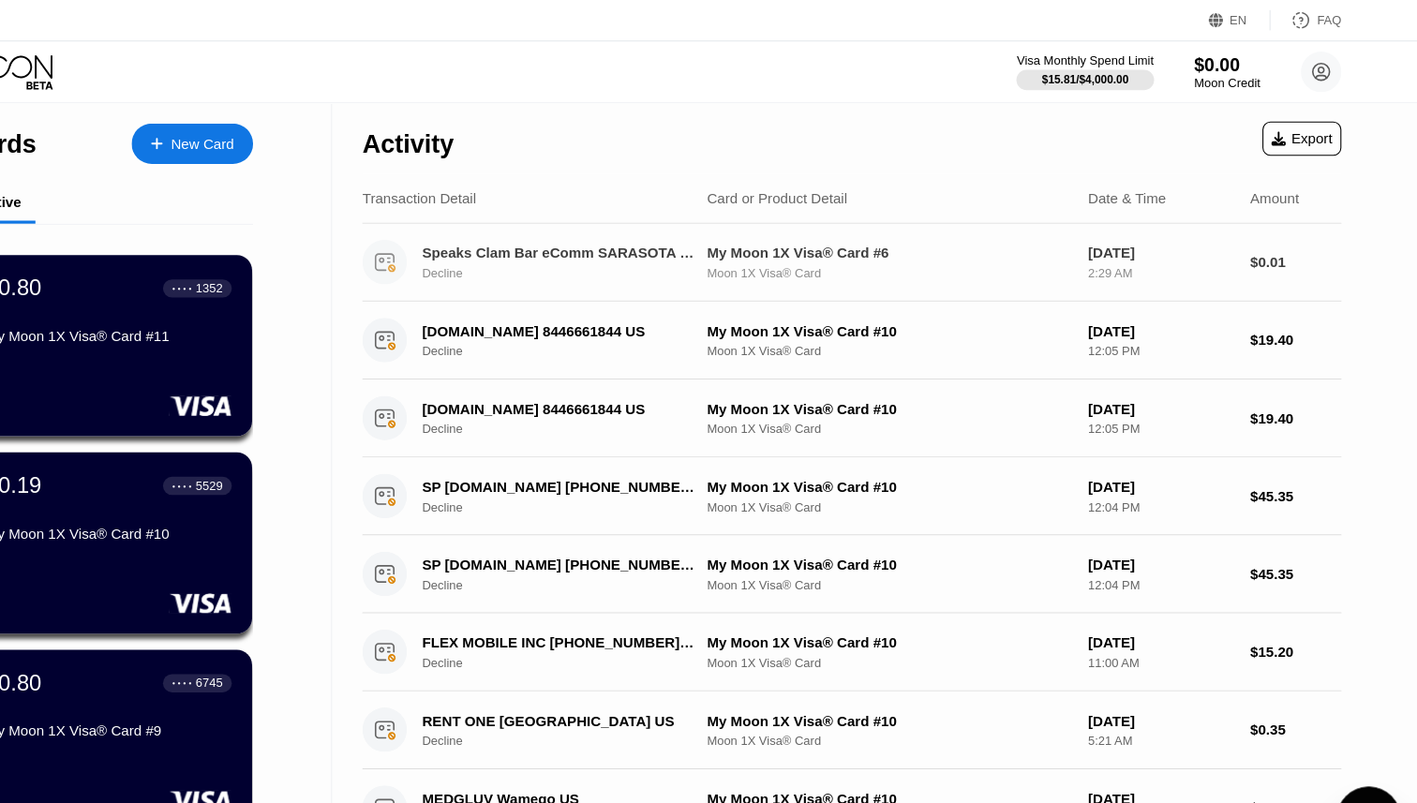
scroll to position [0, 0]
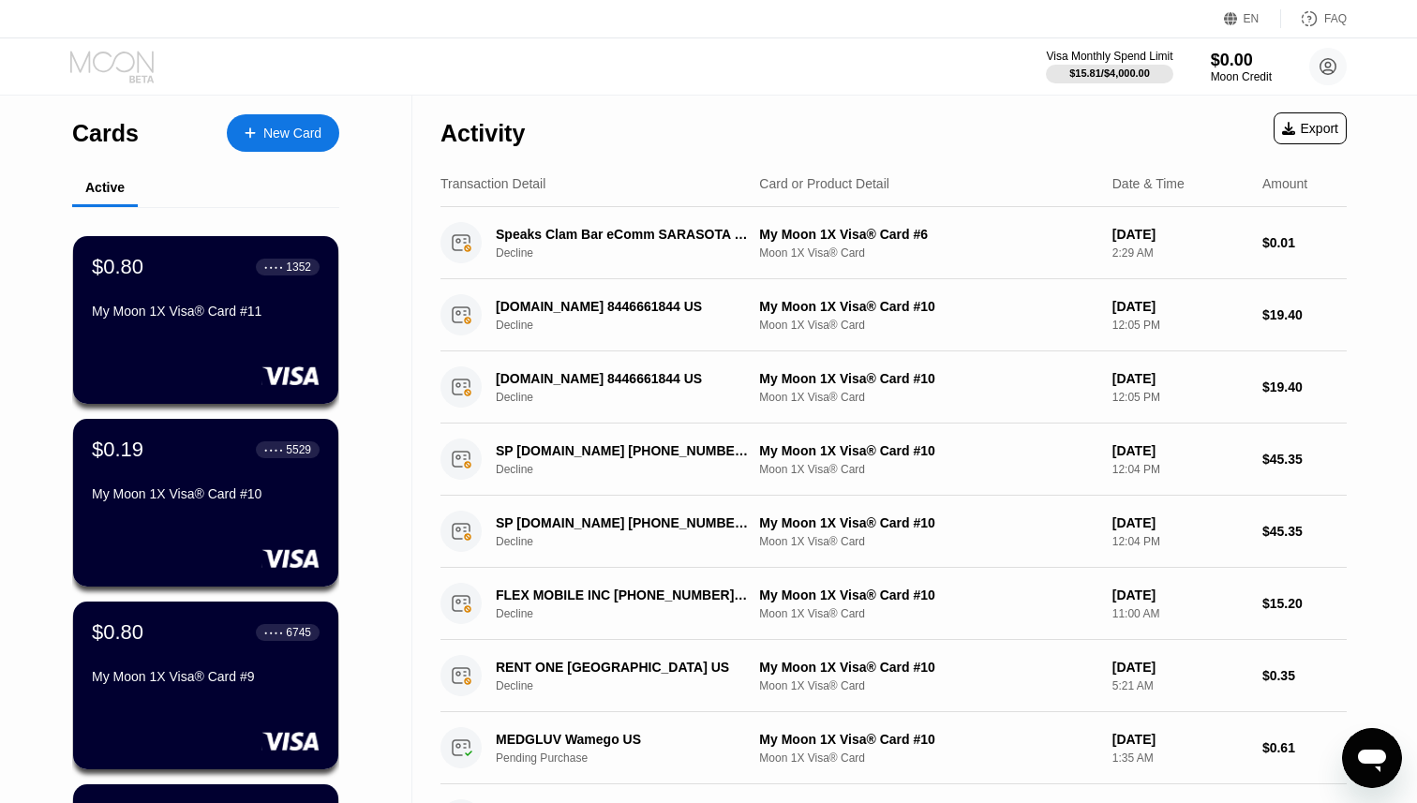
click at [98, 64] on icon at bounding box center [113, 67] width 87 height 33
click at [1250, 76] on div "Moon Credit" at bounding box center [1241, 76] width 63 height 13
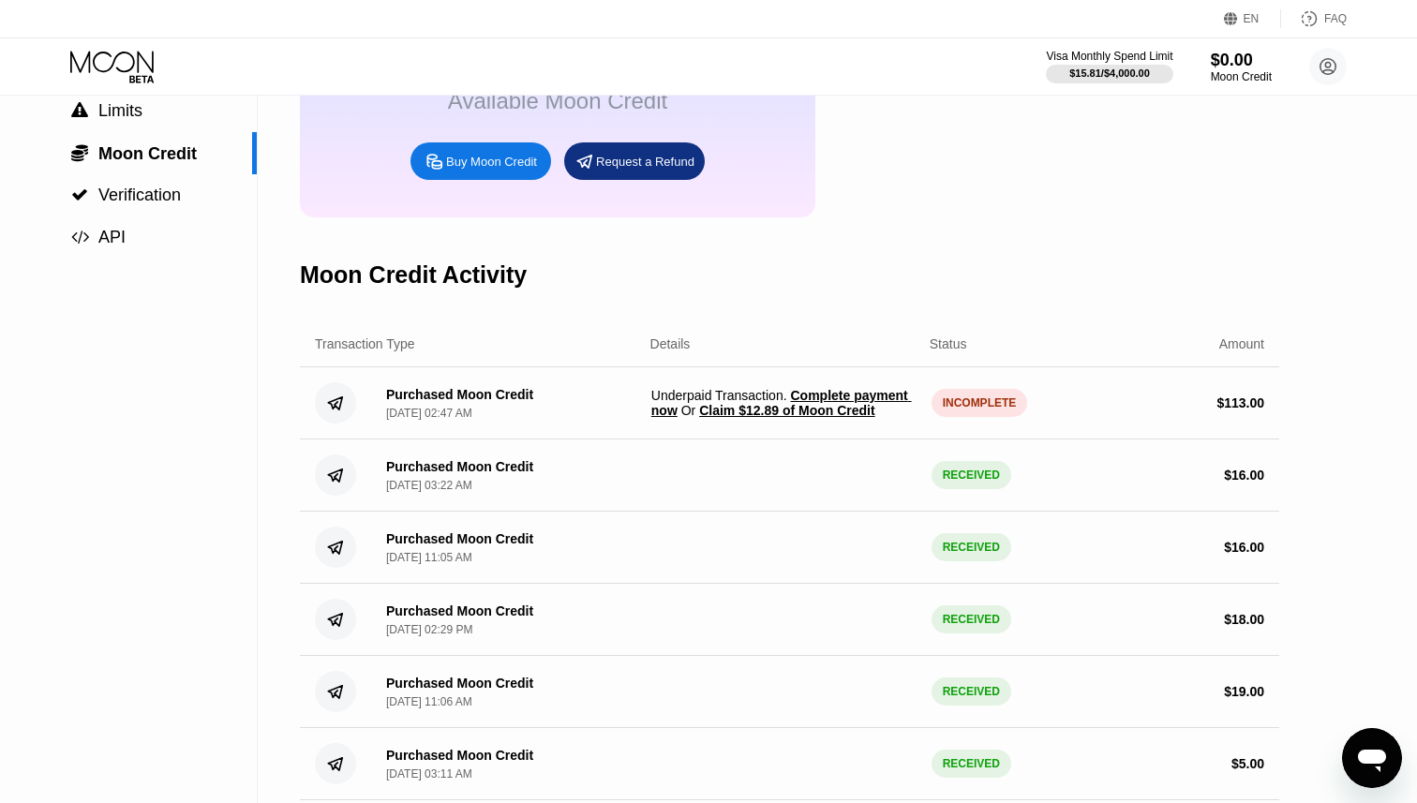
scroll to position [191, 0]
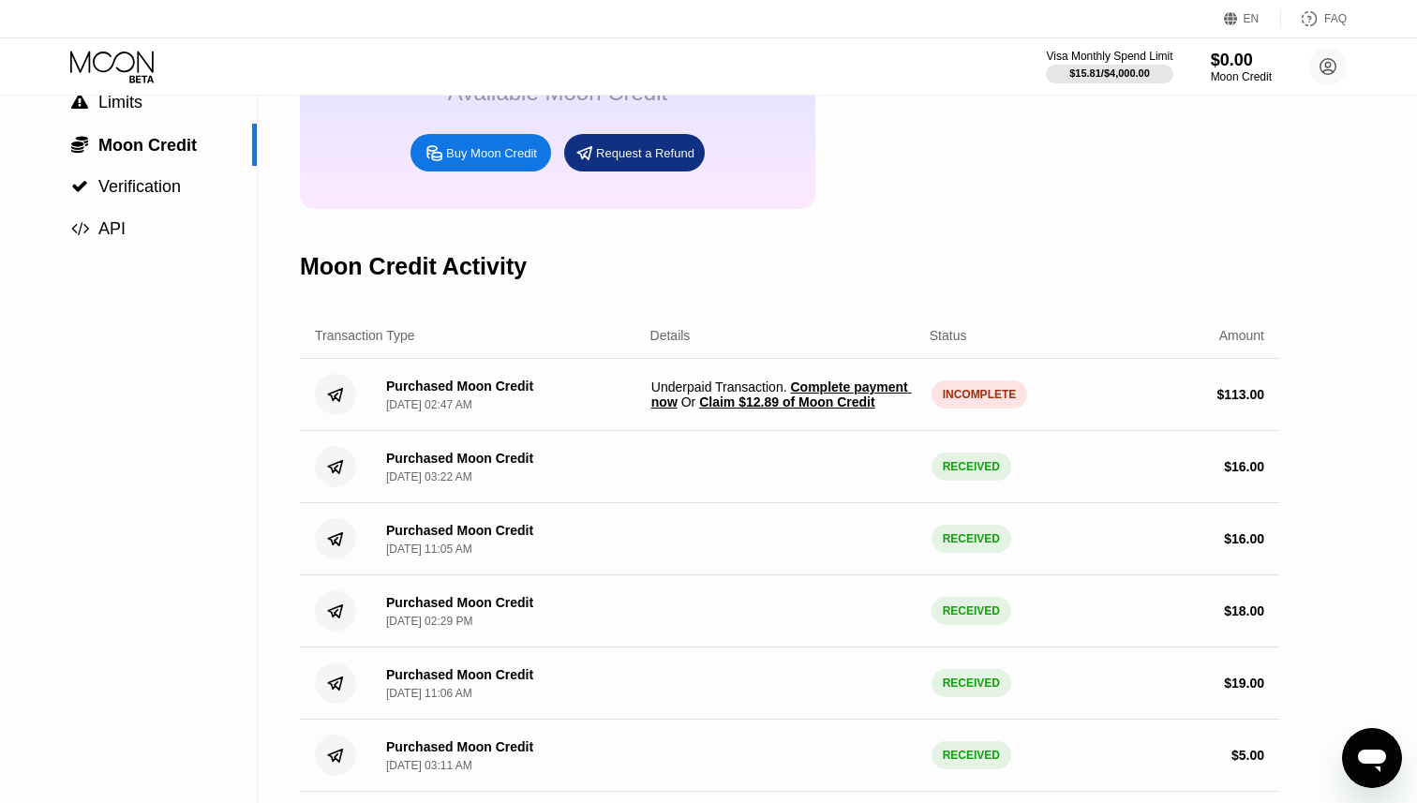
click at [816, 398] on span "Claim $12.89 of Moon Credit" at bounding box center [786, 402] width 175 height 15
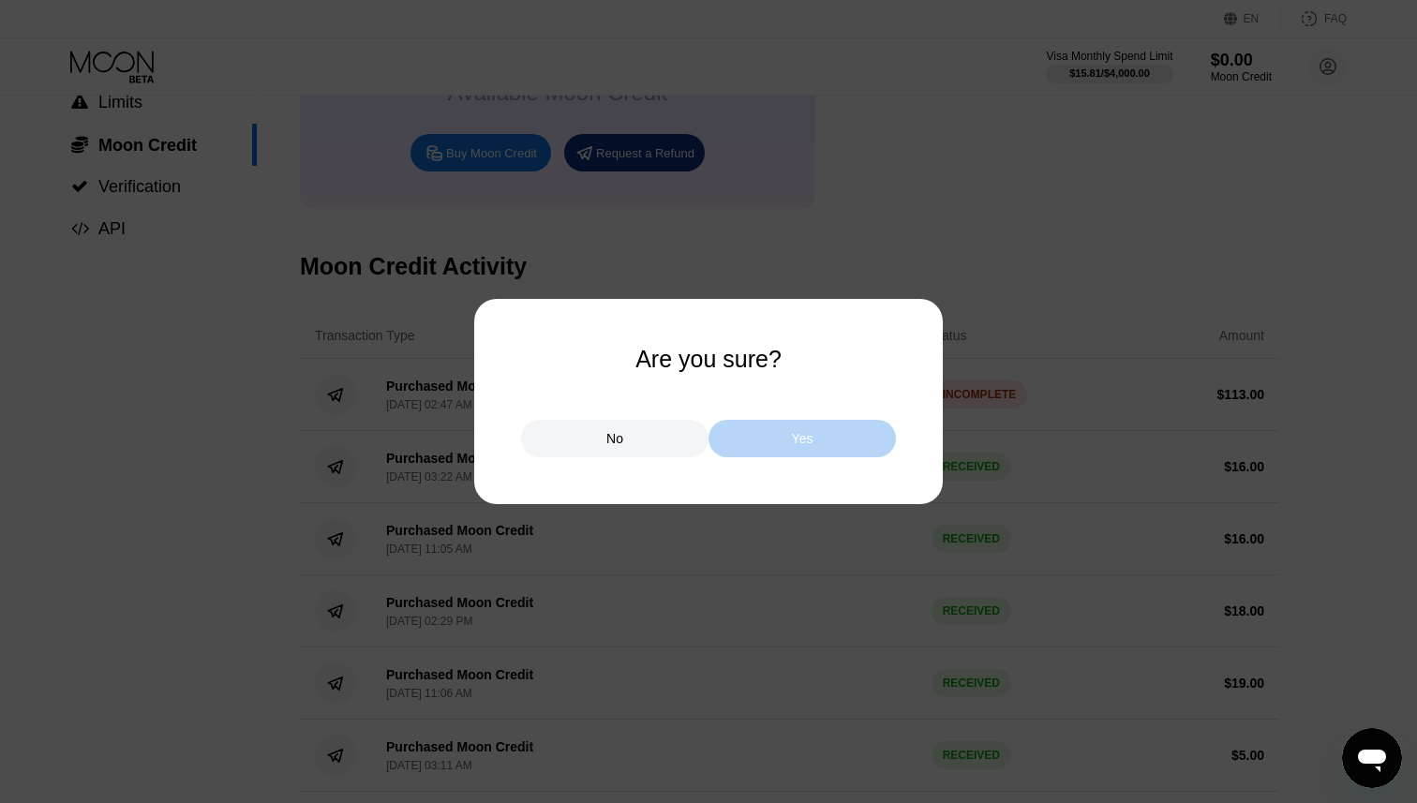
click at [804, 439] on div "Yes" at bounding box center [803, 438] width 22 height 17
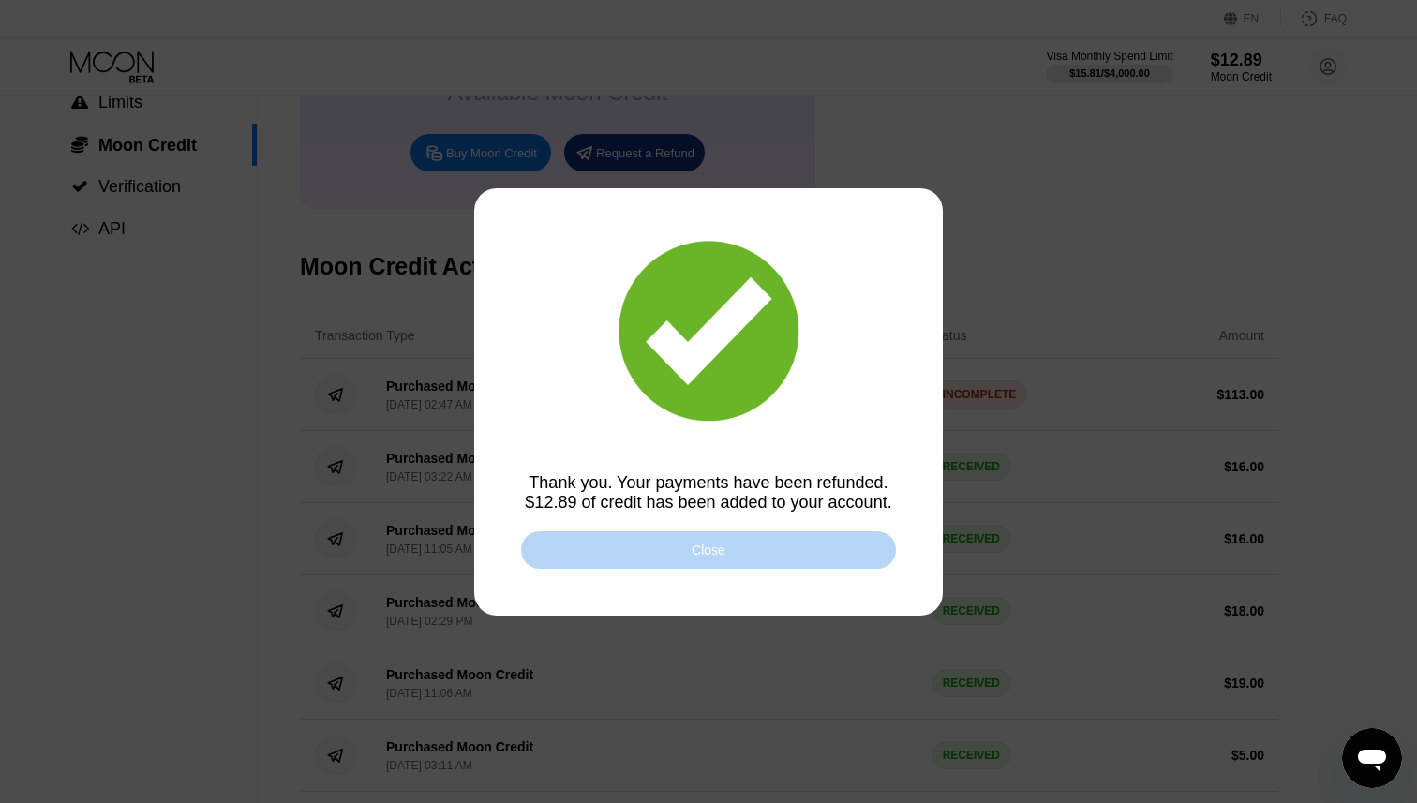
click at [713, 546] on div "Close" at bounding box center [709, 550] width 34 height 15
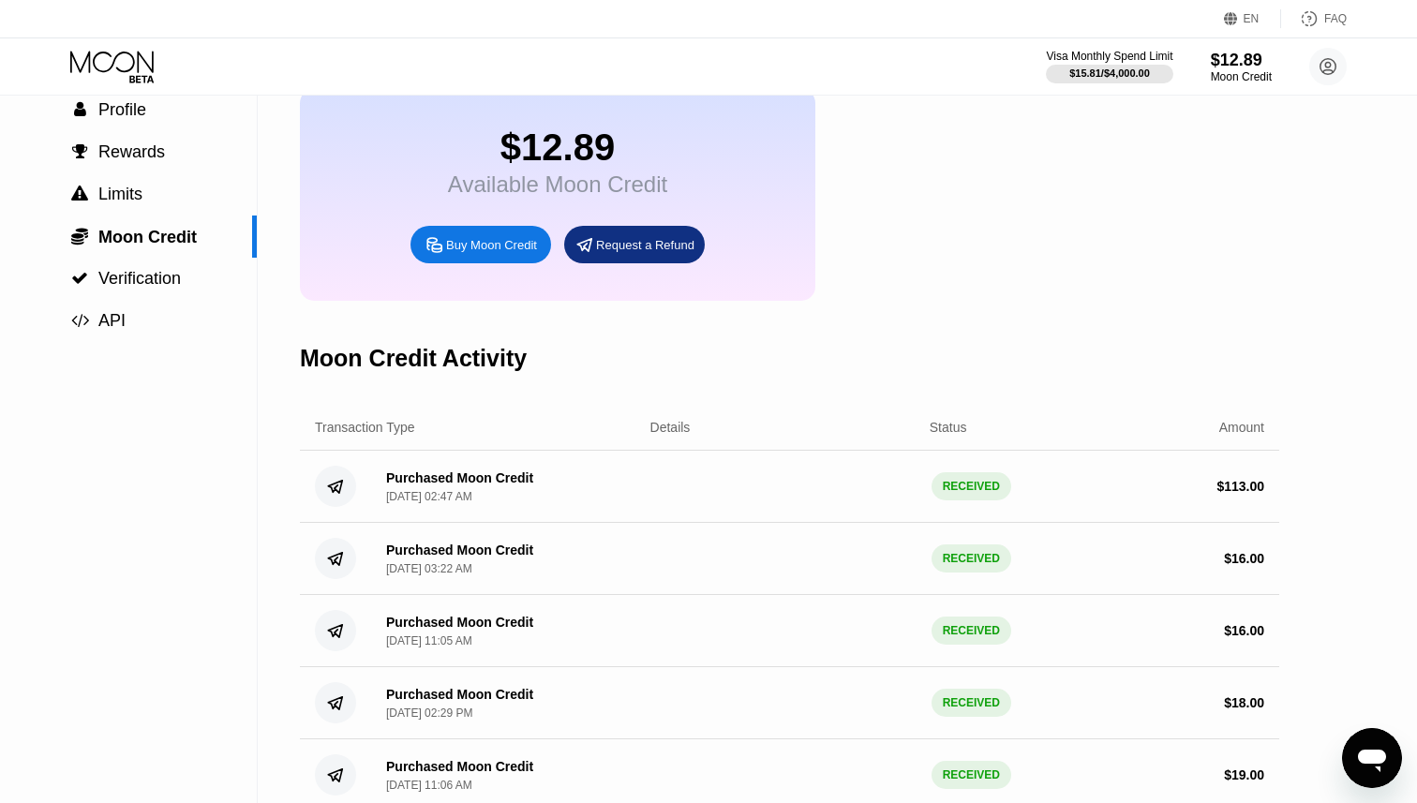
scroll to position [0, 0]
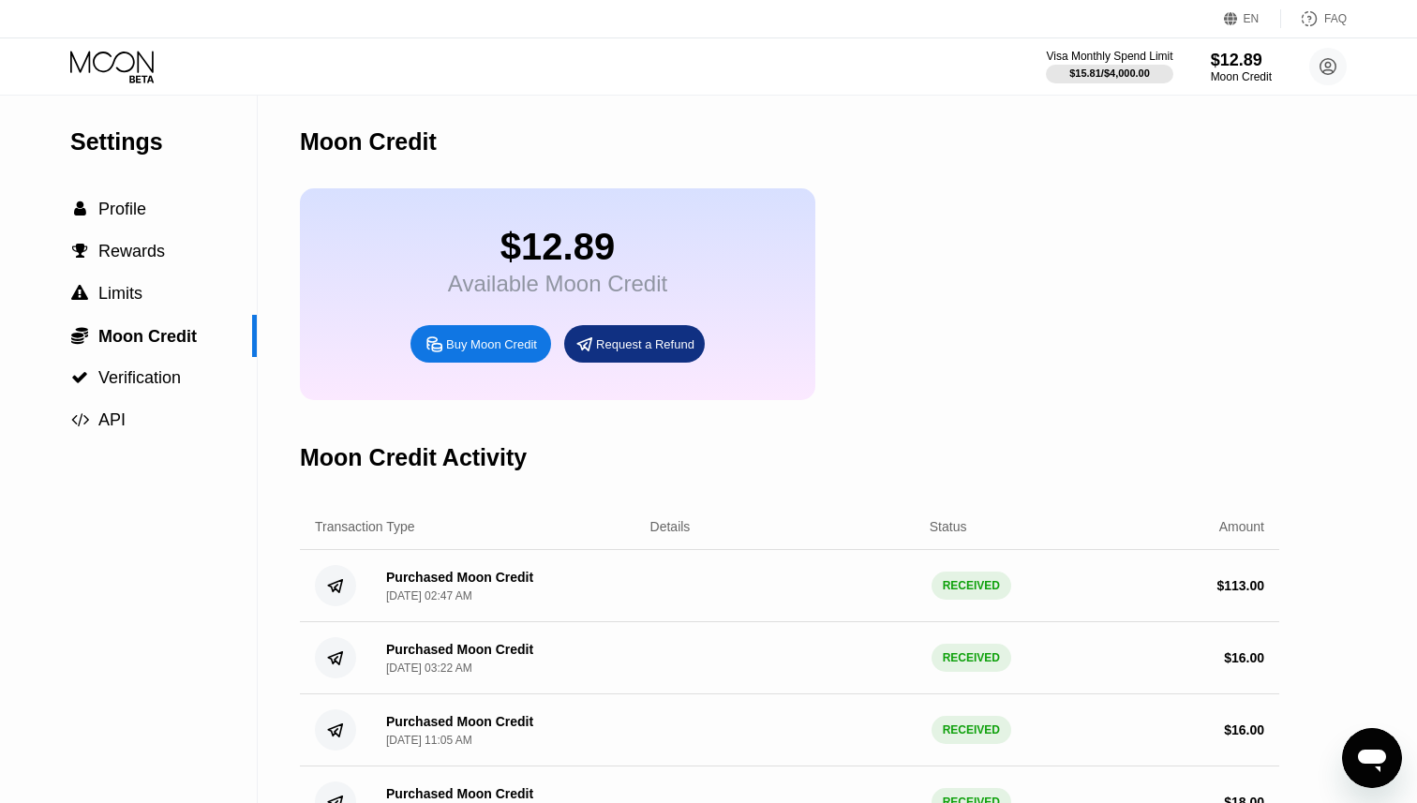
click at [114, 75] on icon at bounding box center [113, 67] width 87 height 33
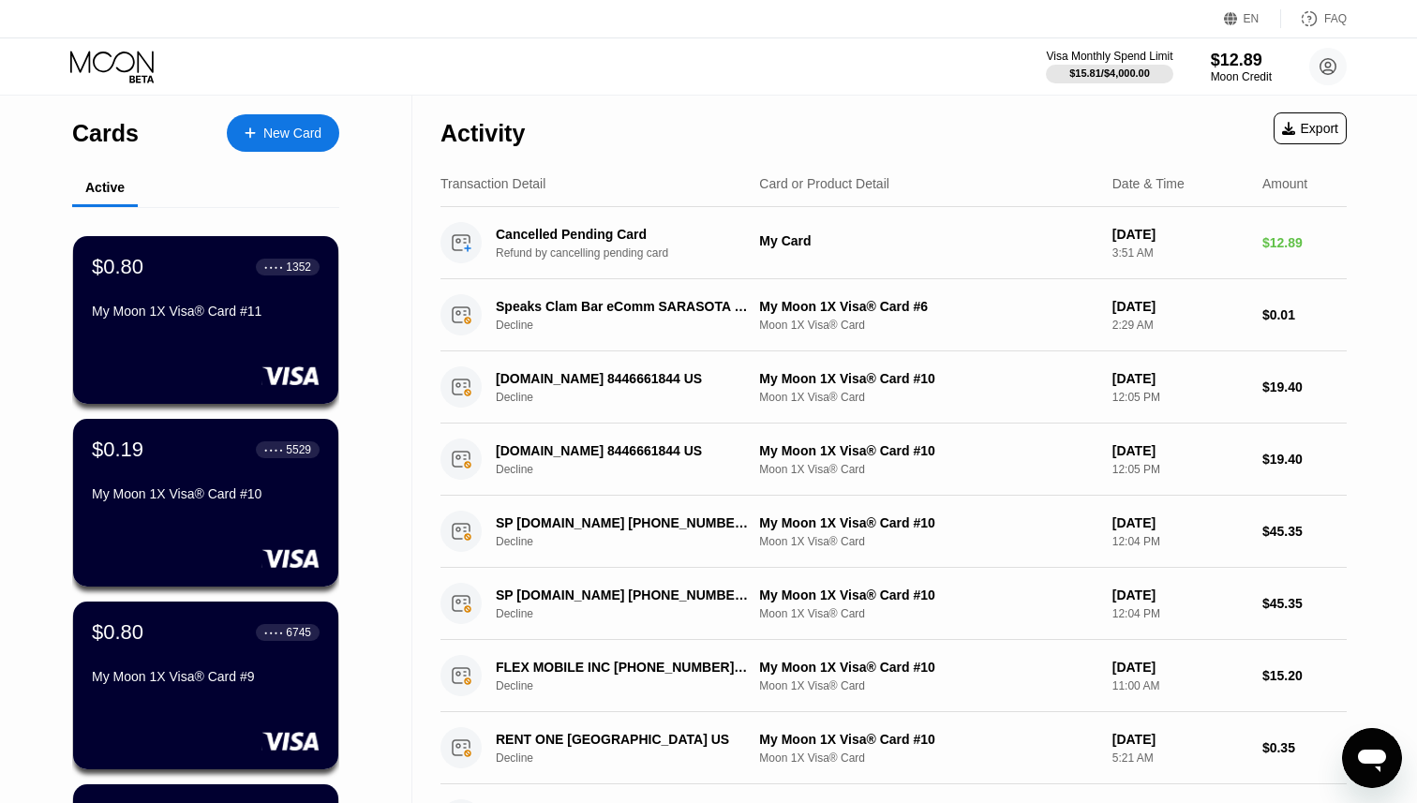
click at [281, 127] on div "New Card" at bounding box center [292, 134] width 58 height 16
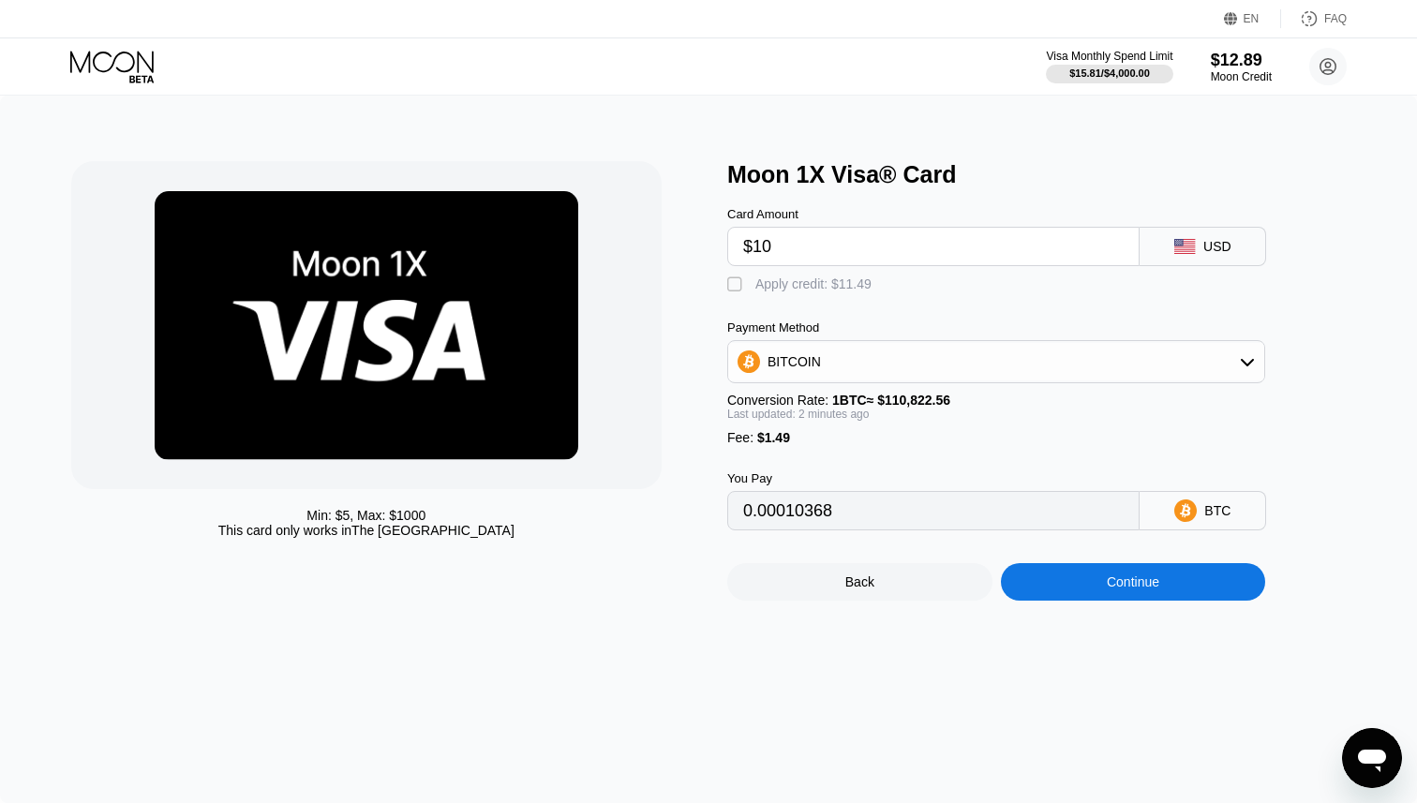
type input "$10"
click at [741, 292] on div "" at bounding box center [736, 285] width 19 height 19
type input "0"
click at [1117, 586] on div "Continue" at bounding box center [1133, 582] width 52 height 15
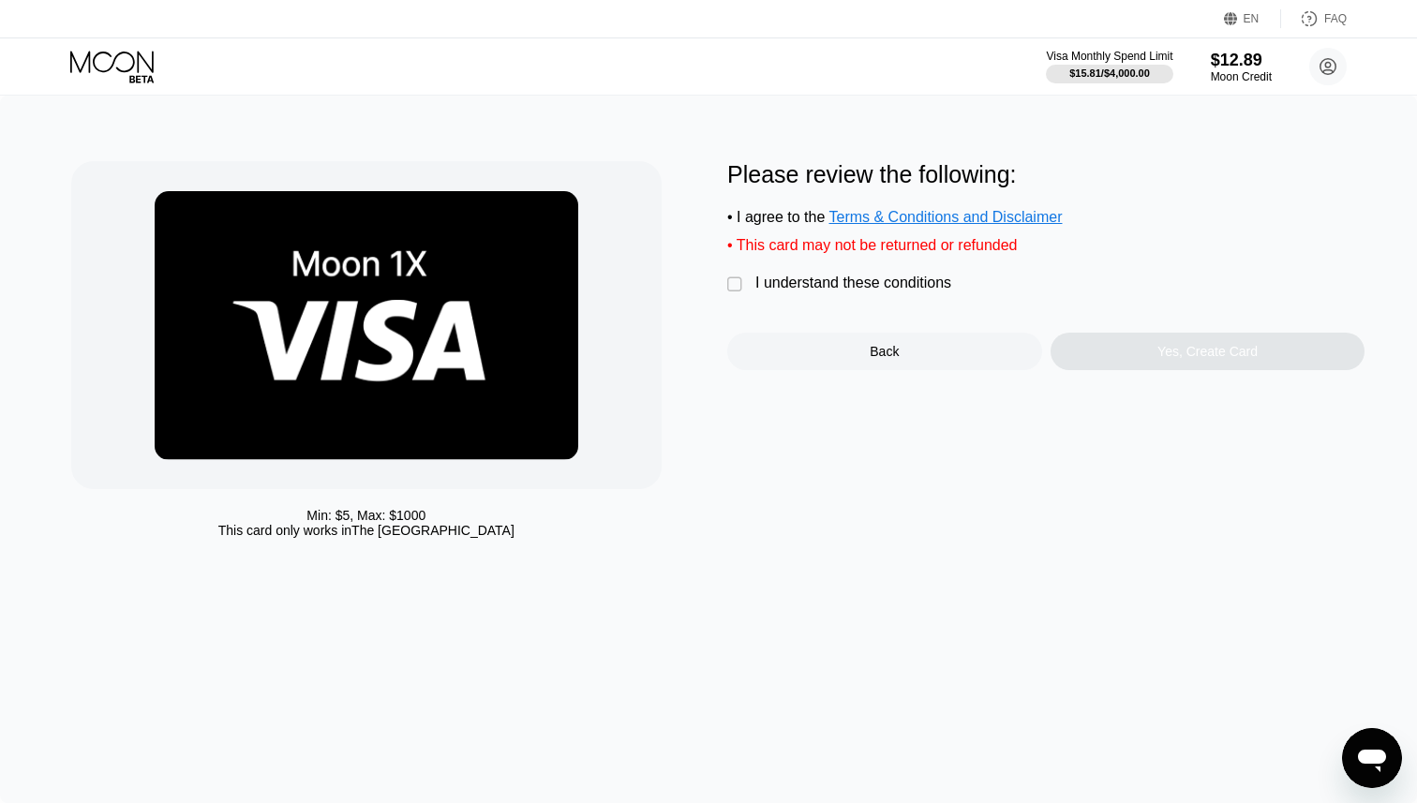
click at [727, 288] on div "" at bounding box center [736, 285] width 19 height 19
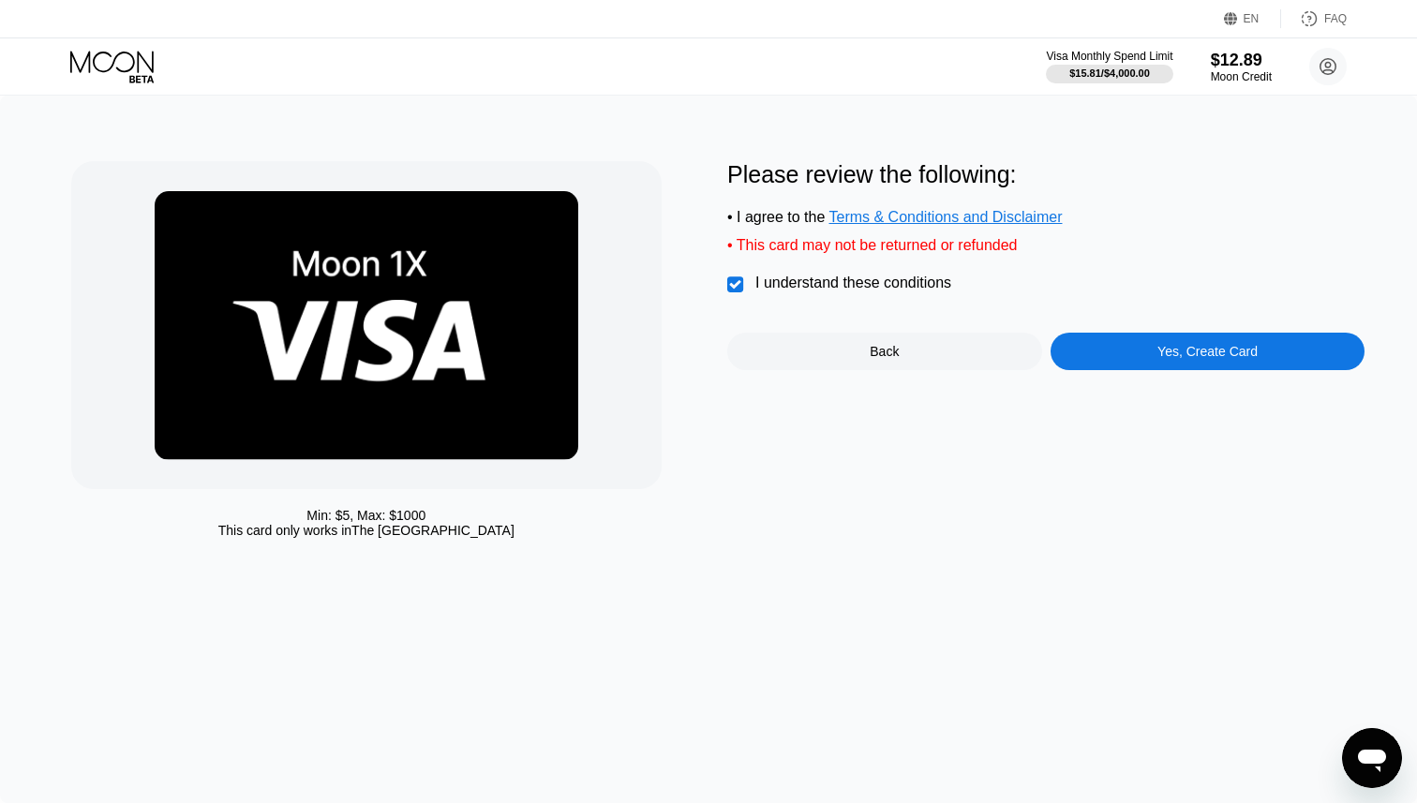
click at [1102, 352] on div "Yes, Create Card" at bounding box center [1208, 351] width 315 height 37
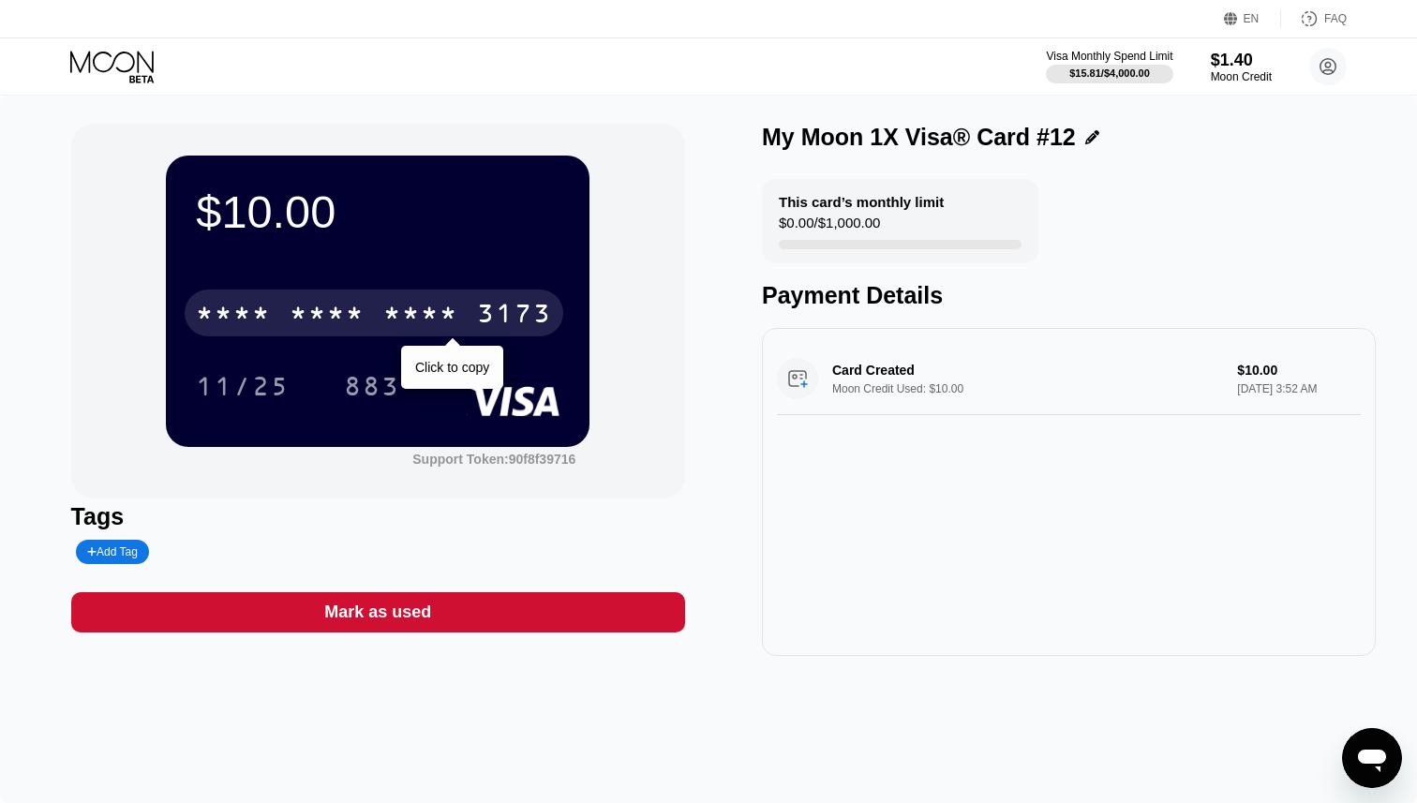
click at [439, 310] on div "* * * *" at bounding box center [420, 316] width 75 height 30
click at [439, 310] on div "2807" at bounding box center [420, 316] width 75 height 30
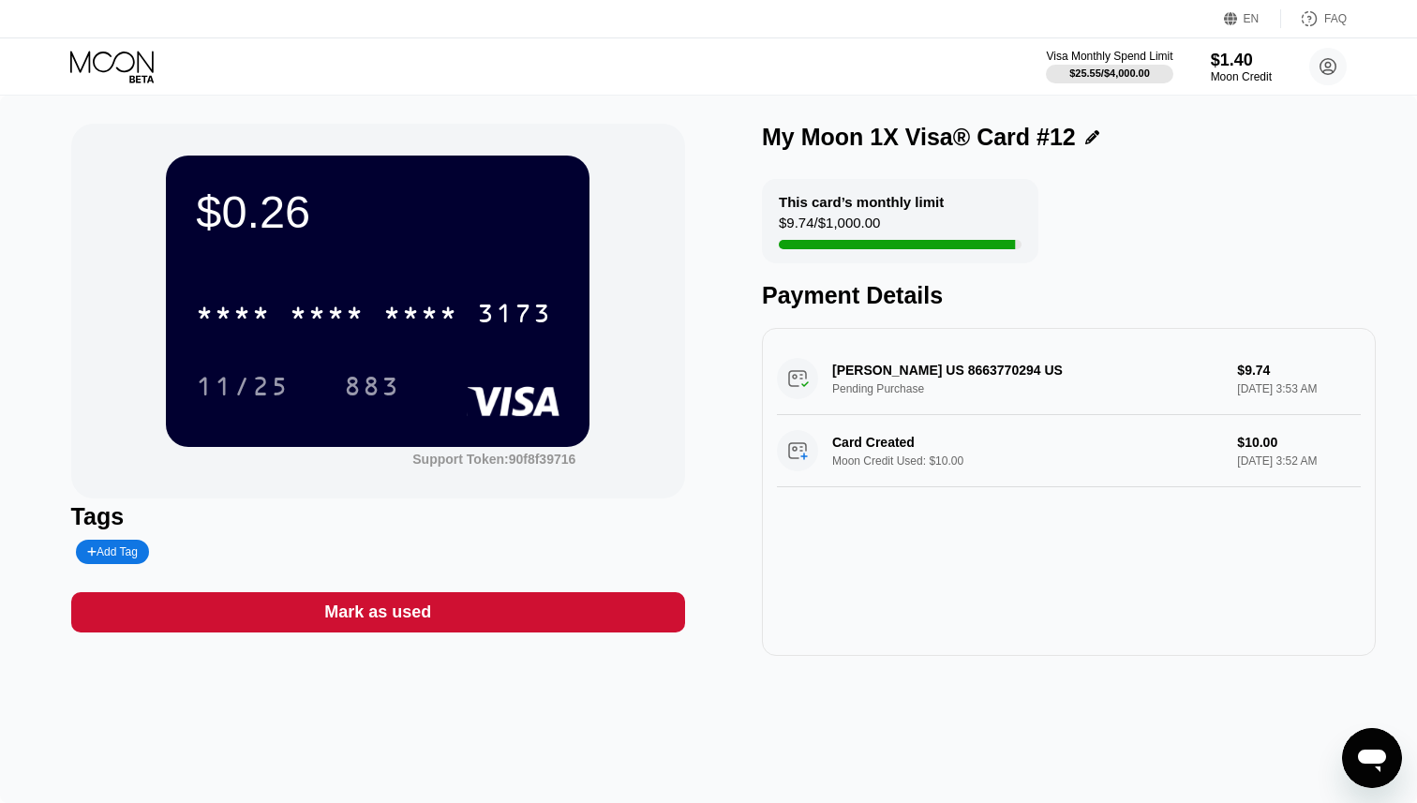
click at [130, 65] on icon at bounding box center [113, 67] width 87 height 33
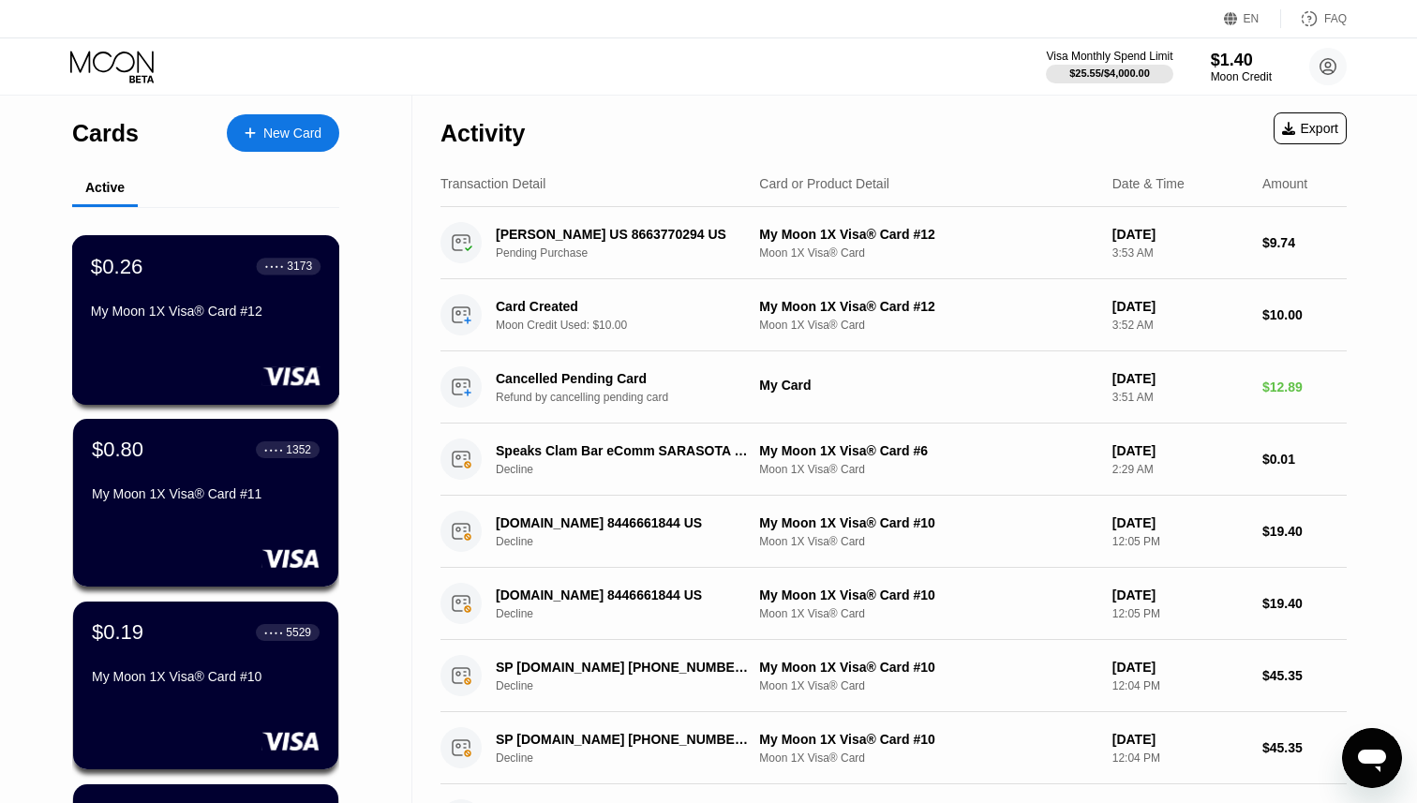
click at [142, 317] on div "My Moon 1X Visa® Card #12" at bounding box center [206, 311] width 230 height 15
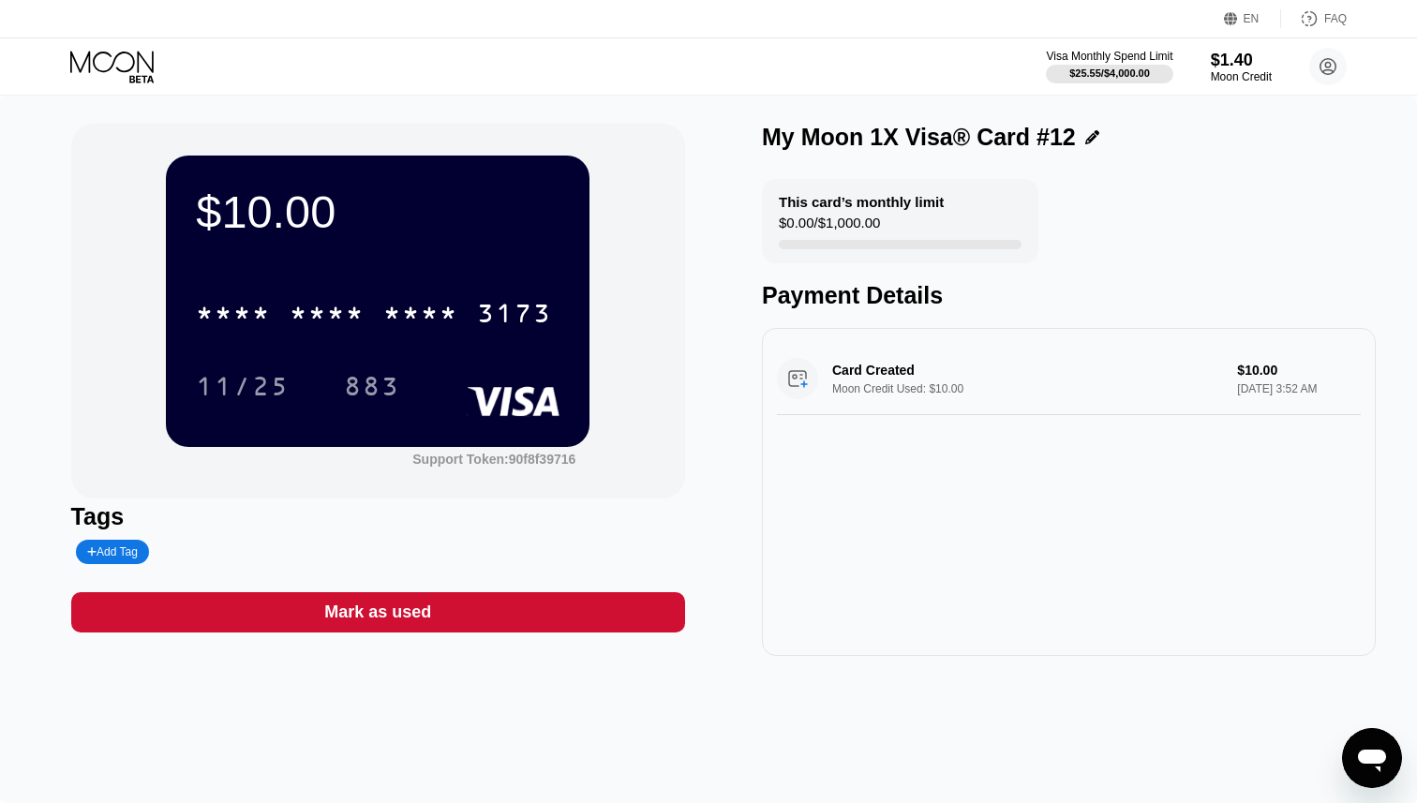
click at [487, 271] on div "$10.00 * * * * * * * * * * * * 3173 11/25 883" at bounding box center [378, 301] width 424 height 291
click at [870, 372] on div "Card Created Moon Credit Used: $10.00 $10.00 [DATE] 3:52 AM" at bounding box center [1069, 379] width 584 height 72
click at [129, 72] on icon at bounding box center [113, 67] width 87 height 33
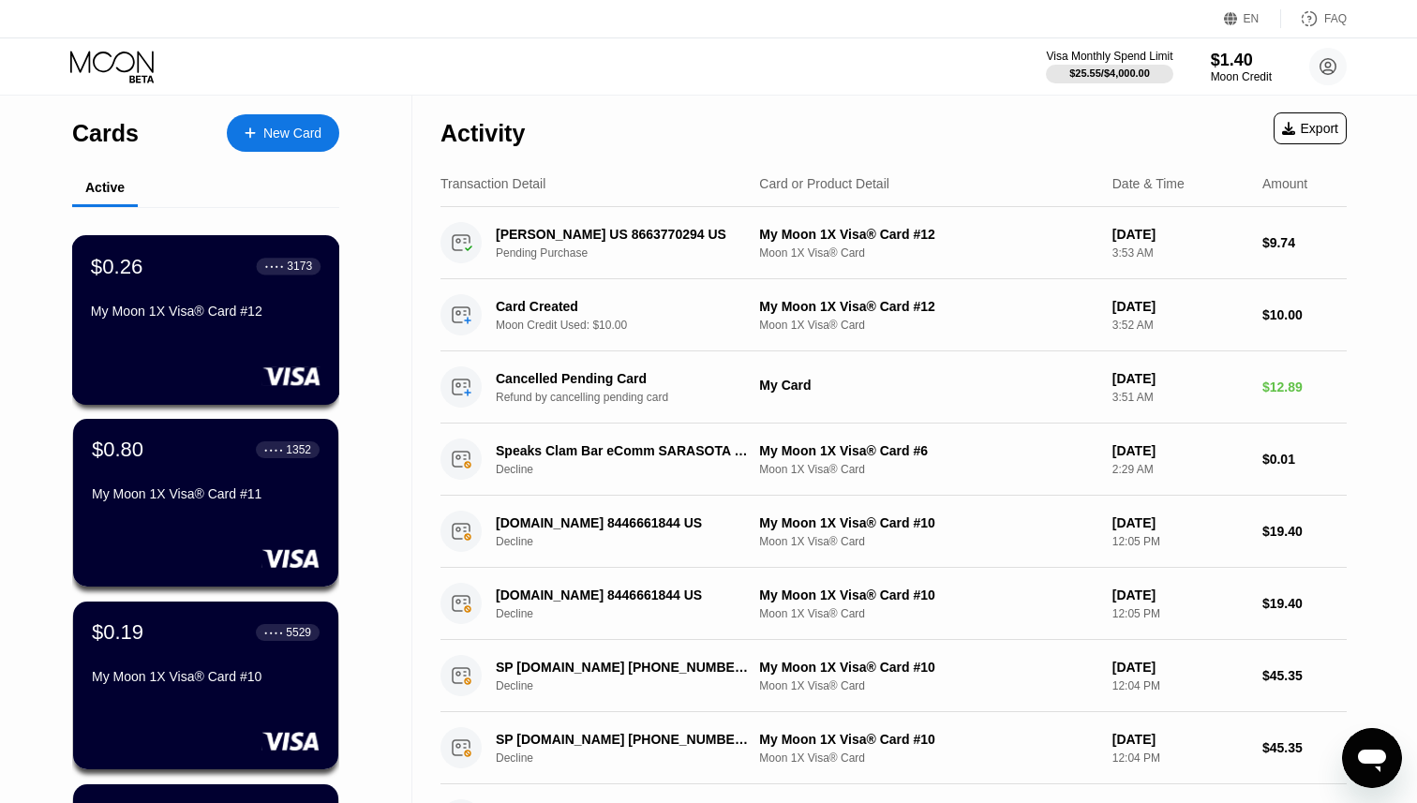
click at [177, 343] on div "$0.26 ● ● ● ● 3173 My Moon 1X Visa® Card #12" at bounding box center [206, 320] width 268 height 170
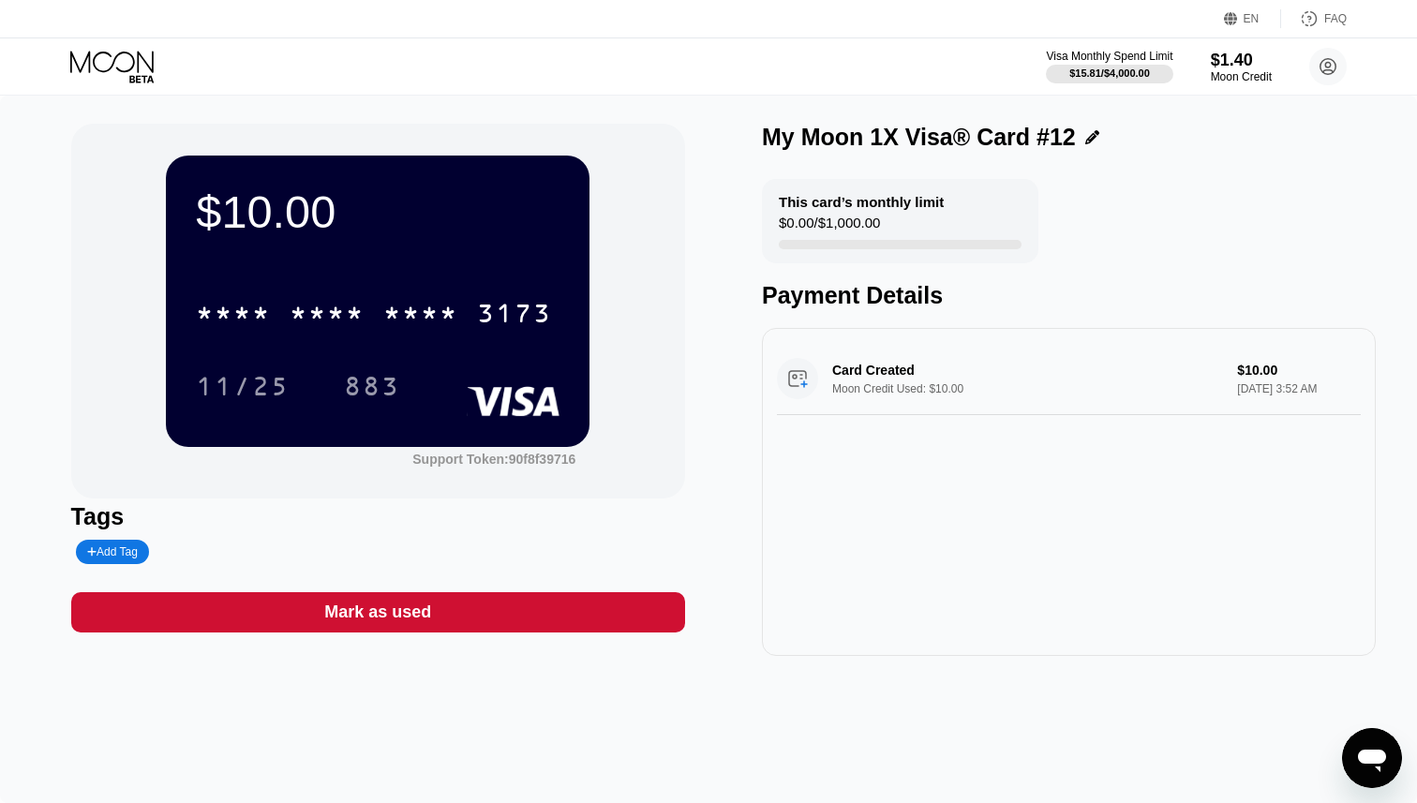
click at [855, 361] on div "Card Created Moon Credit Used: $10.00 $10.00 [DATE] 3:52 AM" at bounding box center [1069, 379] width 584 height 72
click at [859, 369] on div "Card Created Moon Credit Used: $10.00 $10.00 [DATE] 3:52 AM" at bounding box center [1069, 379] width 584 height 72
click at [871, 392] on div "Card Created Moon Credit Used: $10.00 $10.00 [DATE] 3:52 AM" at bounding box center [1069, 379] width 584 height 72
click at [844, 384] on div "Card Created Moon Credit Used: $10.00 $10.00 [DATE] 3:52 AM" at bounding box center [1069, 379] width 584 height 72
click at [129, 51] on icon at bounding box center [113, 67] width 87 height 33
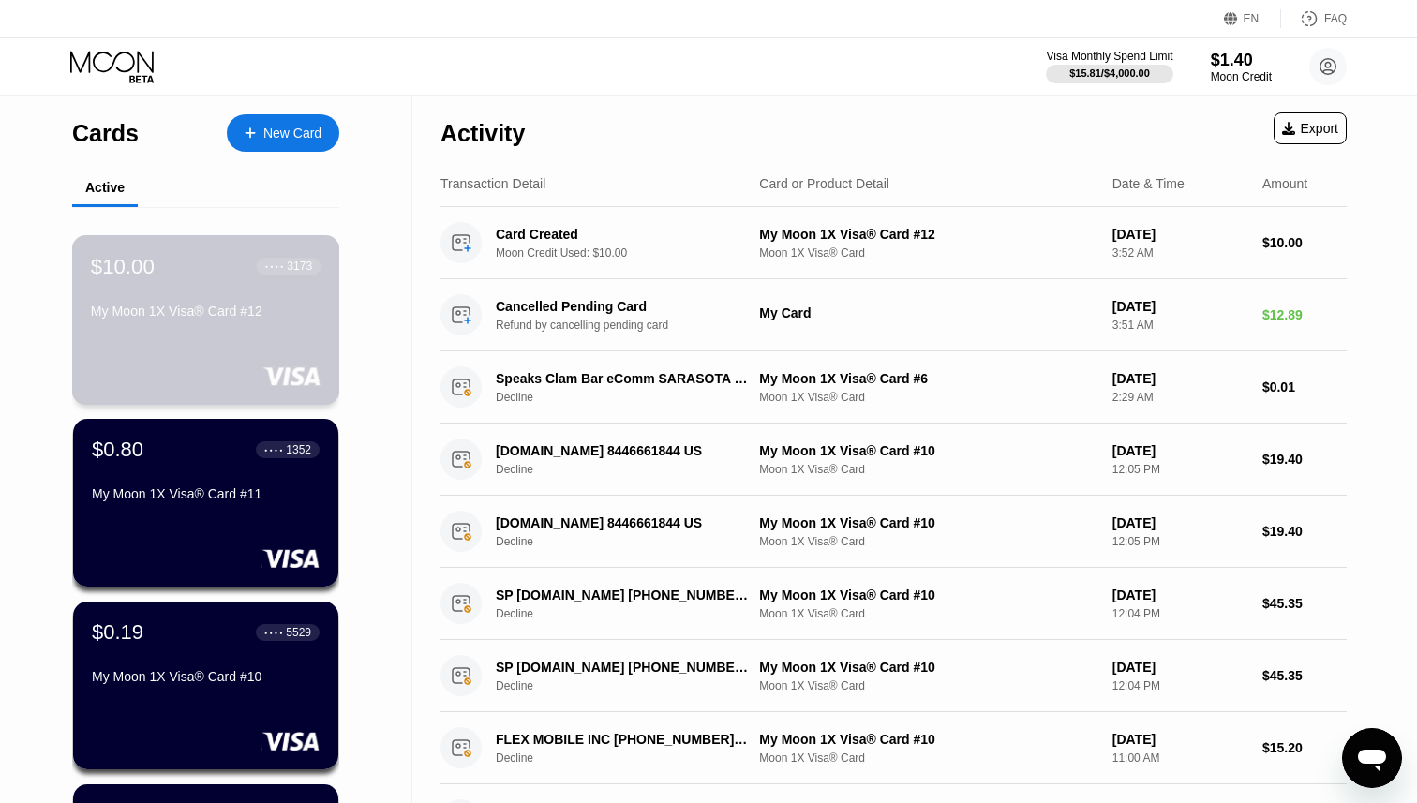
click at [215, 312] on div "My Moon 1X Visa® Card #12" at bounding box center [206, 311] width 230 height 15
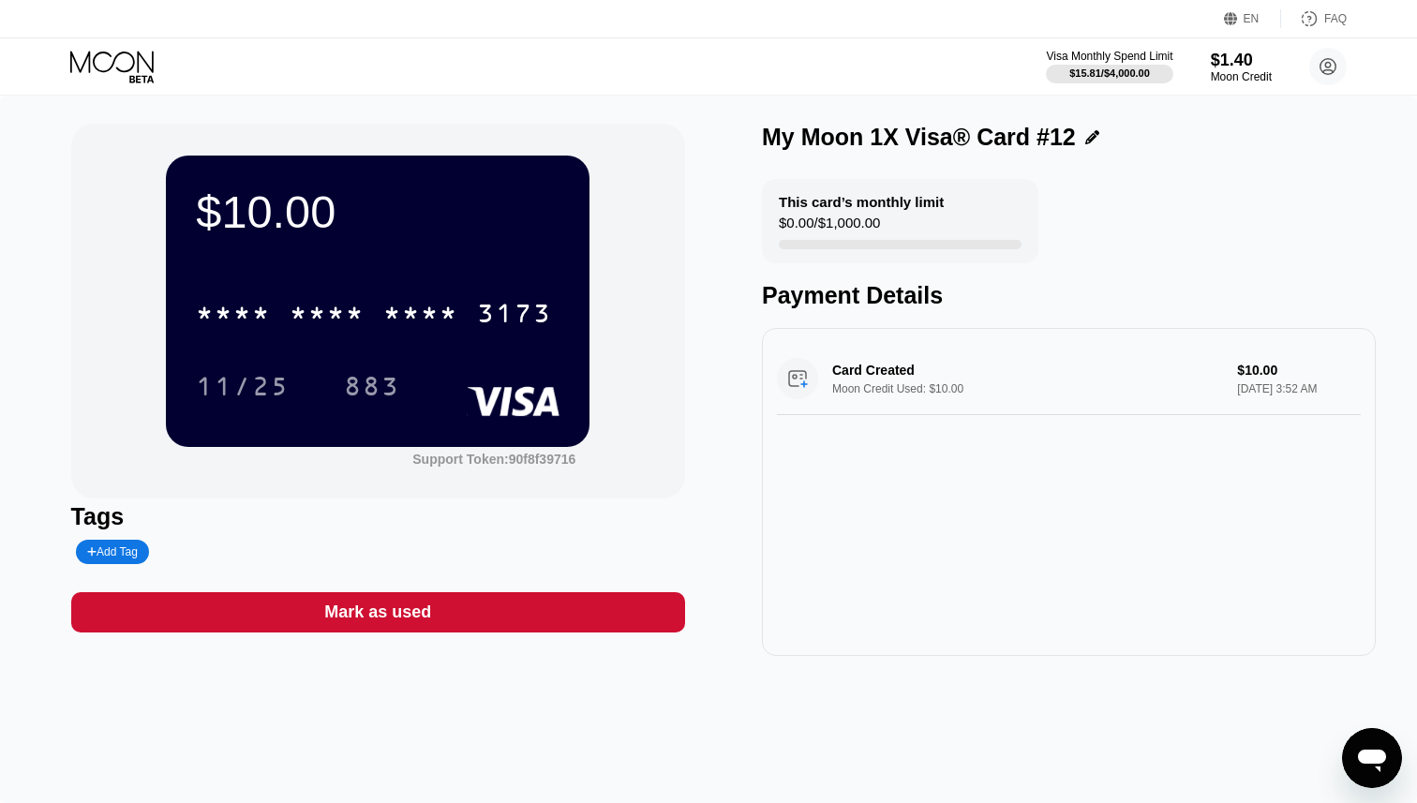
click at [100, 71] on icon at bounding box center [113, 67] width 87 height 33
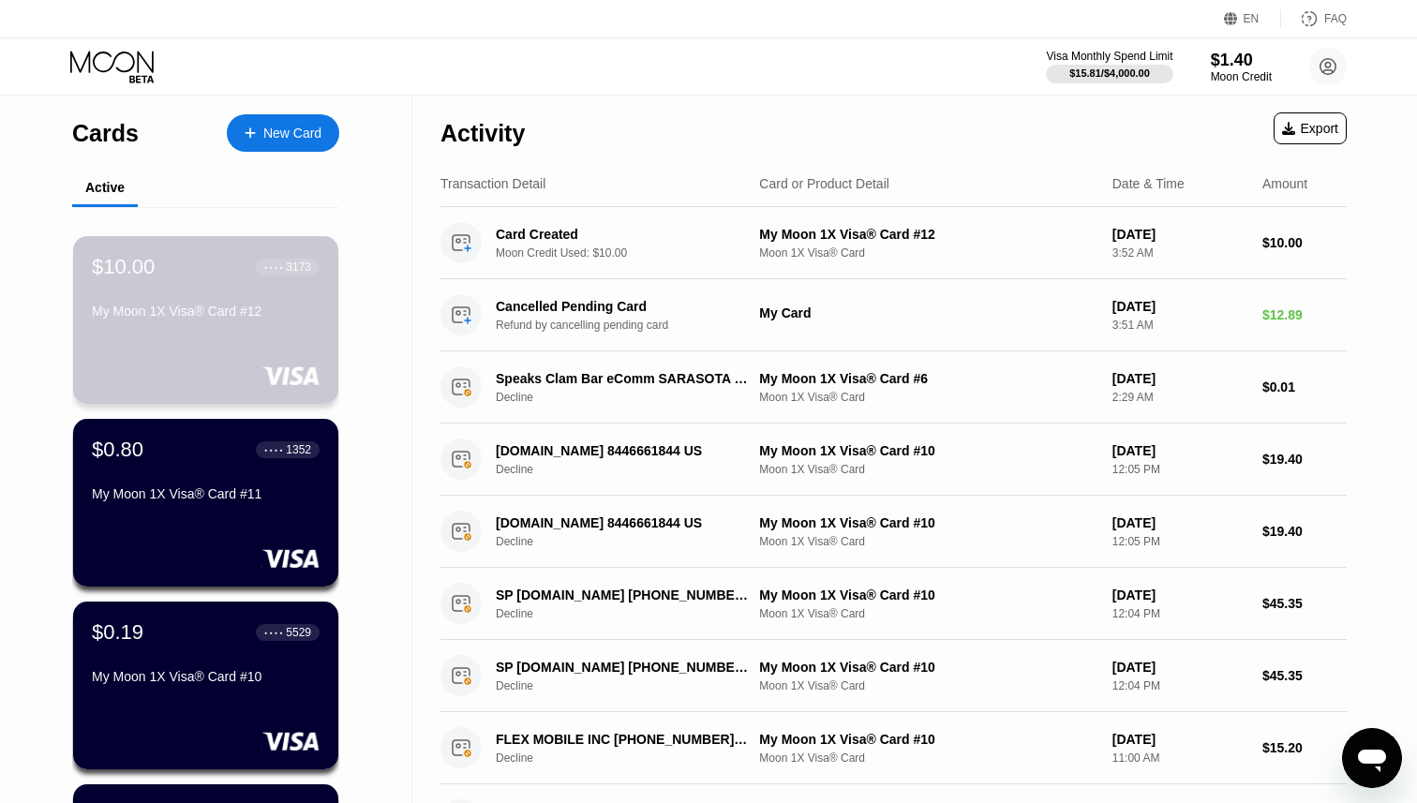
click at [150, 314] on div "My Moon 1X Visa® Card #12" at bounding box center [206, 311] width 228 height 15
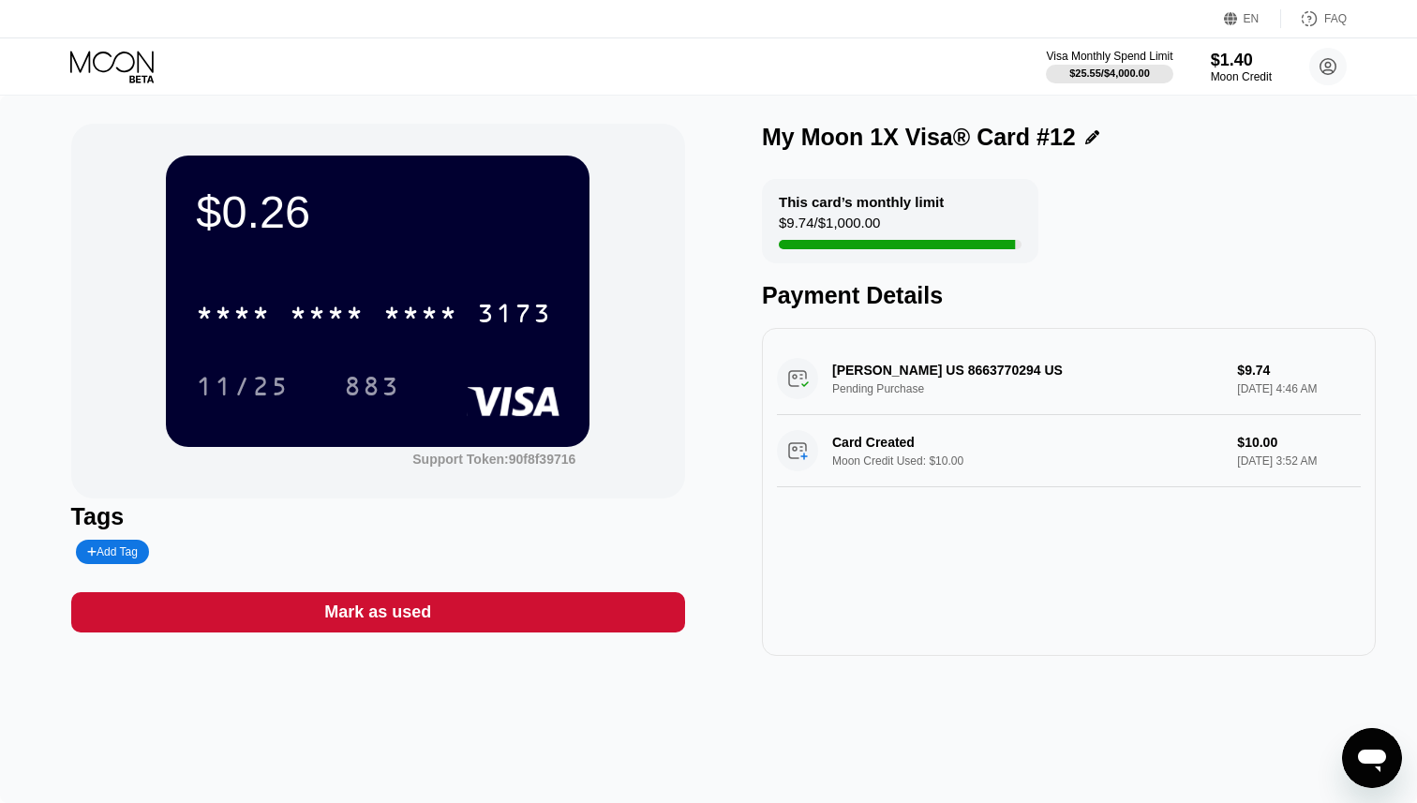
click at [891, 364] on div "[PERSON_NAME] US 8663770294 US Pending Purchase $9.74 [DATE] 4:46 AM" at bounding box center [1069, 379] width 584 height 72
